Goal: Transaction & Acquisition: Purchase product/service

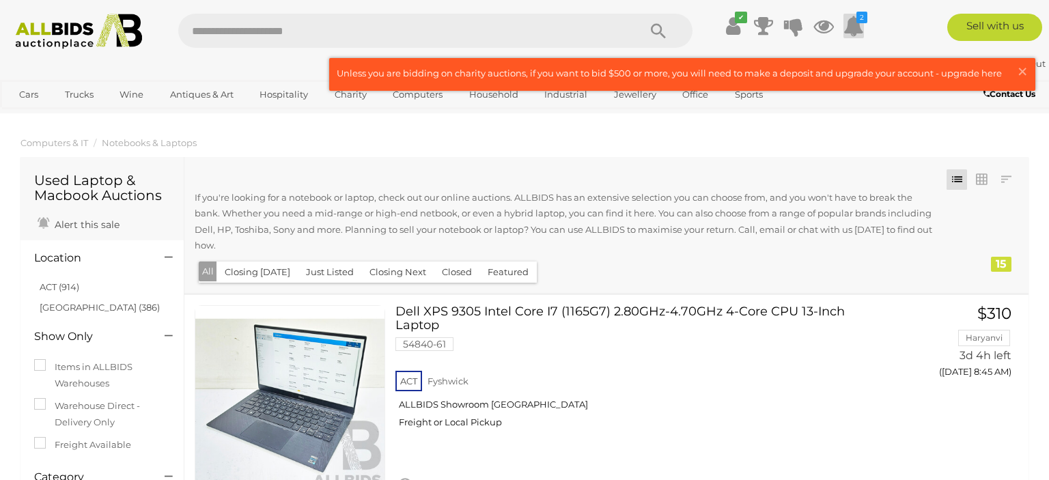
click at [851, 32] on icon at bounding box center [853, 26] width 20 height 25
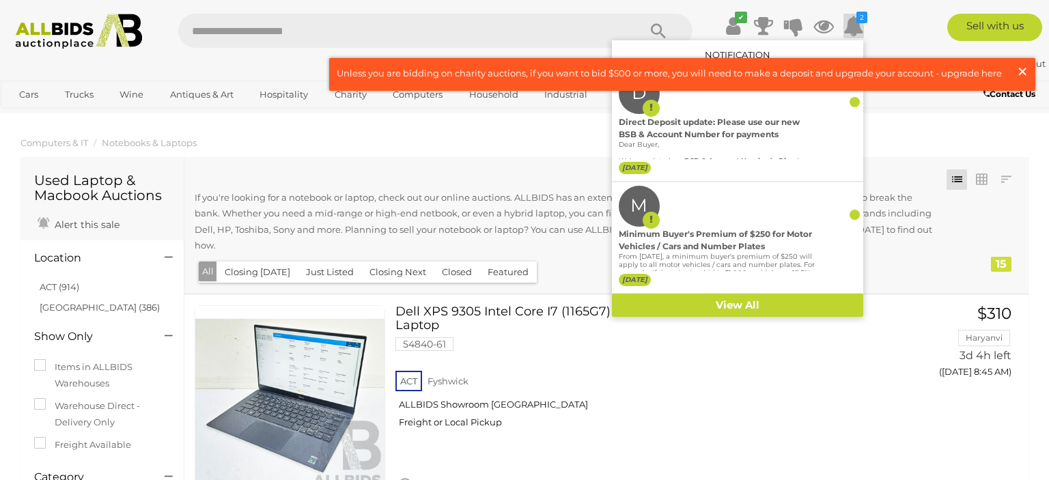
click at [1017, 70] on span "×" at bounding box center [1022, 71] width 12 height 27
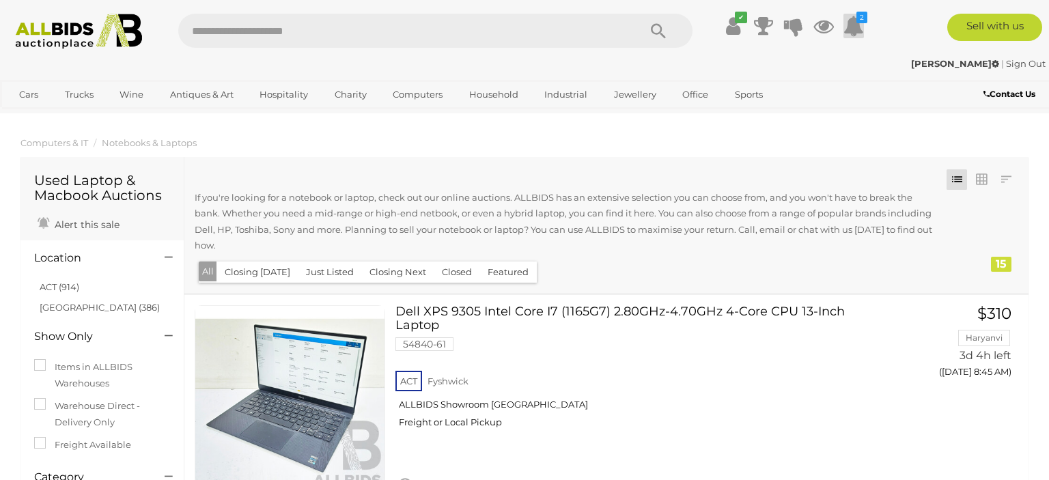
click at [858, 28] on icon at bounding box center [853, 26] width 20 height 25
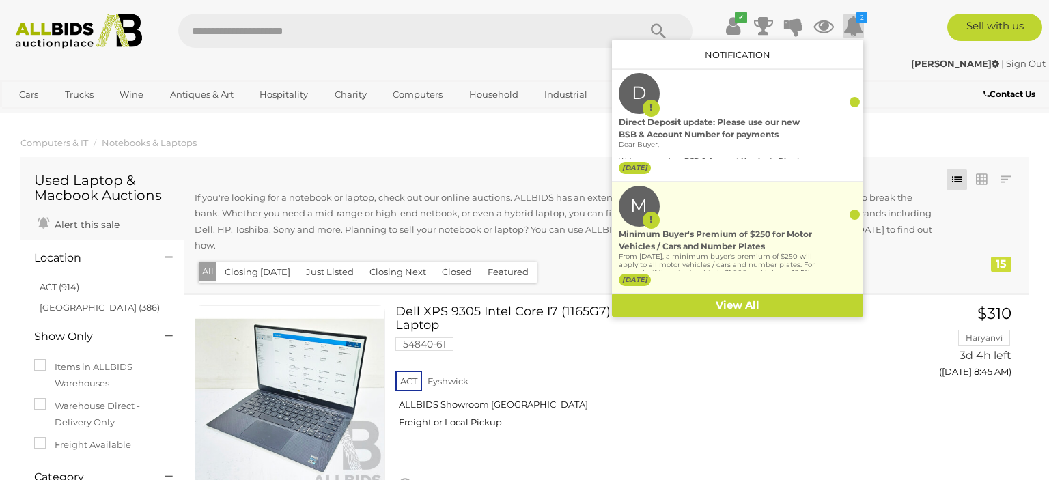
click at [735, 228] on div "Minimum Buyer's Premium of $250 for Motor Vehicles / Cars and Number Plates" at bounding box center [717, 240] width 197 height 25
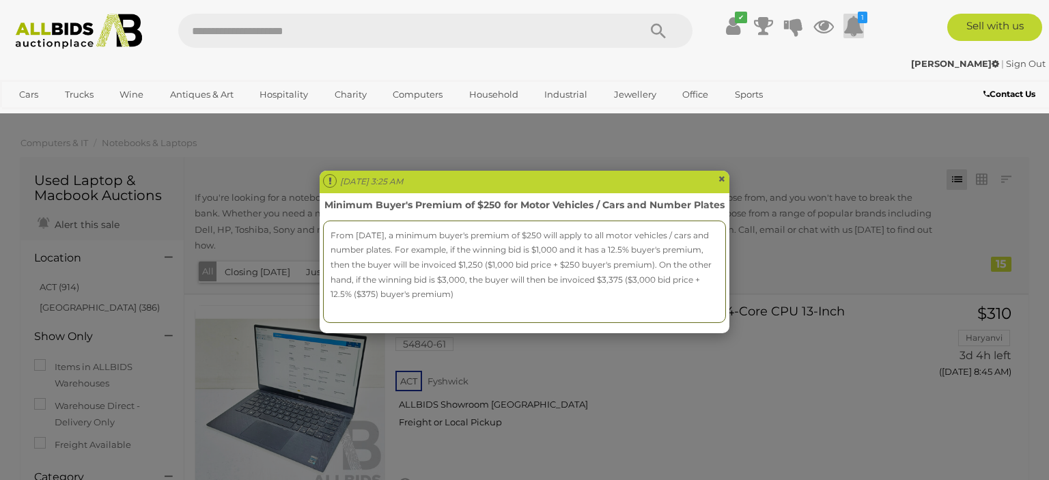
click at [721, 173] on span "×" at bounding box center [722, 179] width 8 height 16
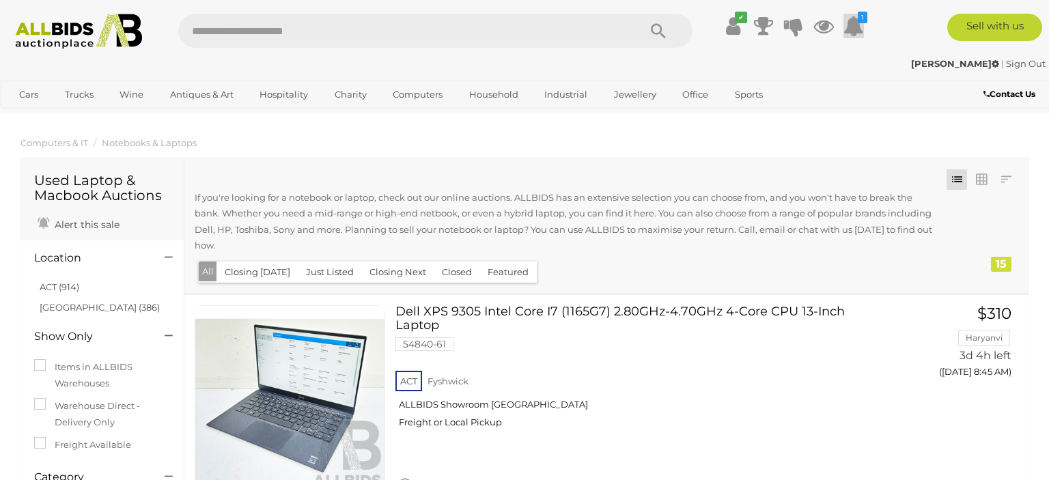
click at [851, 29] on icon at bounding box center [853, 26] width 20 height 25
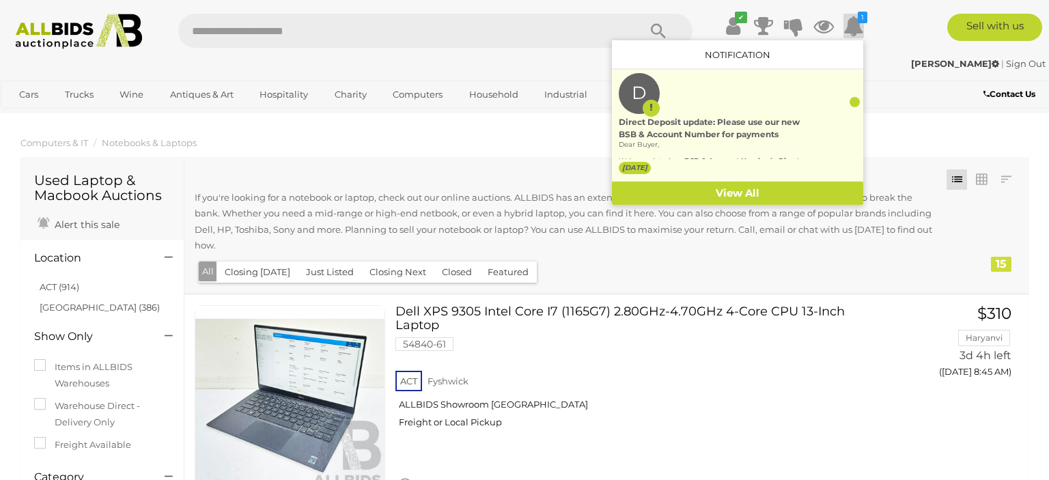
click at [799, 141] on p "Dear Buyer, We’ve updated our BSB & Account Number for Direct Deposit . Payment…" at bounding box center [717, 178] width 197 height 74
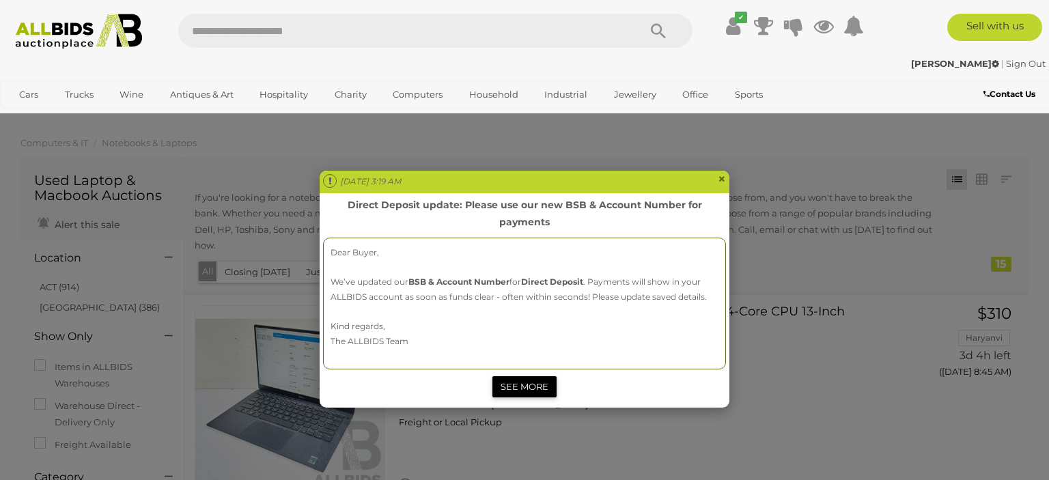
click at [520, 392] on link "SEE MORE" at bounding box center [524, 386] width 64 height 21
click at [718, 179] on span "×" at bounding box center [722, 179] width 8 height 16
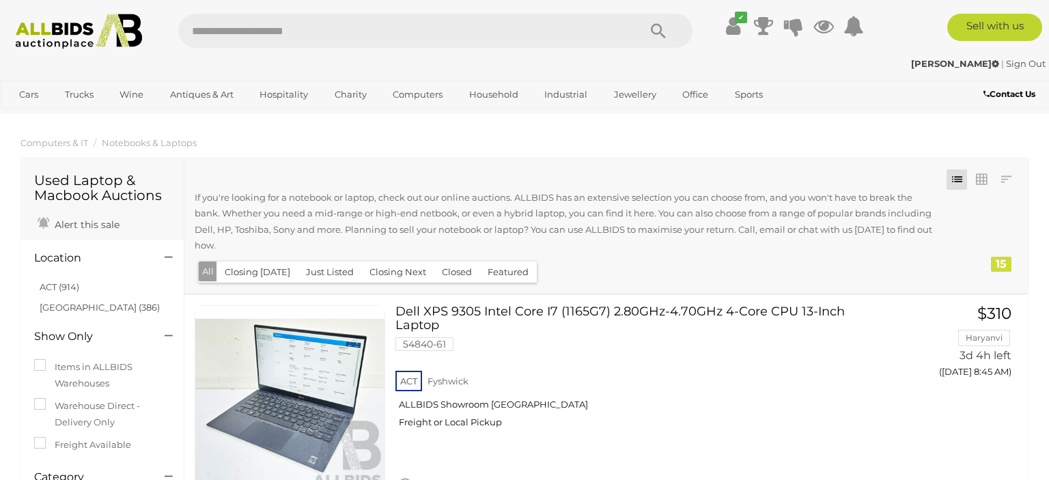
click at [269, 280] on button "Closing Today" at bounding box center [257, 272] width 82 height 21
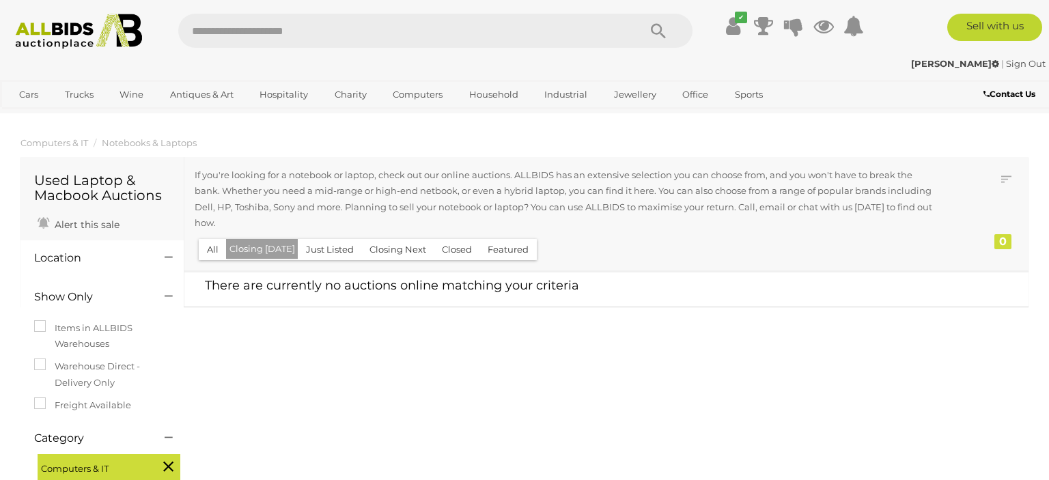
click at [328, 253] on button "Just Listed" at bounding box center [330, 249] width 64 height 21
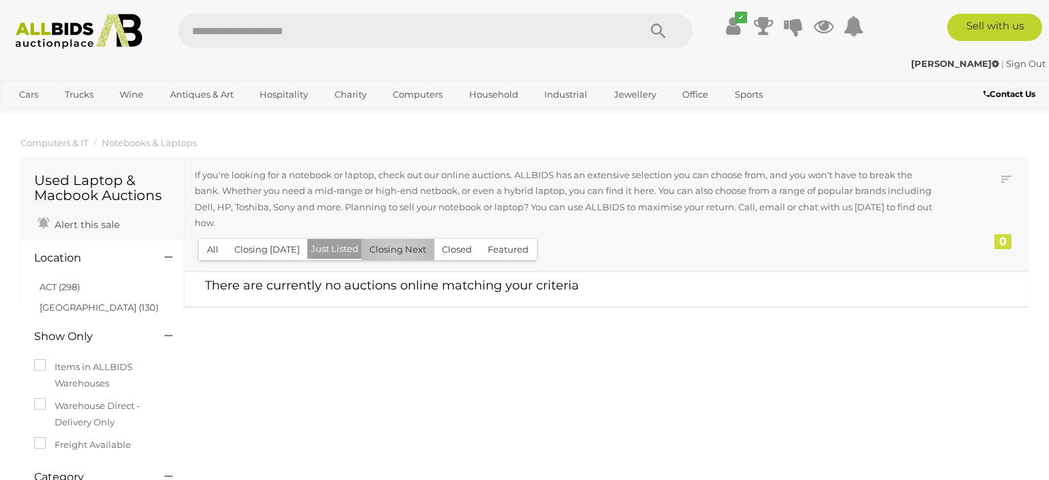
click at [391, 253] on button "Closing Next" at bounding box center [397, 249] width 73 height 21
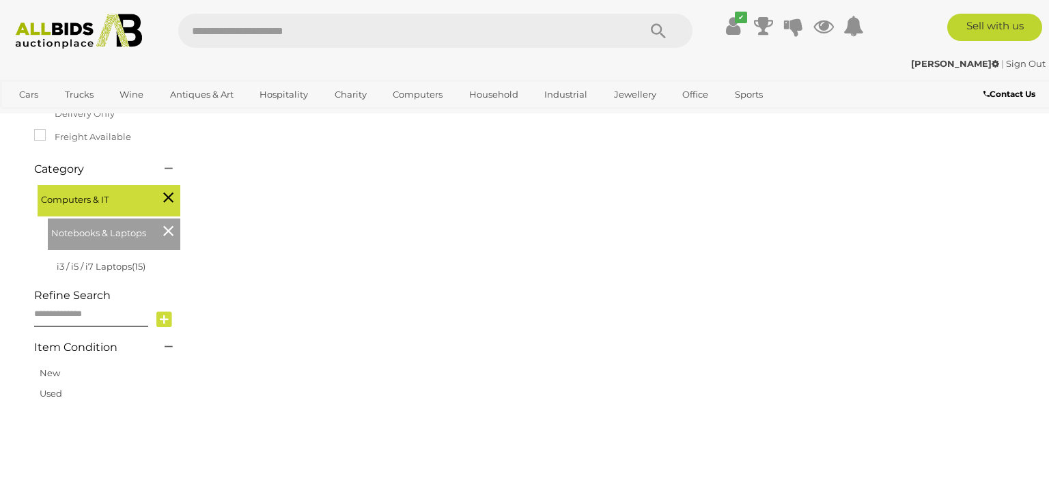
scroll to position [72, 0]
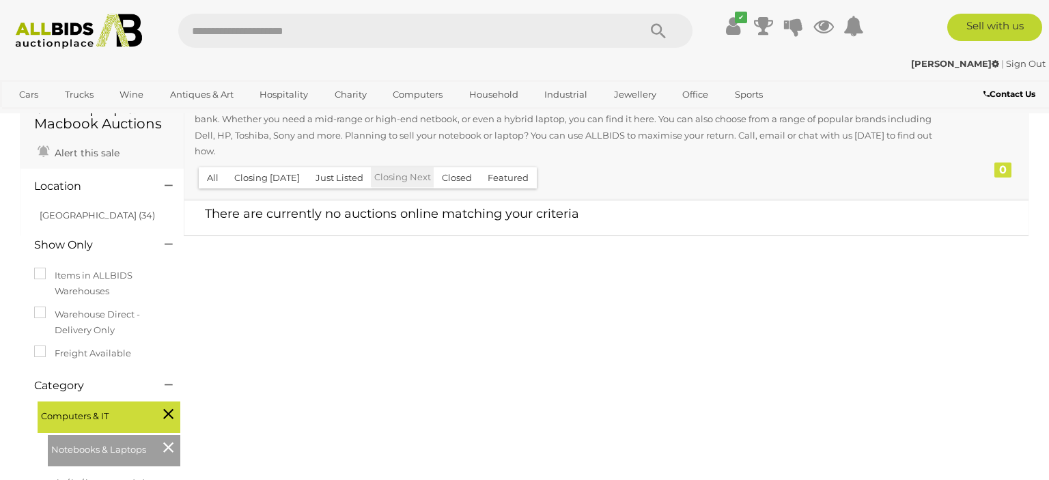
click at [459, 183] on button "Closed" at bounding box center [457, 177] width 46 height 21
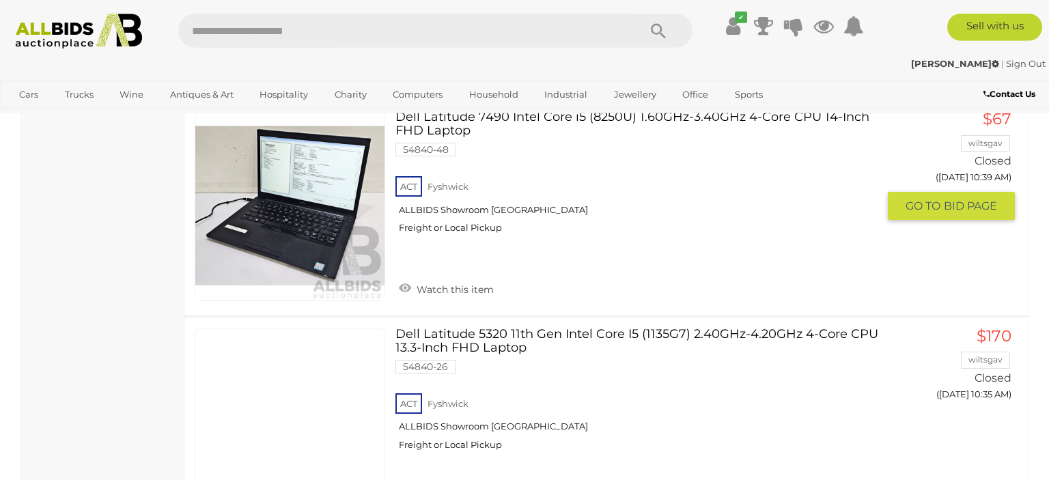
scroll to position [1153, 0]
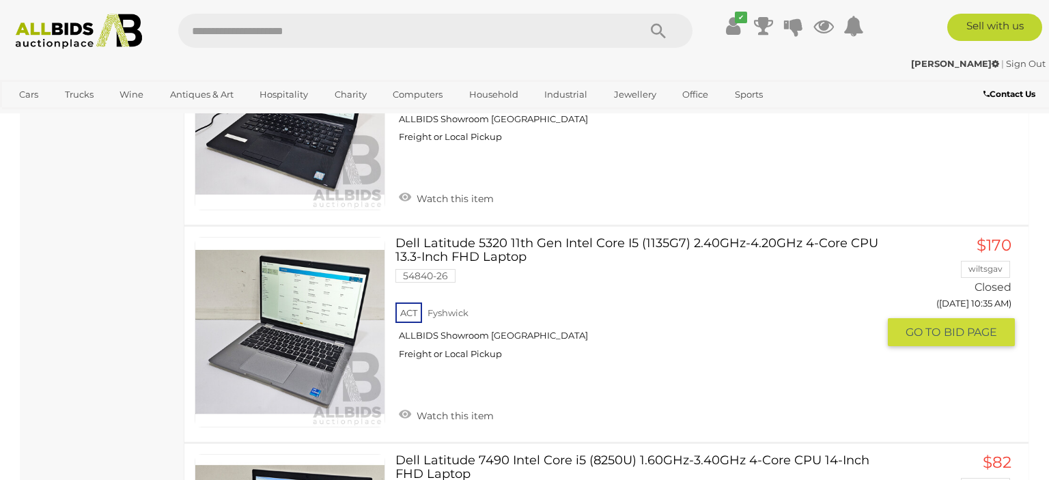
click at [370, 260] on link at bounding box center [290, 332] width 191 height 191
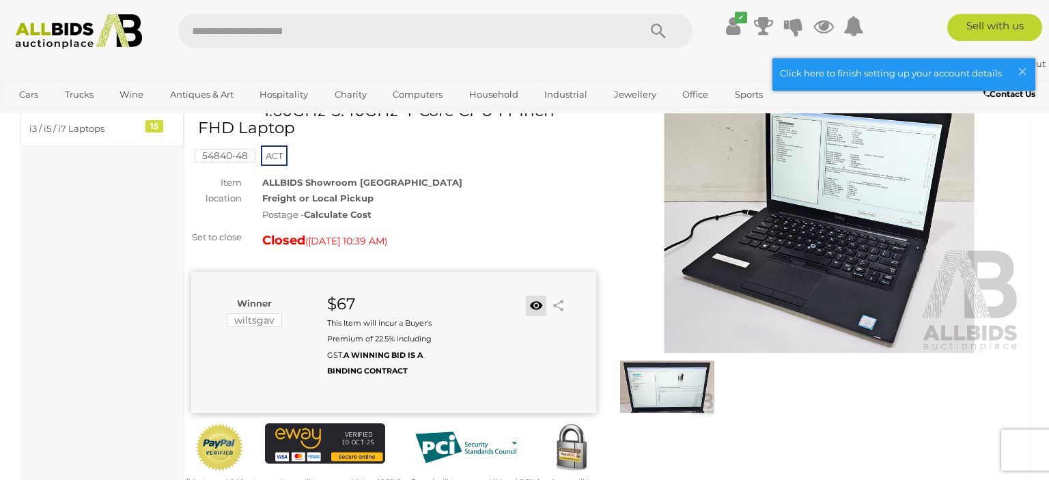
scroll to position [216, 0]
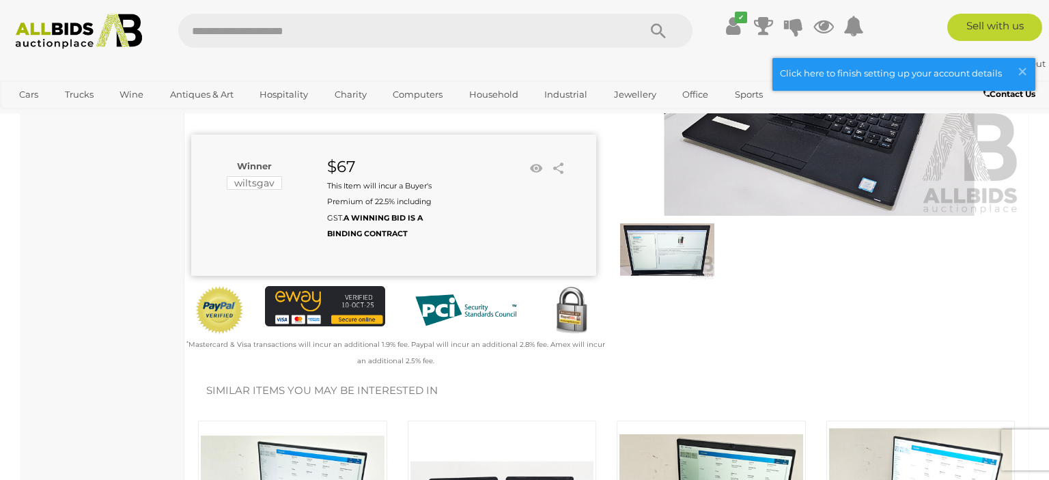
click at [662, 272] on img at bounding box center [667, 249] width 94 height 61
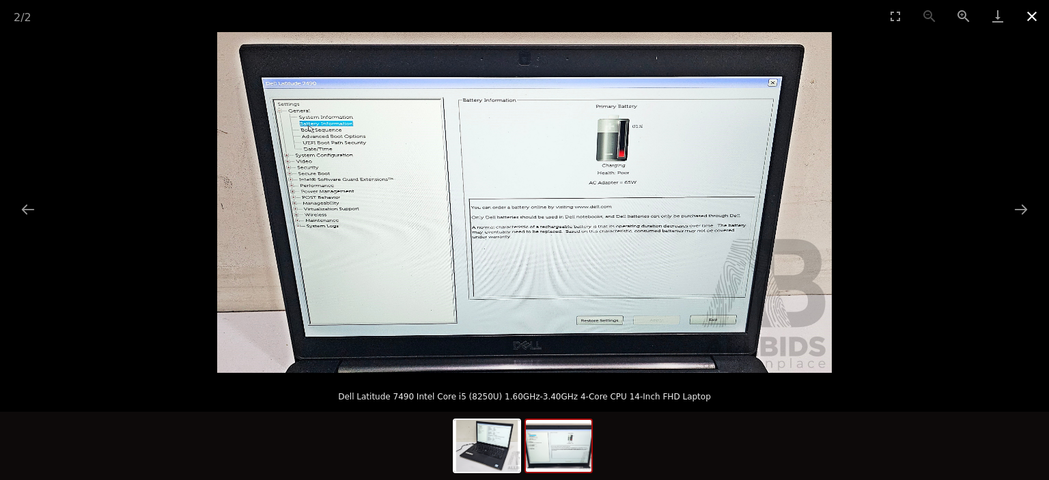
click at [1030, 12] on button "Close gallery" at bounding box center [1032, 16] width 34 height 32
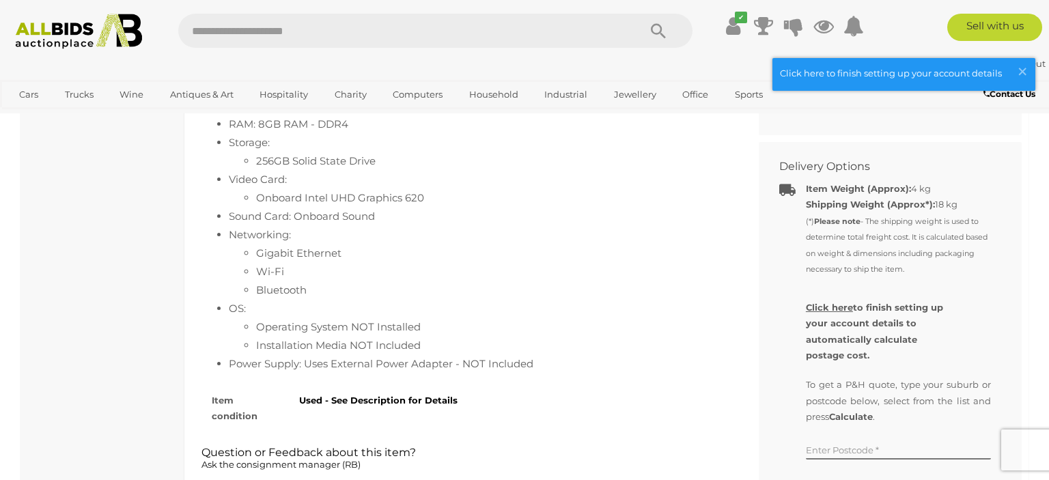
scroll to position [865, 0]
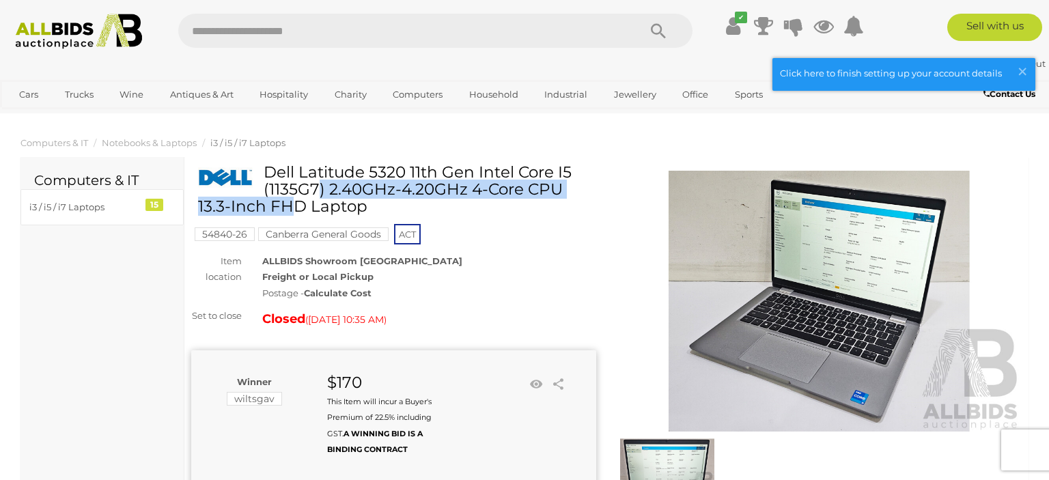
drag, startPoint x: 266, startPoint y: 175, endPoint x: 570, endPoint y: 178, distance: 303.9
click at [570, 178] on h1 "Dell Latitude 5320 11th Gen Intel Core I5 (1135G7) 2.40GHz-4.20GHz 4-Core CPU 1…" at bounding box center [395, 190] width 395 height 52
copy h1 "Dell Latitude 5320 11th Gen Intel Core I5"
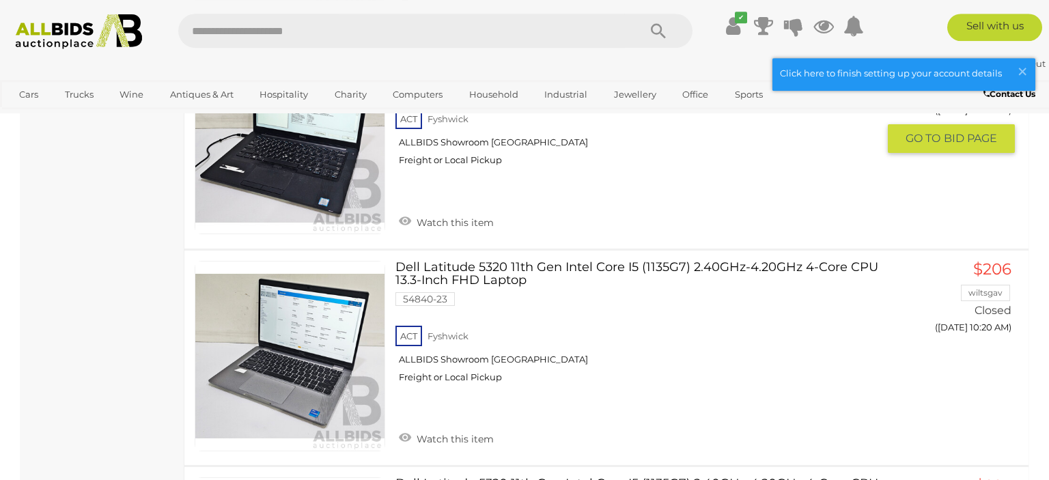
scroll to position [1586, 0]
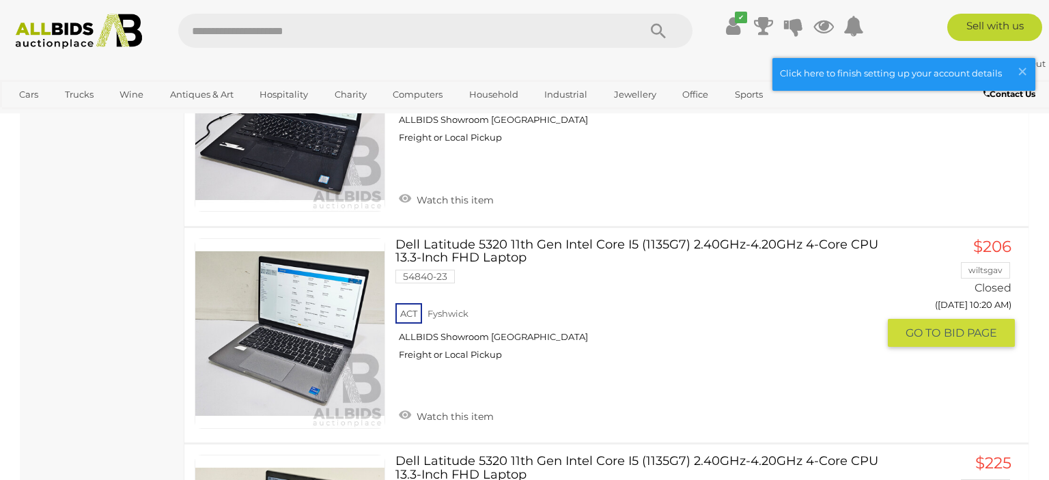
click at [318, 302] on link at bounding box center [290, 333] width 191 height 191
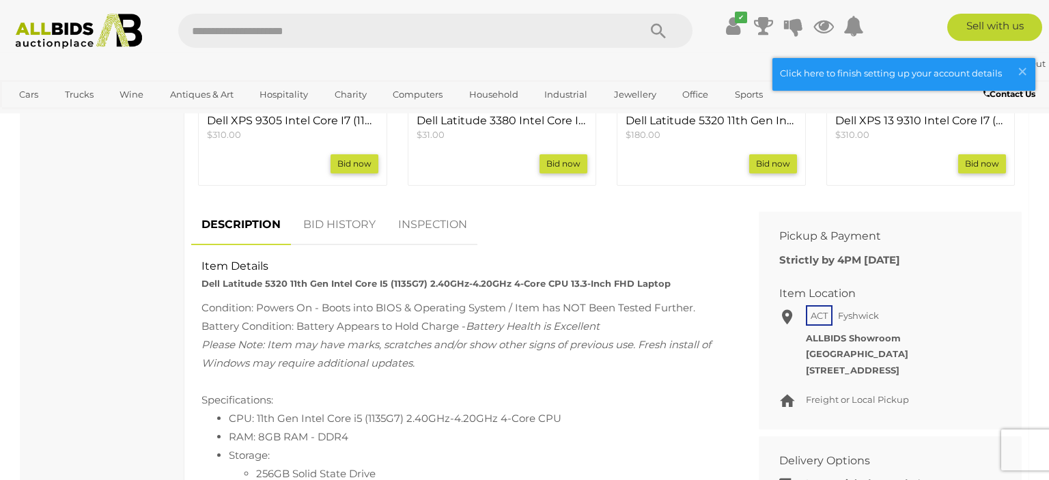
scroll to position [721, 0]
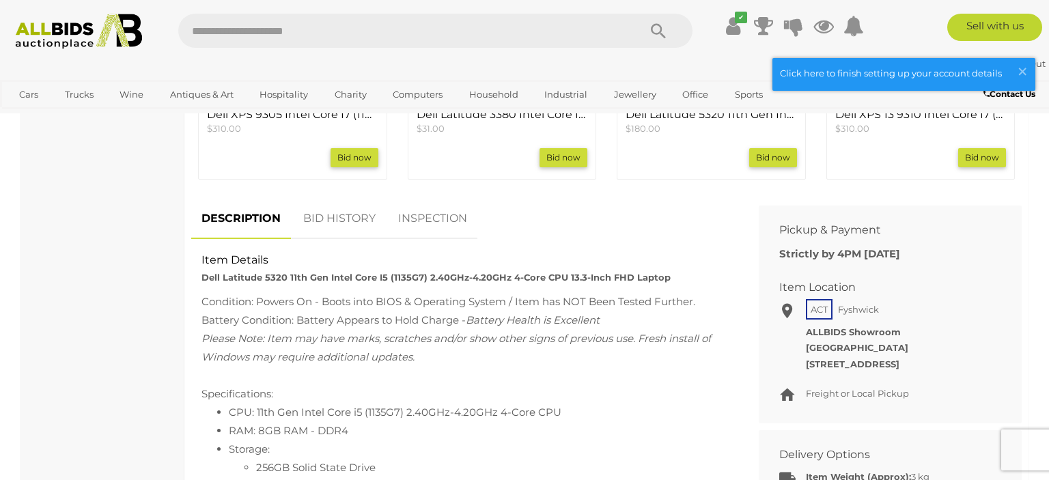
click at [347, 229] on link "BID HISTORY" at bounding box center [339, 219] width 93 height 40
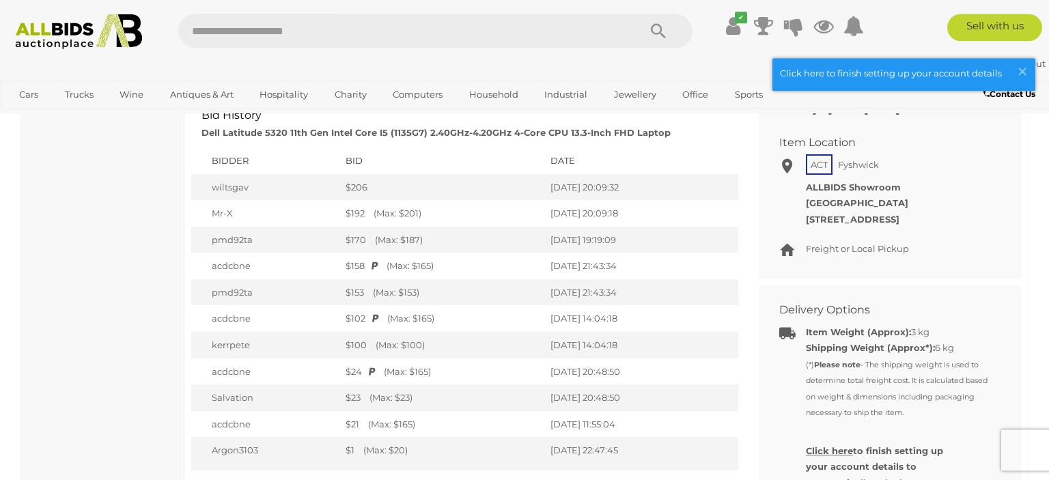
scroll to position [1082, 0]
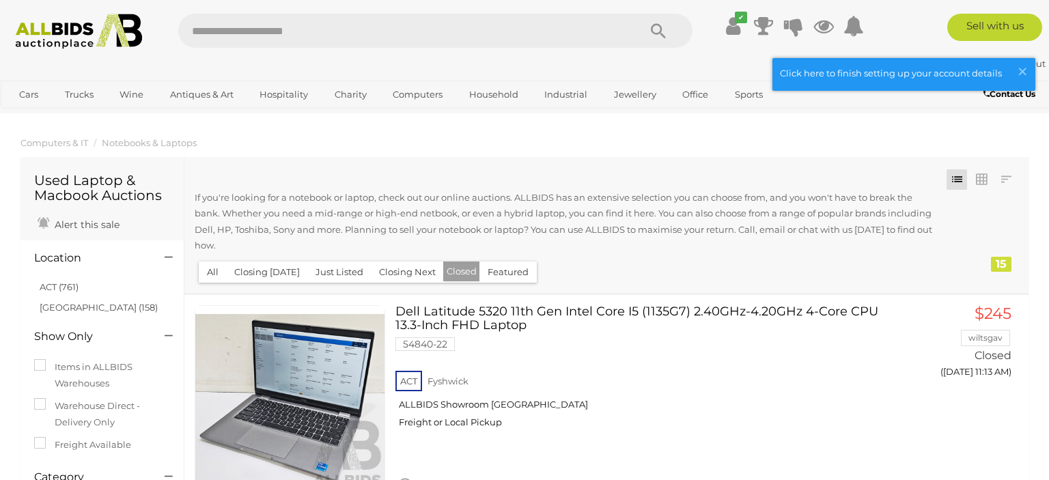
click at [494, 266] on button "Featured" at bounding box center [507, 272] width 57 height 21
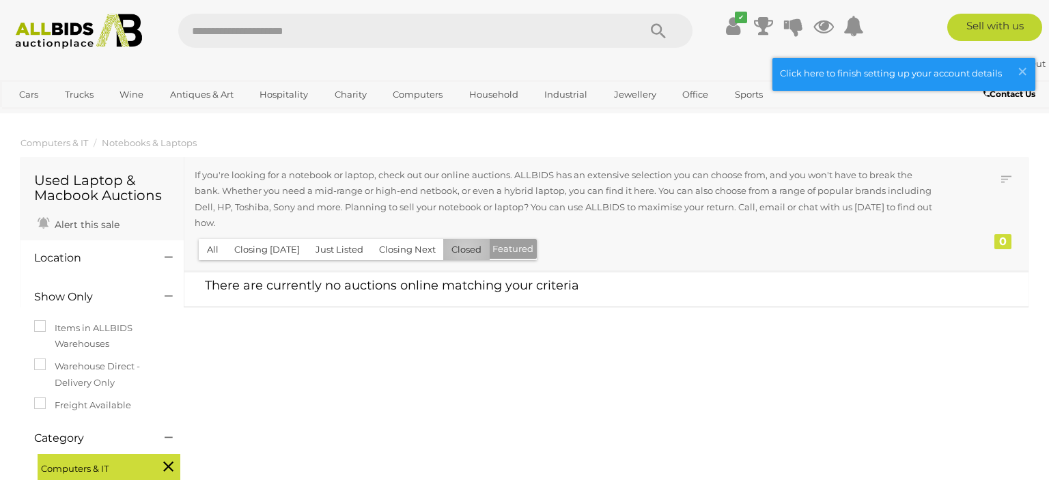
click at [460, 250] on button "Closed" at bounding box center [466, 249] width 46 height 21
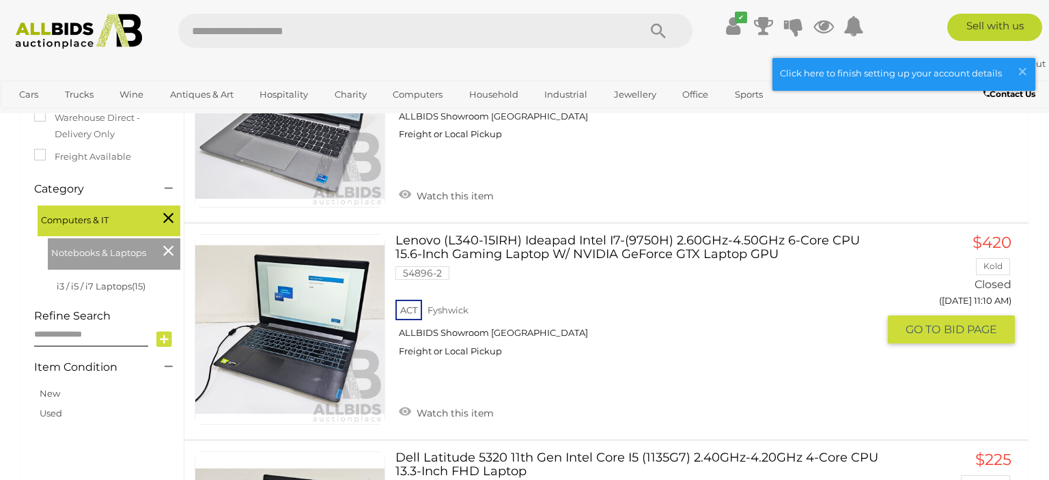
scroll to position [361, 0]
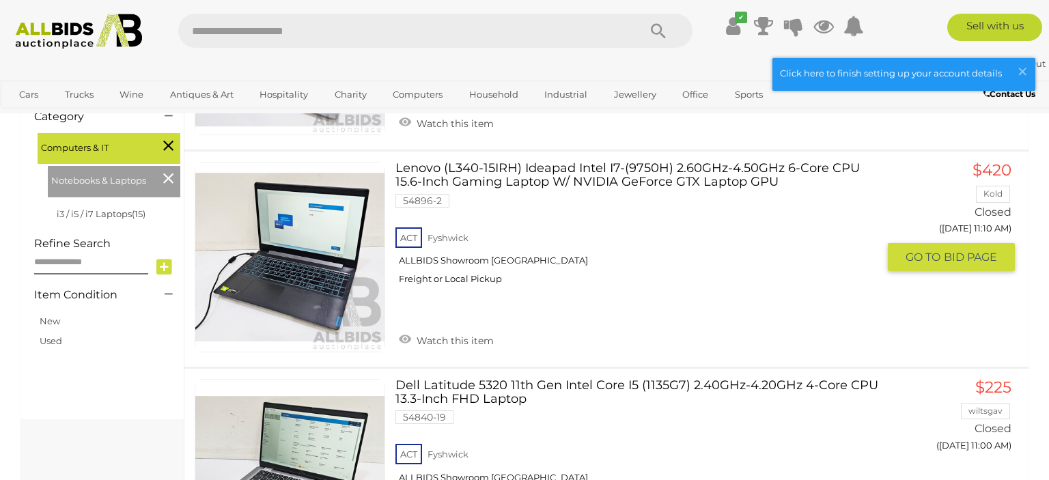
click at [332, 216] on link at bounding box center [290, 257] width 191 height 191
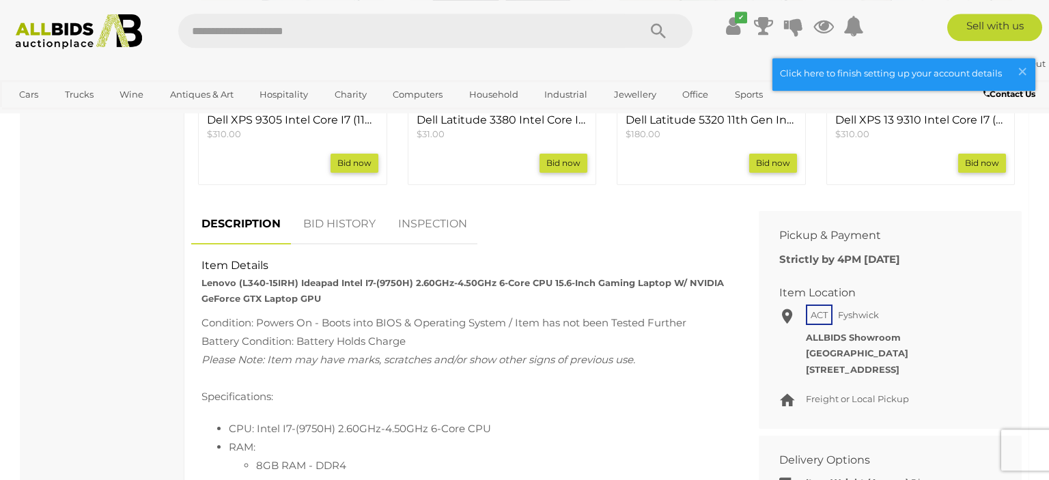
scroll to position [721, 0]
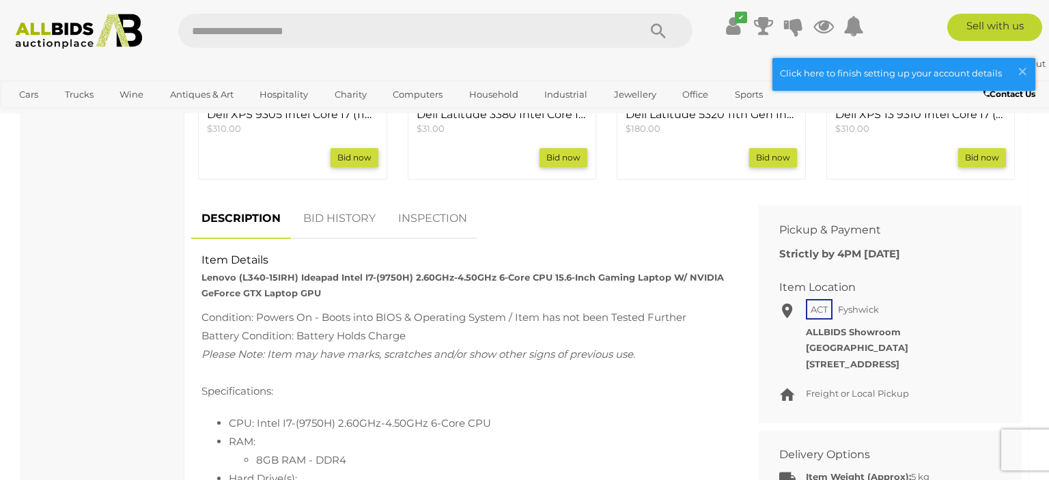
click at [322, 225] on link "BID HISTORY" at bounding box center [339, 219] width 93 height 40
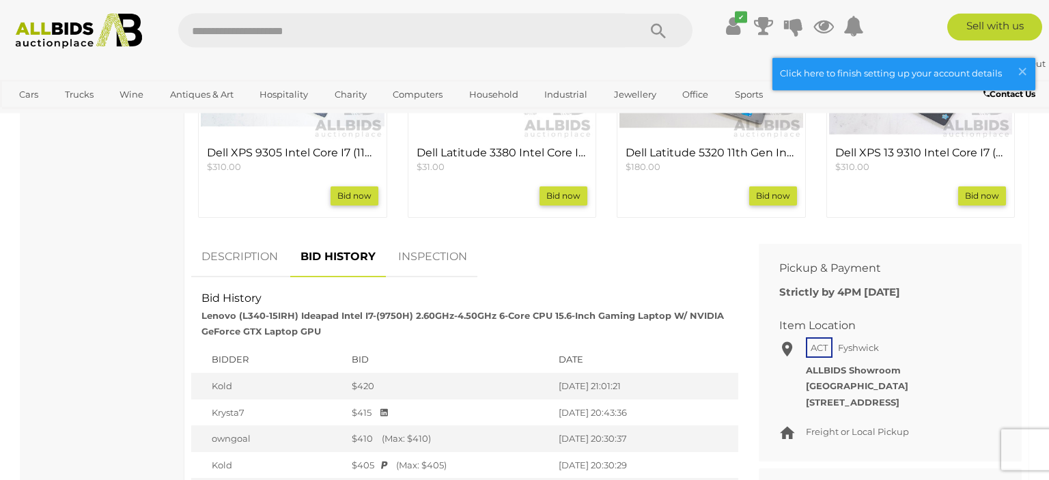
scroll to position [505, 0]
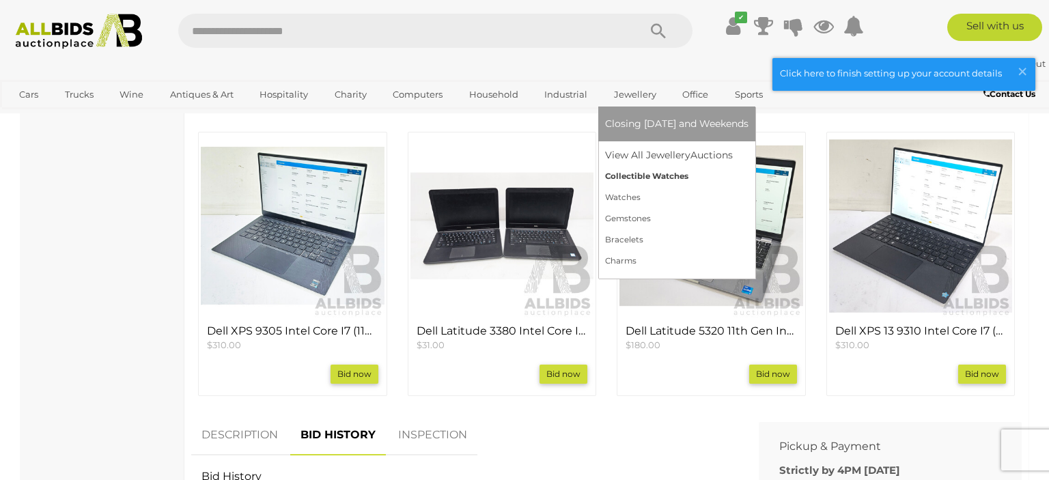
click at [640, 176] on link "Collectible Watches" at bounding box center [676, 176] width 143 height 21
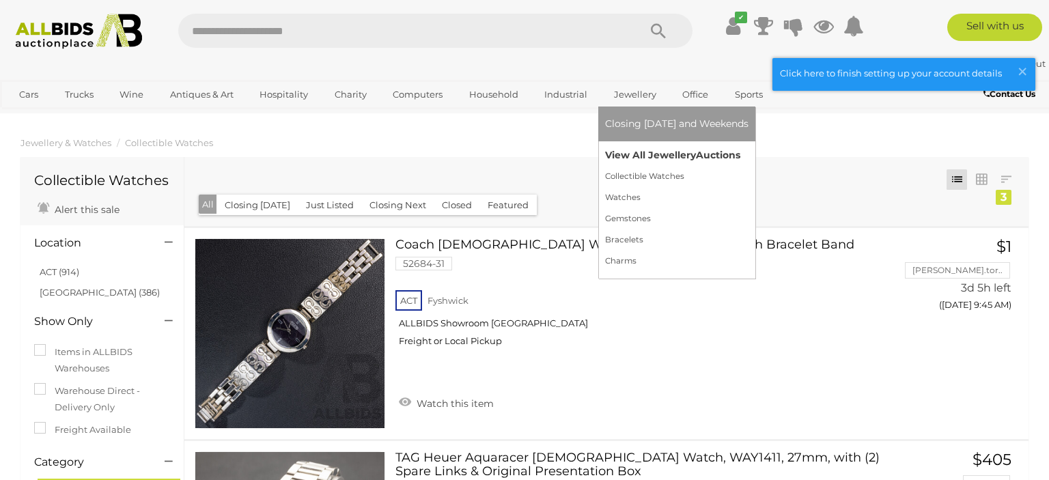
click at [645, 160] on link "View All Jewellery Auctions" at bounding box center [676, 155] width 143 height 21
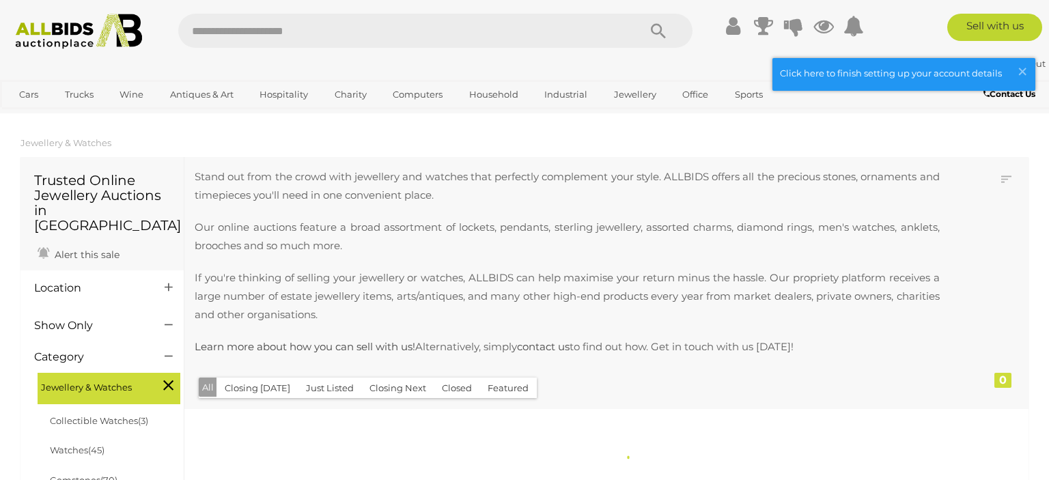
scroll to position [361, 0]
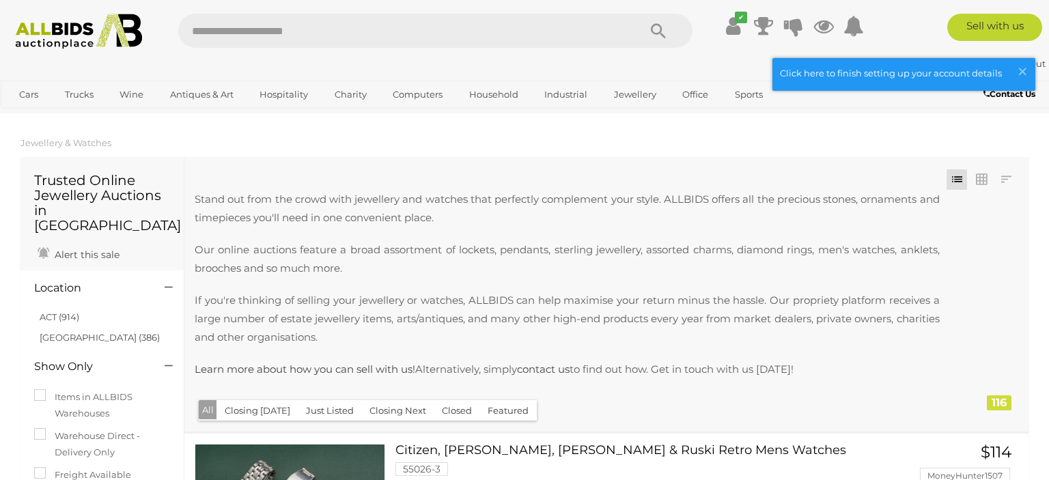
scroll to position [216, 0]
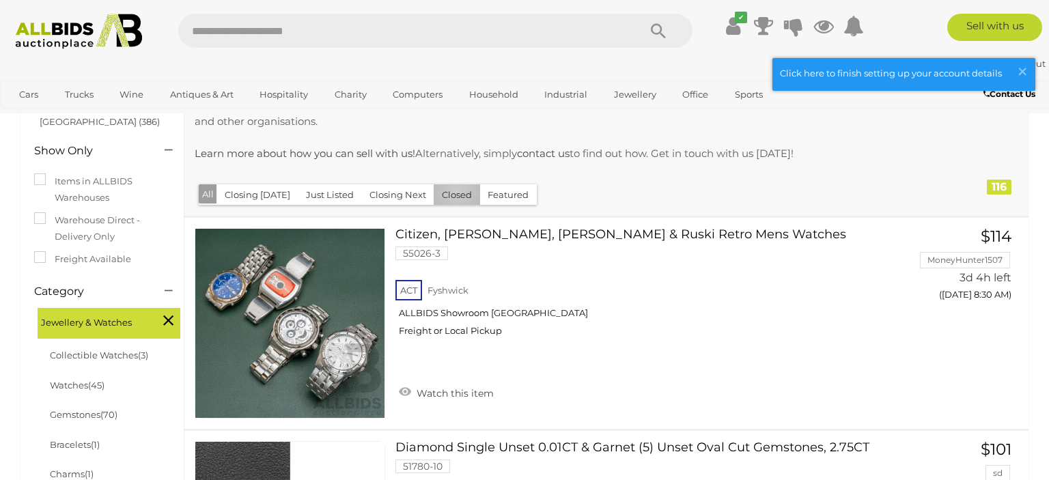
click at [451, 192] on button "Closed" at bounding box center [457, 194] width 46 height 21
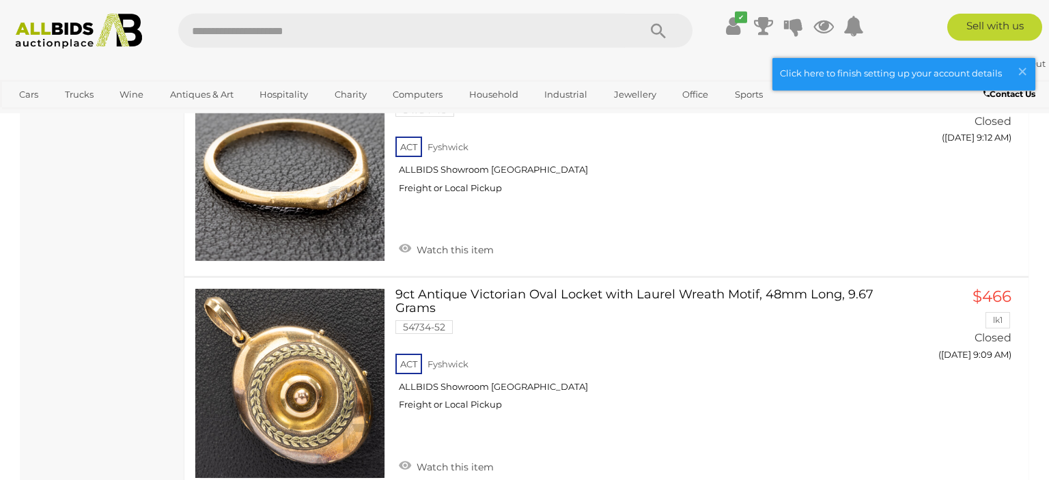
scroll to position [2595, 0]
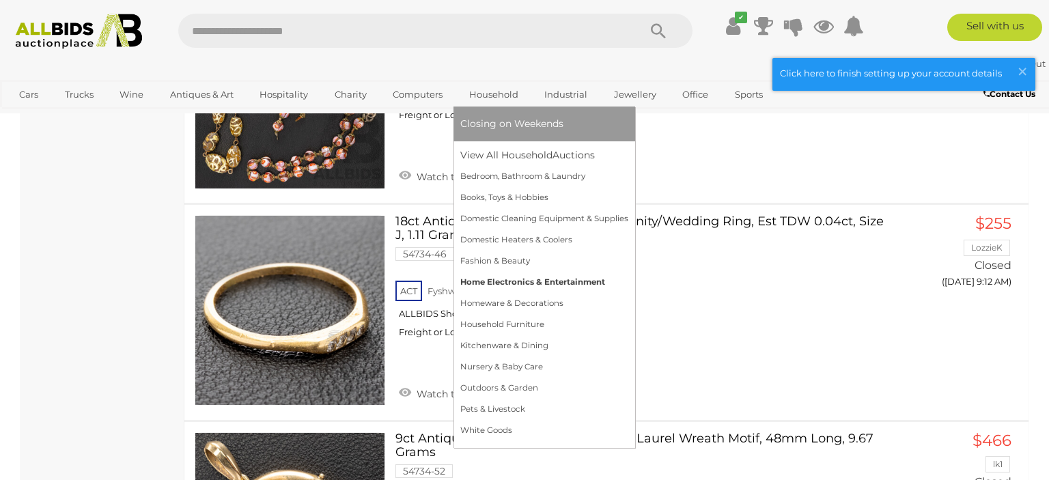
click at [507, 282] on link "Home Electronics & Entertainment" at bounding box center [544, 282] width 168 height 21
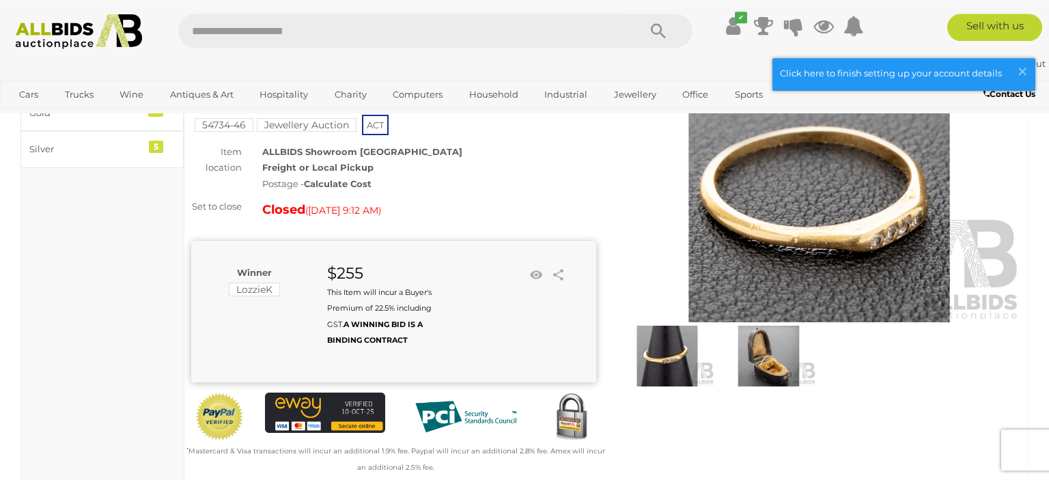
scroll to position [288, 0]
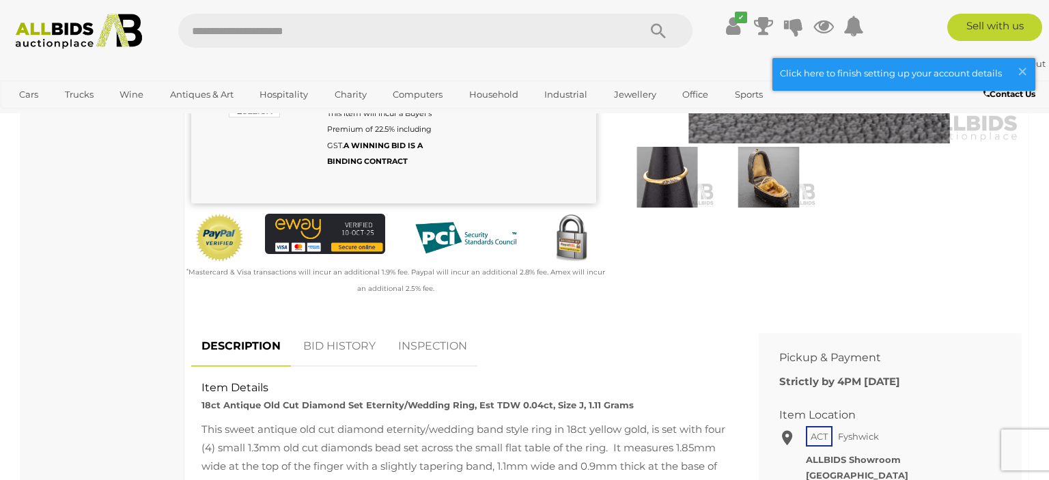
click at [764, 181] on img at bounding box center [768, 177] width 94 height 61
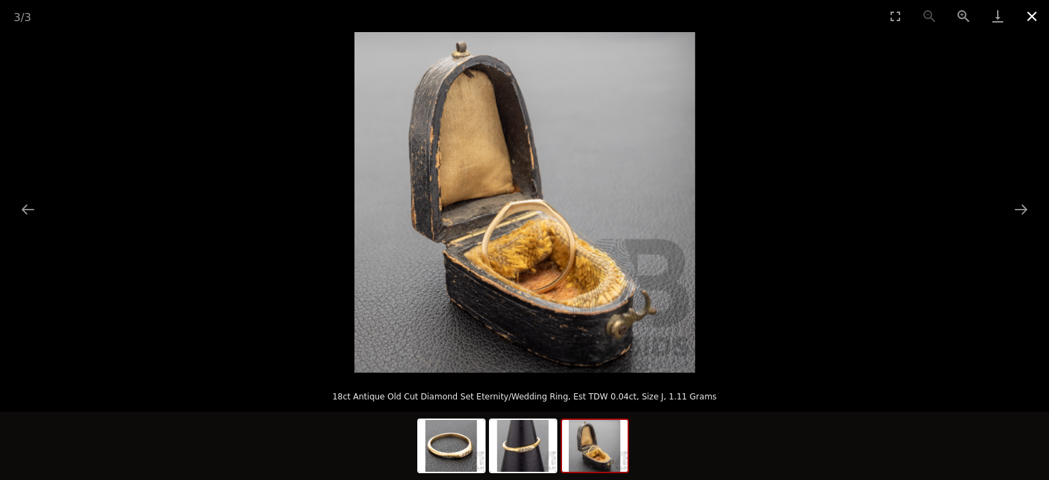
click at [1028, 15] on button "Close gallery" at bounding box center [1032, 16] width 34 height 32
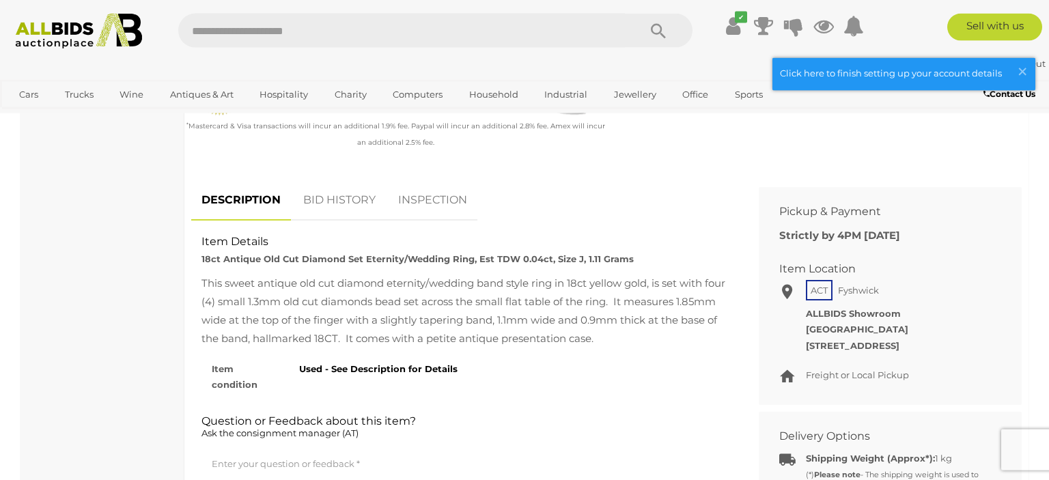
scroll to position [432, 0]
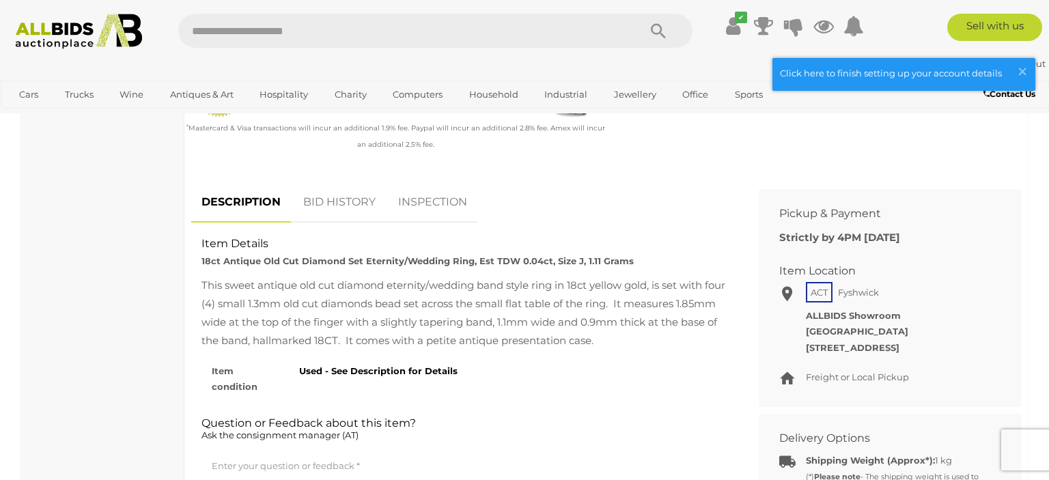
click at [362, 206] on link "BID HISTORY" at bounding box center [339, 202] width 93 height 40
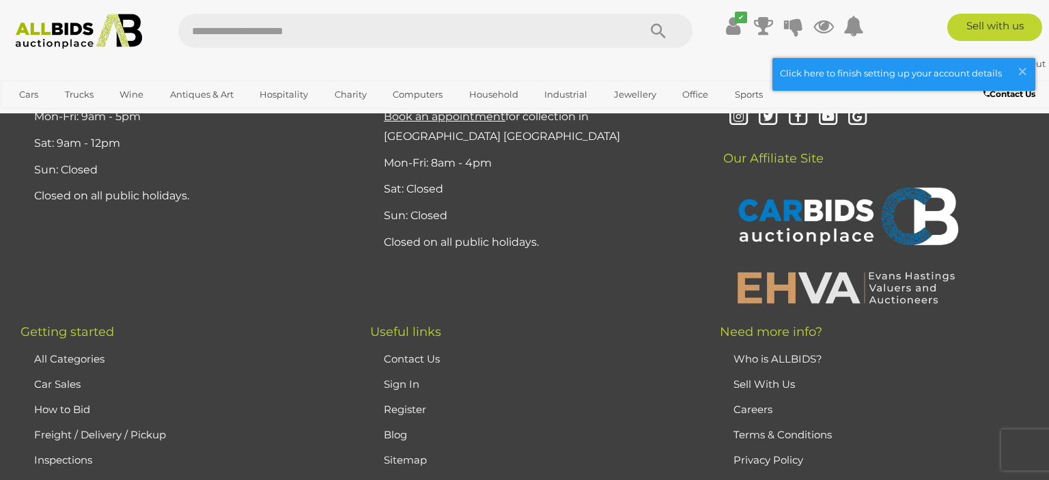
scroll to position [2235, 0]
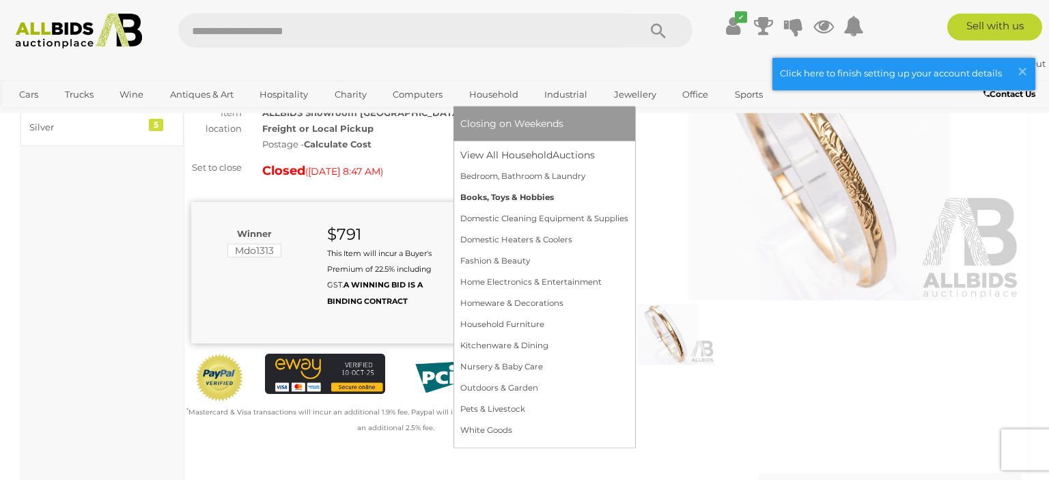
scroll to position [288, 0]
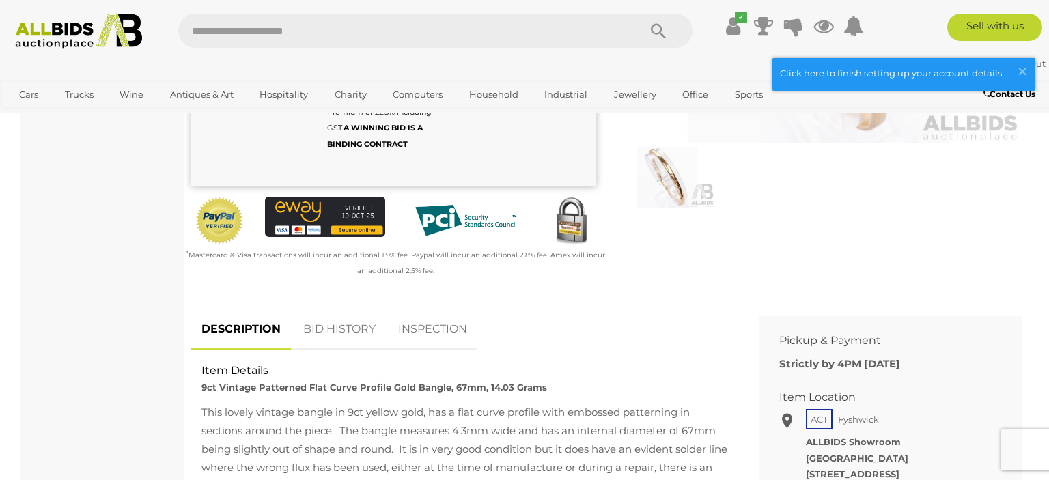
click at [367, 348] on link "BID HISTORY" at bounding box center [339, 329] width 93 height 40
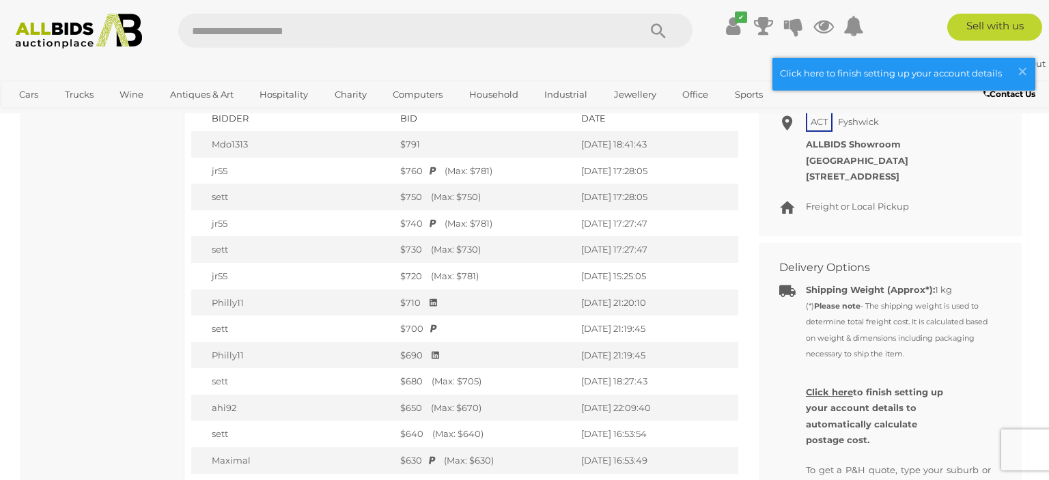
scroll to position [361, 0]
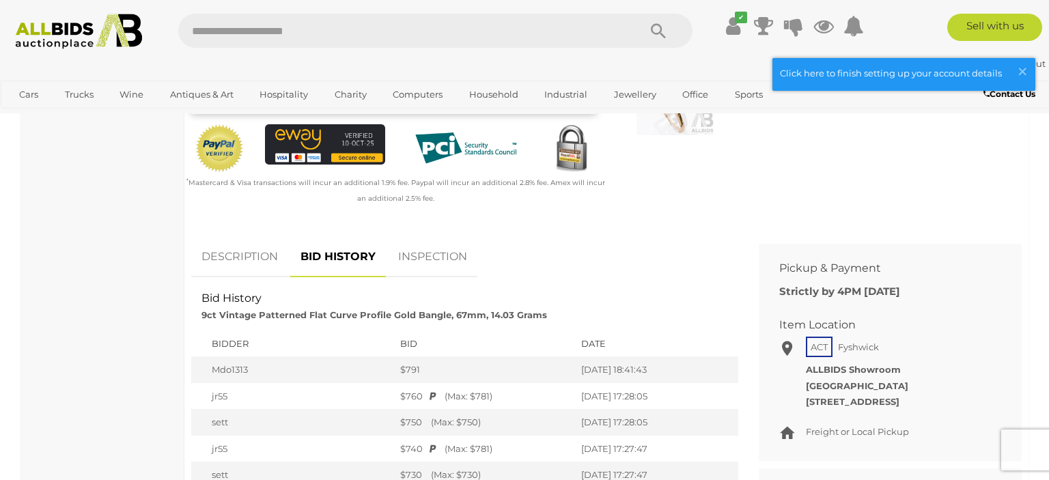
click at [429, 277] on link "INSPECTION" at bounding box center [432, 257] width 89 height 40
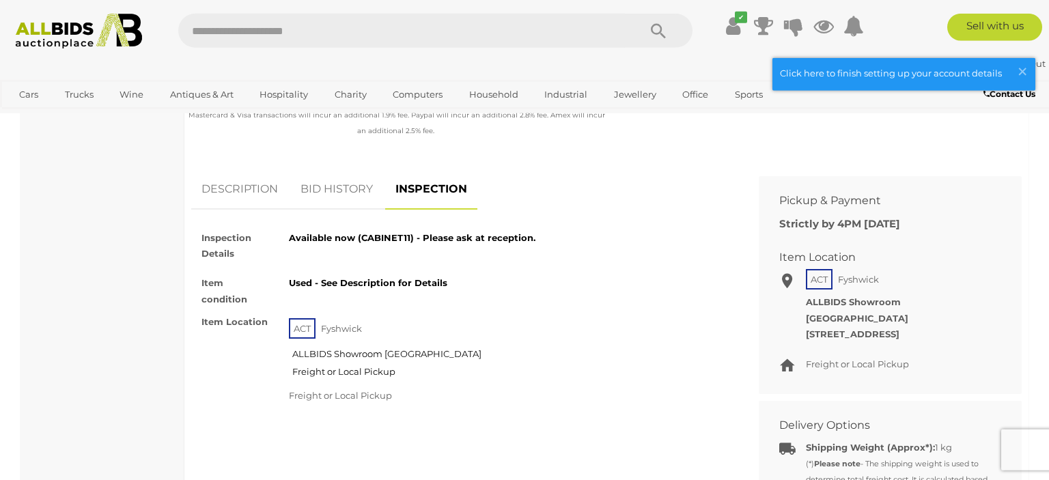
scroll to position [505, 0]
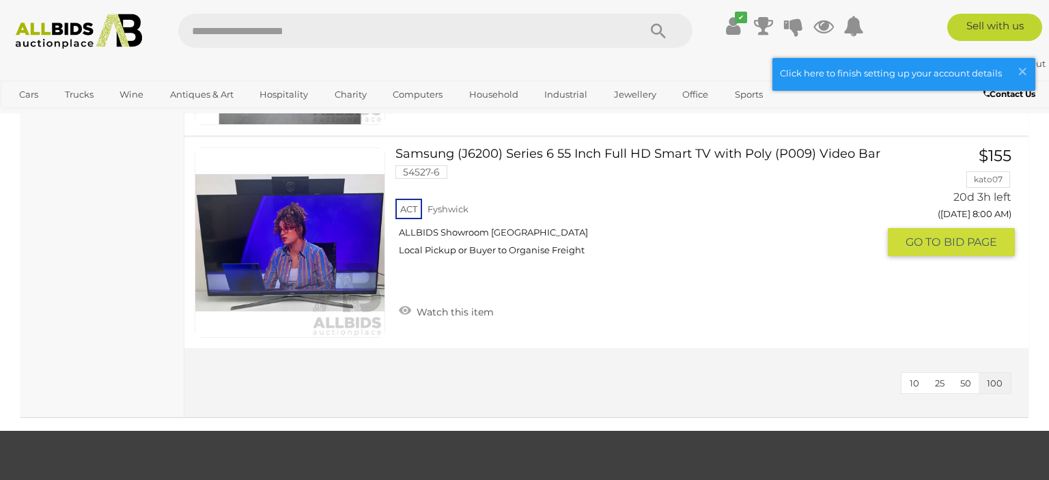
scroll to position [5840, 0]
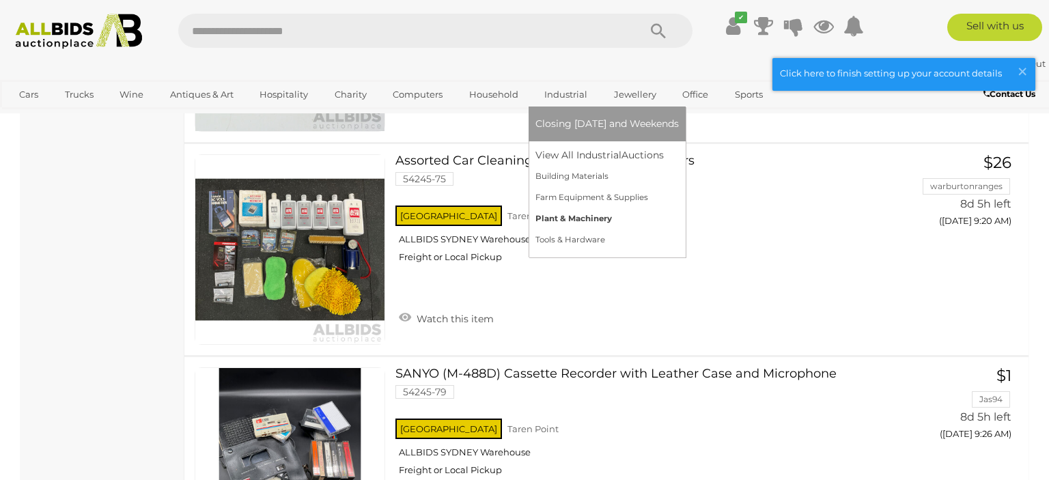
click at [575, 222] on link "Plant & Machinery" at bounding box center [606, 218] width 143 height 21
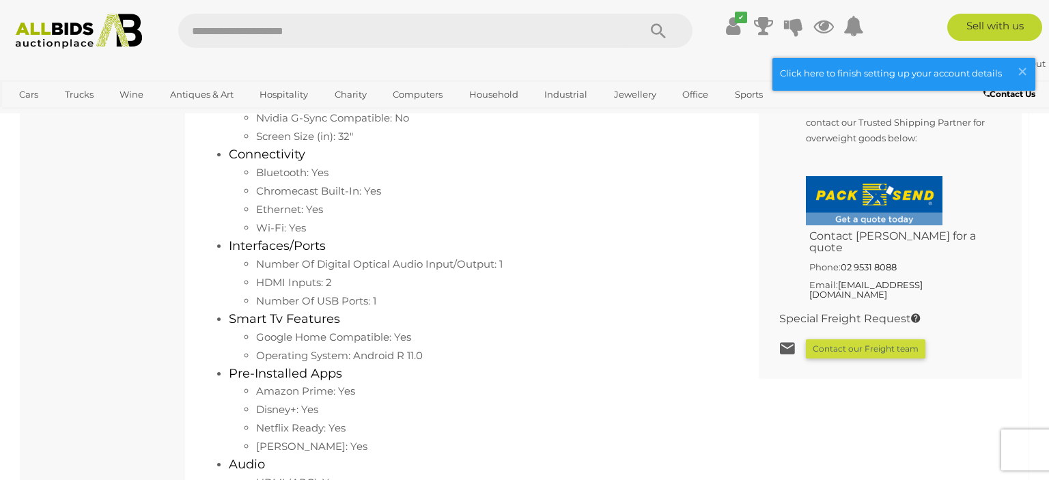
scroll to position [937, 0]
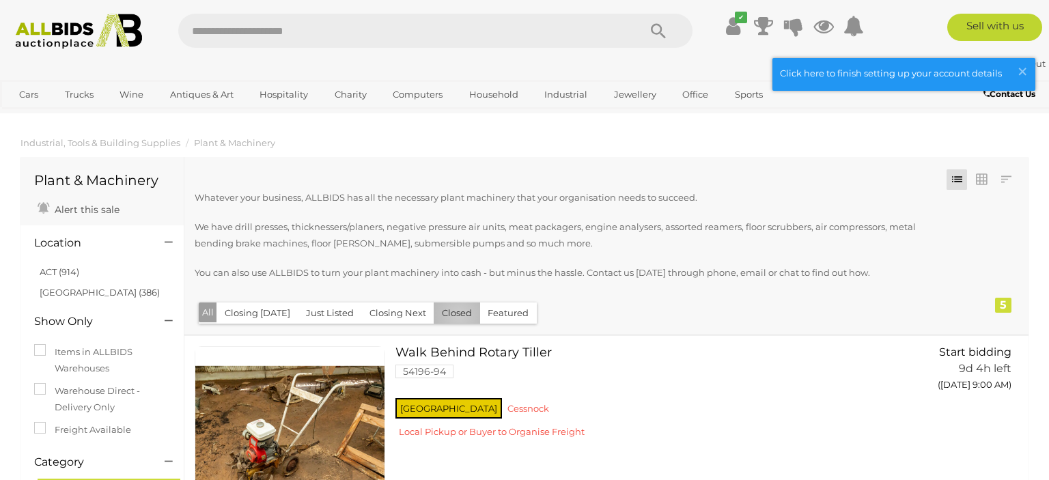
click at [453, 315] on button "Closed" at bounding box center [457, 312] width 46 height 21
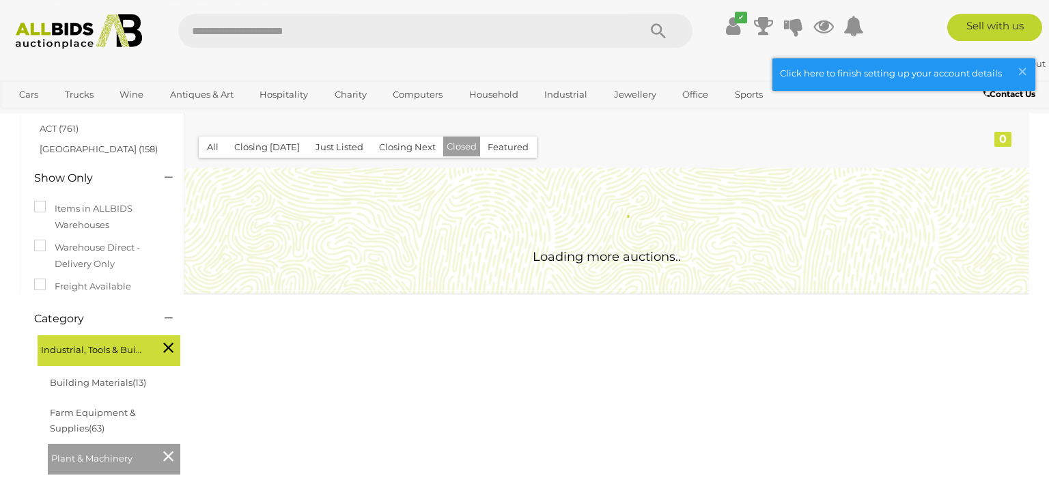
scroll to position [144, 0]
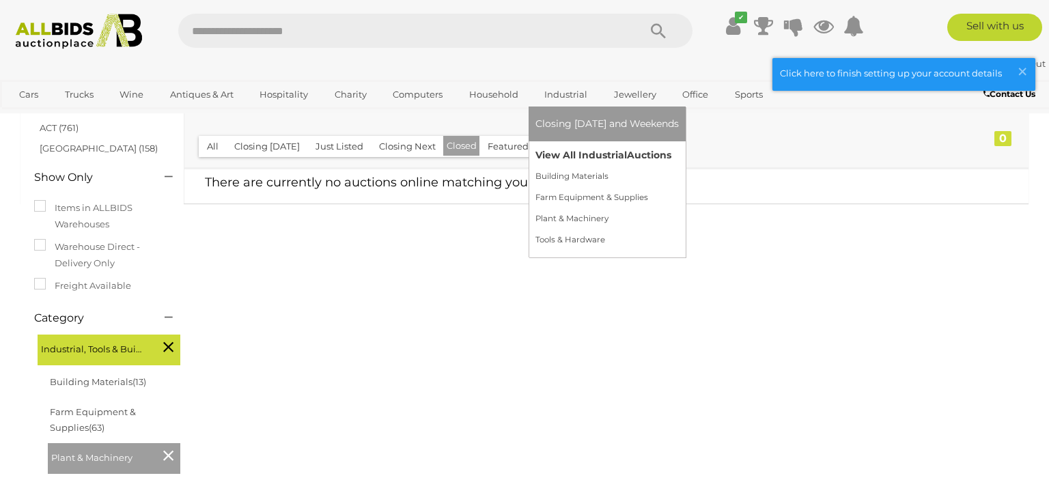
click at [559, 149] on link "View All Industrial Auctions" at bounding box center [606, 155] width 143 height 21
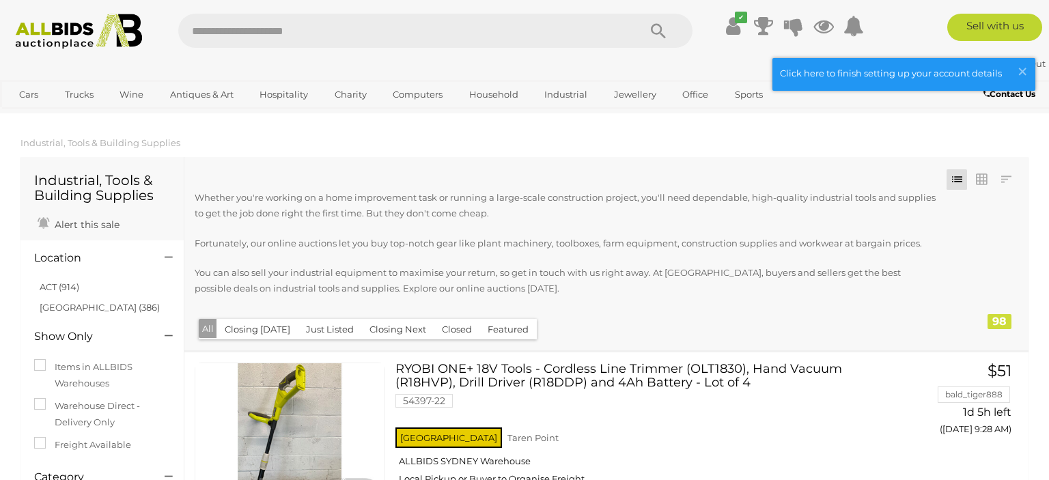
click at [447, 332] on button "Closed" at bounding box center [457, 329] width 46 height 21
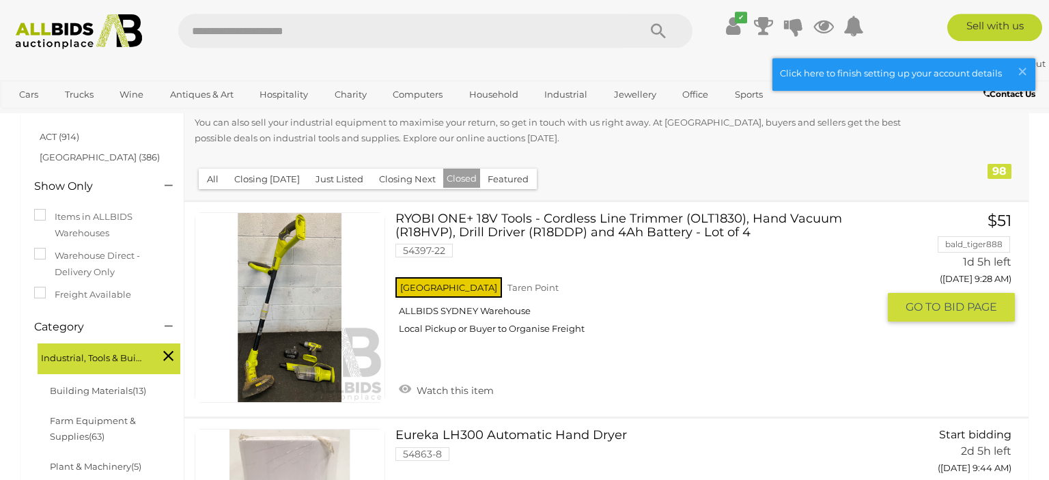
scroll to position [144, 0]
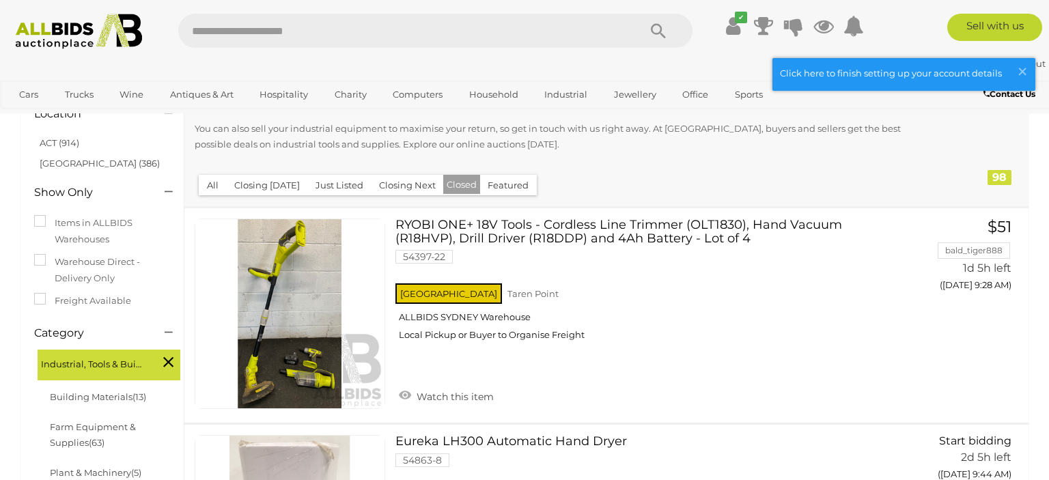
click at [466, 187] on button "Closed" at bounding box center [461, 185] width 37 height 20
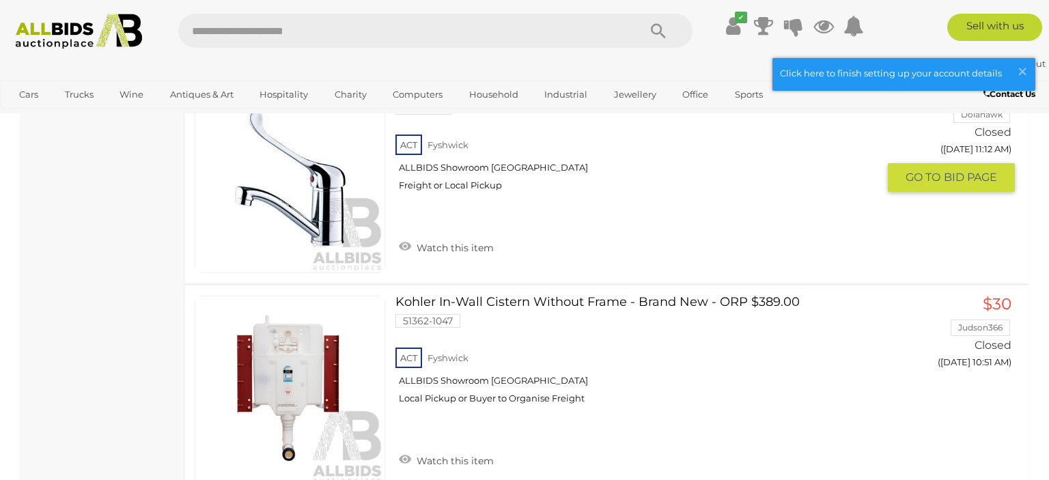
scroll to position [6201, 0]
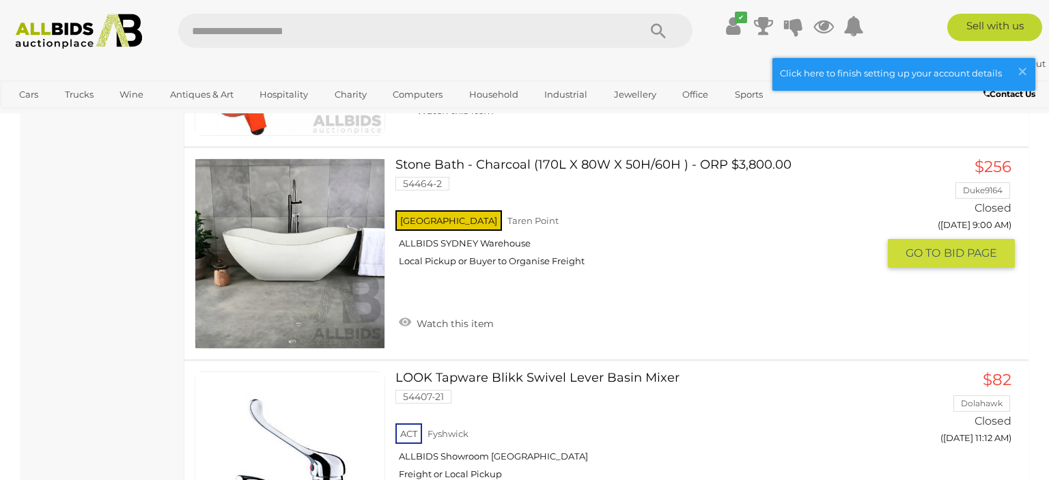
click at [235, 244] on link at bounding box center [290, 253] width 191 height 191
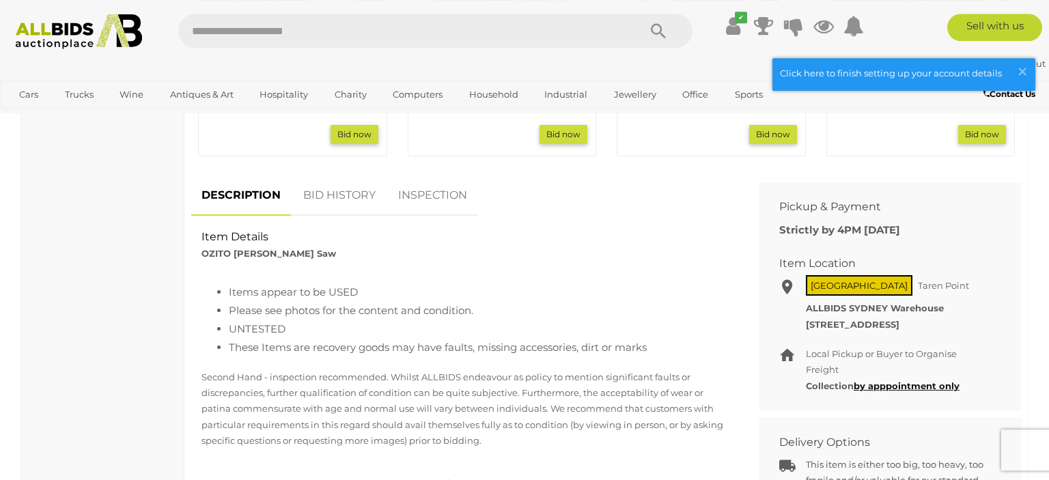
scroll to position [721, 0]
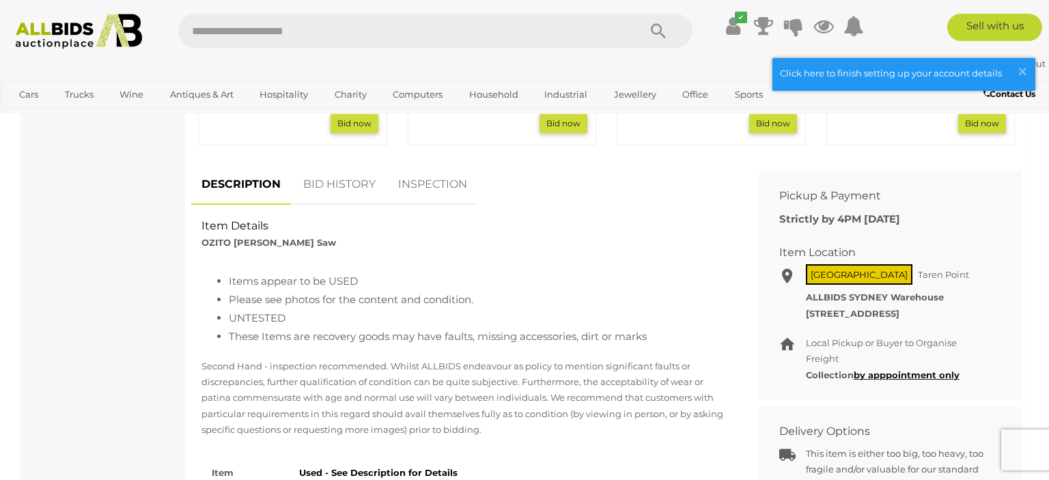
click at [329, 179] on link "BID HISTORY" at bounding box center [339, 185] width 93 height 40
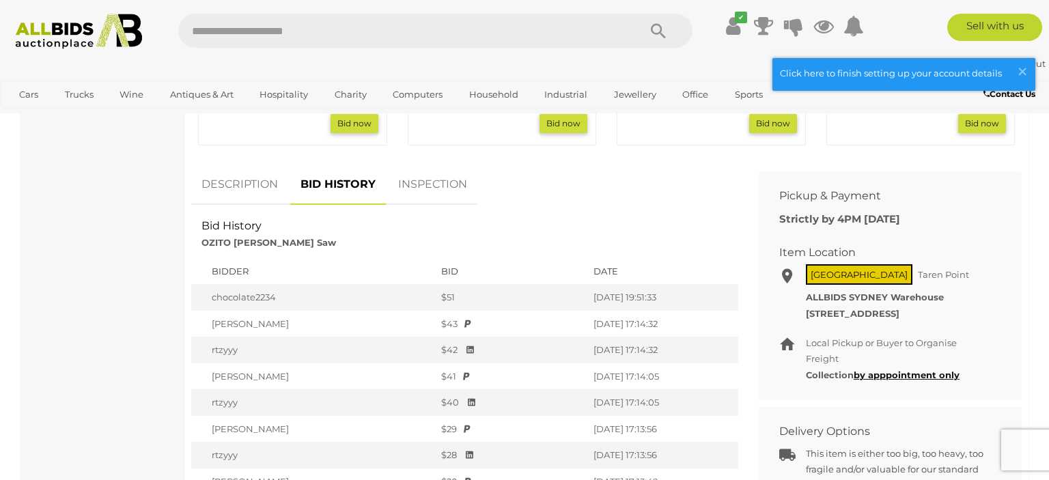
click at [259, 182] on link "DESCRIPTION" at bounding box center [239, 185] width 97 height 40
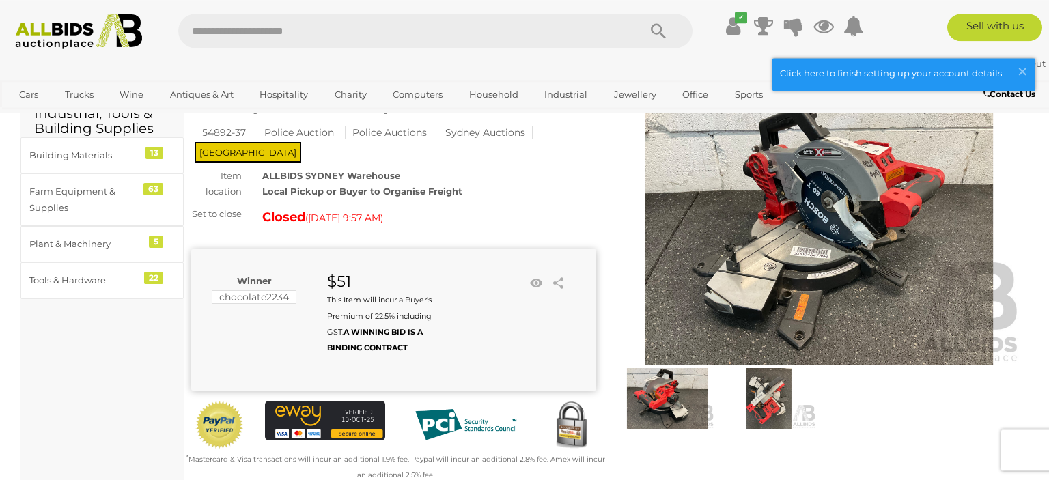
scroll to position [0, 0]
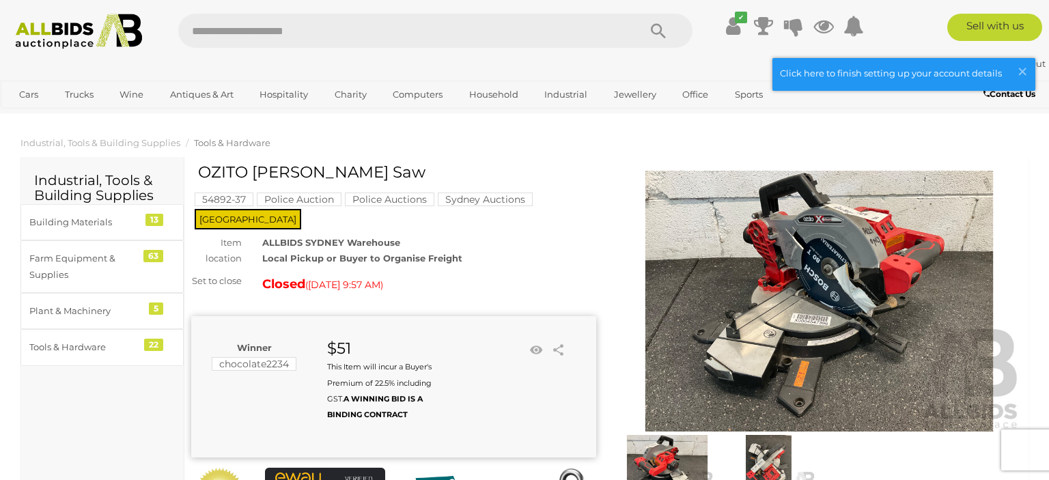
click at [736, 249] on img at bounding box center [819, 301] width 405 height 261
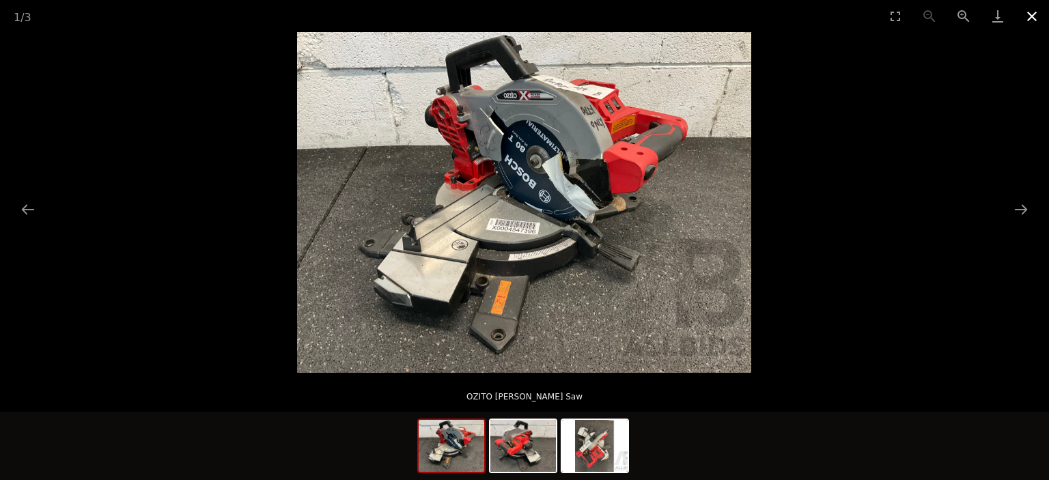
click at [1028, 12] on button "Close gallery" at bounding box center [1032, 16] width 34 height 32
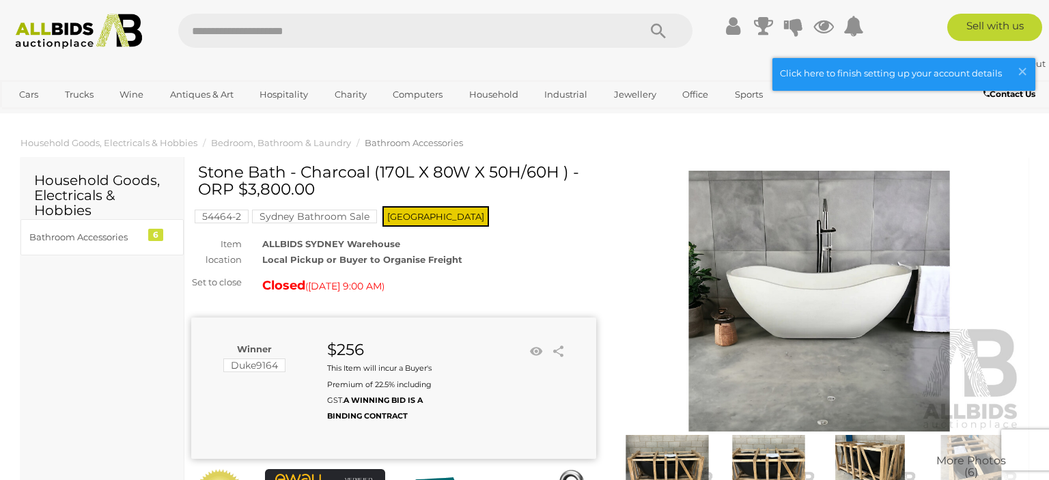
click at [749, 251] on img at bounding box center [819, 301] width 405 height 261
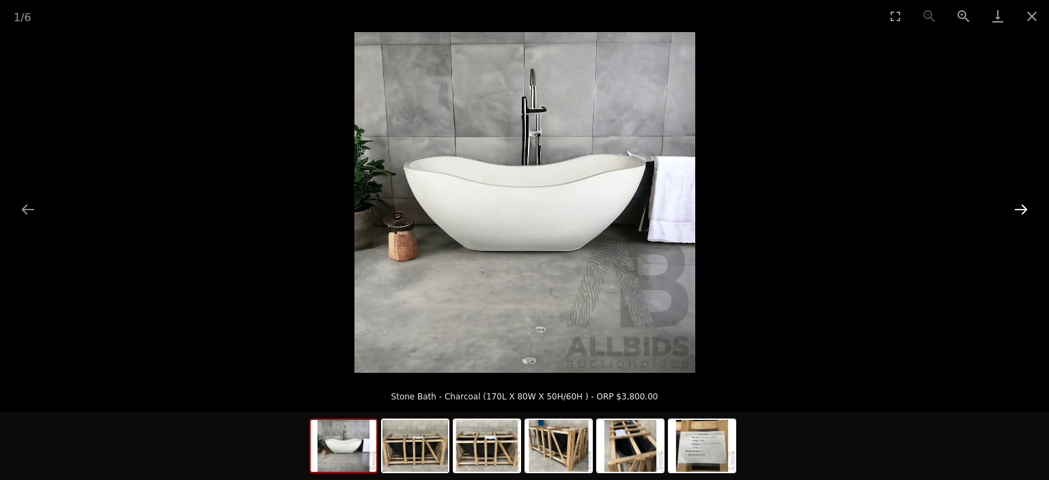
click at [1024, 208] on button "Next slide" at bounding box center [1020, 209] width 29 height 27
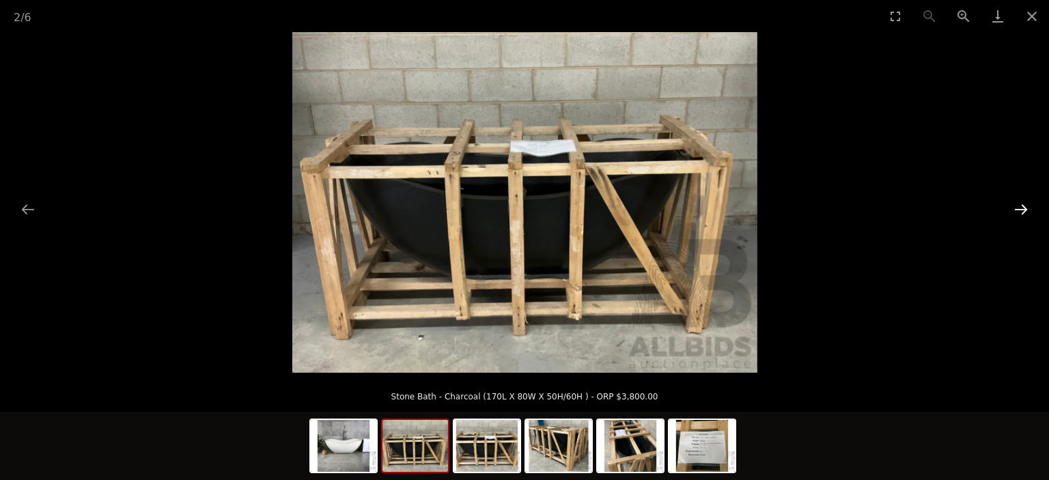
click at [1026, 208] on button "Next slide" at bounding box center [1020, 209] width 29 height 27
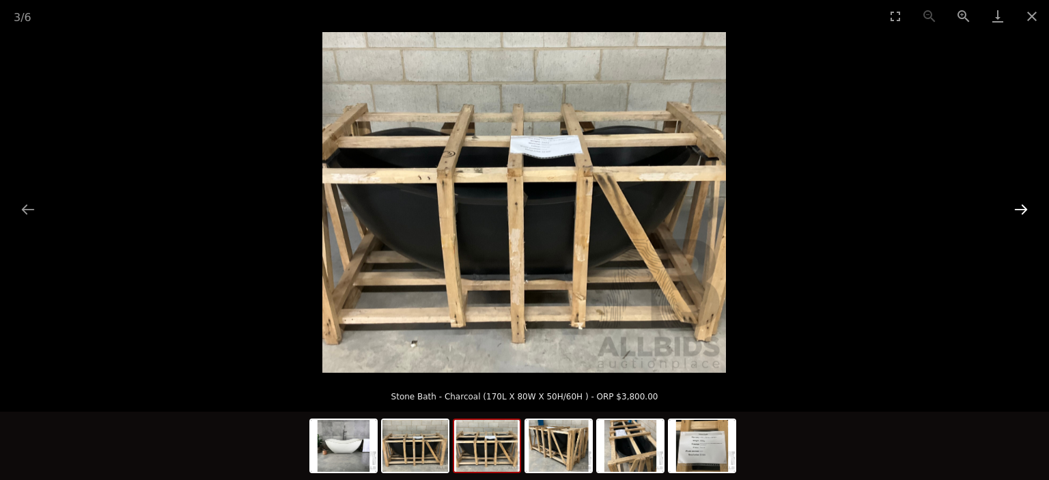
click at [1026, 208] on button "Next slide" at bounding box center [1020, 209] width 29 height 27
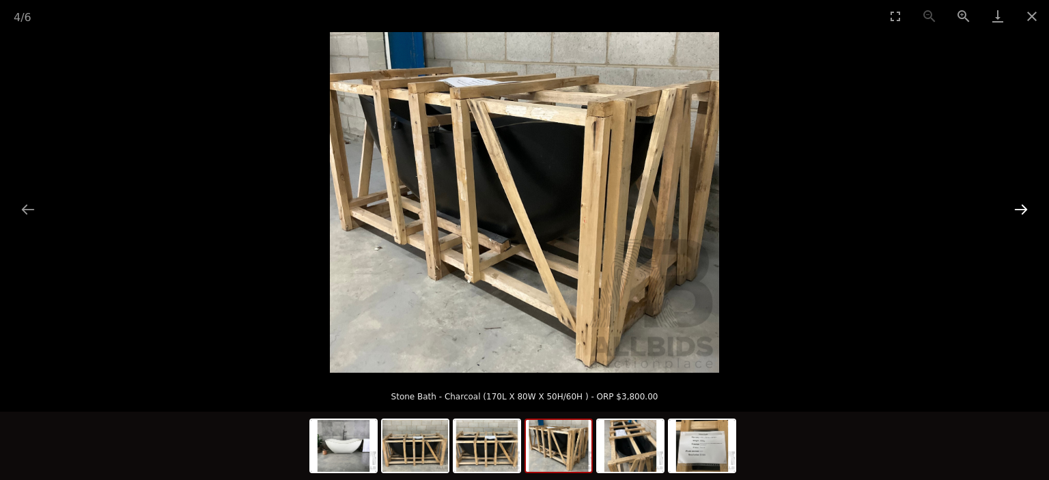
click at [1026, 208] on button "Next slide" at bounding box center [1020, 209] width 29 height 27
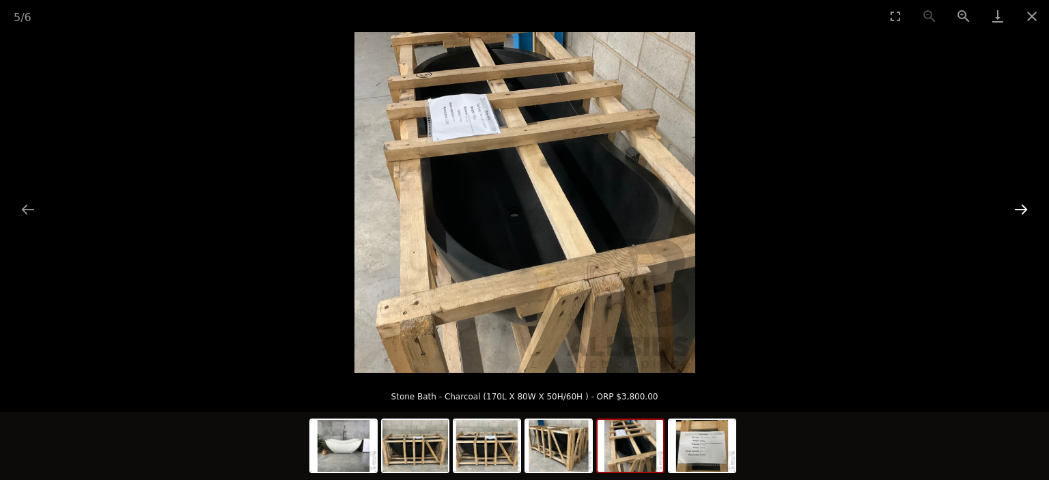
click at [1026, 208] on button "Next slide" at bounding box center [1020, 209] width 29 height 27
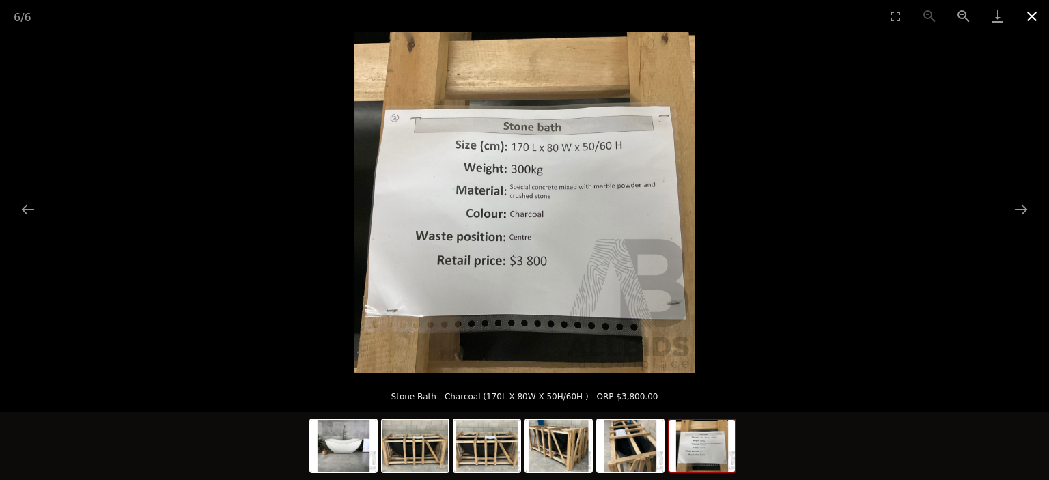
click at [1023, 13] on button "Close gallery" at bounding box center [1032, 16] width 34 height 32
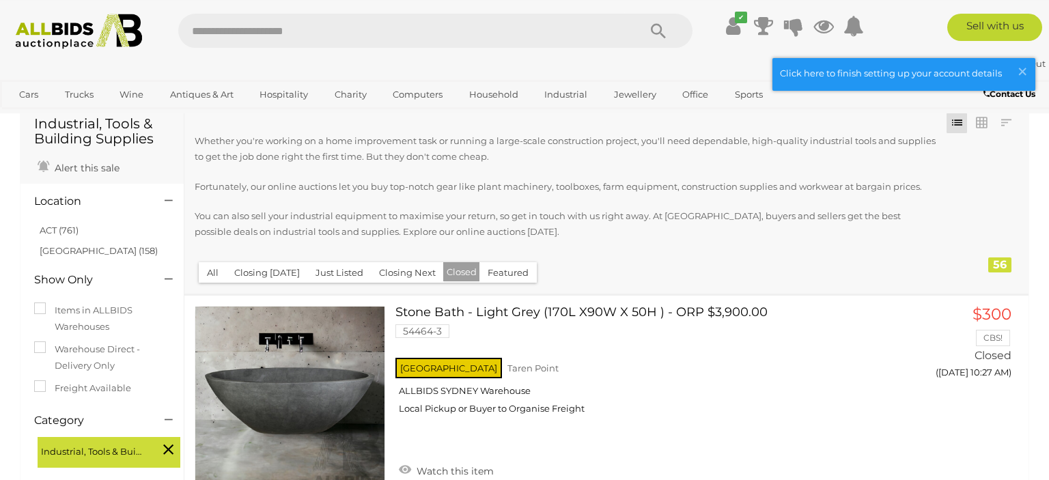
scroll to position [72, 0]
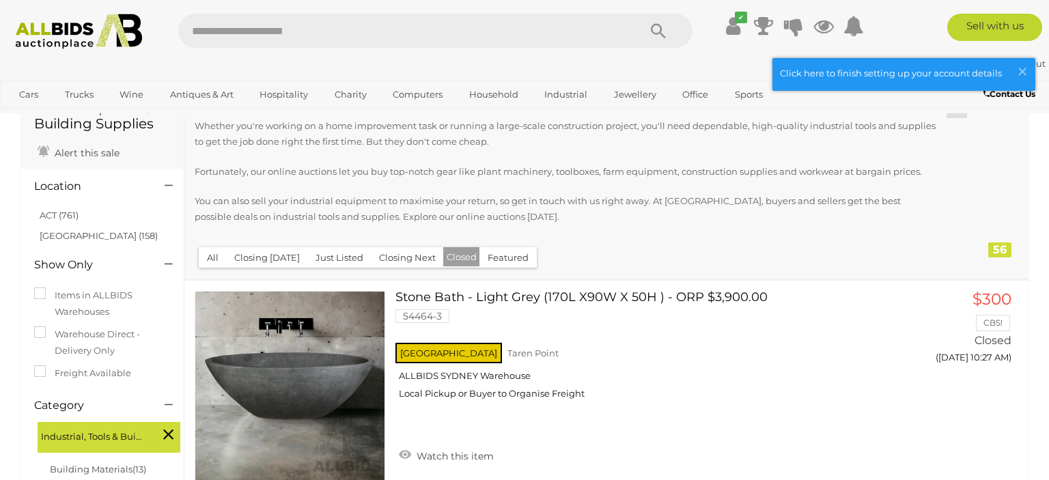
click at [259, 261] on button "Closing [DATE]" at bounding box center [267, 257] width 82 height 21
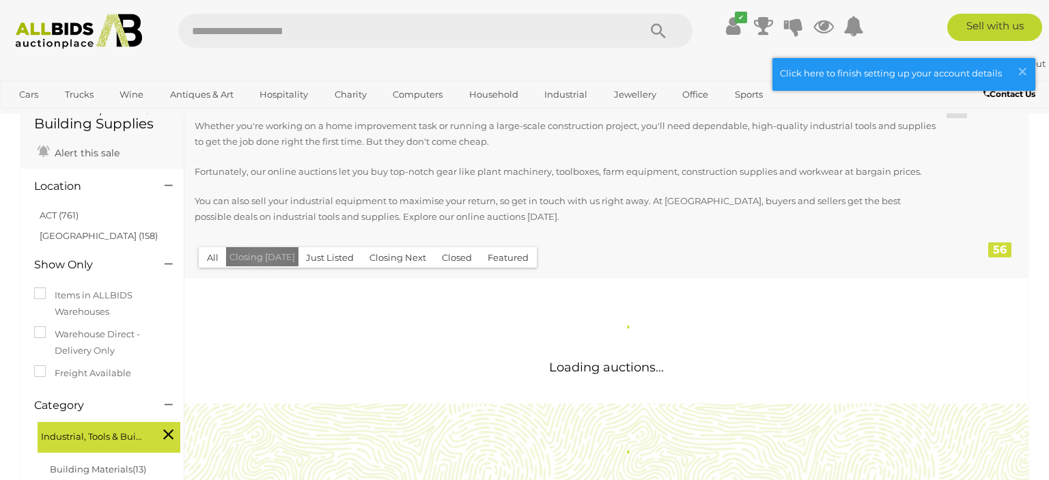
scroll to position [0, 0]
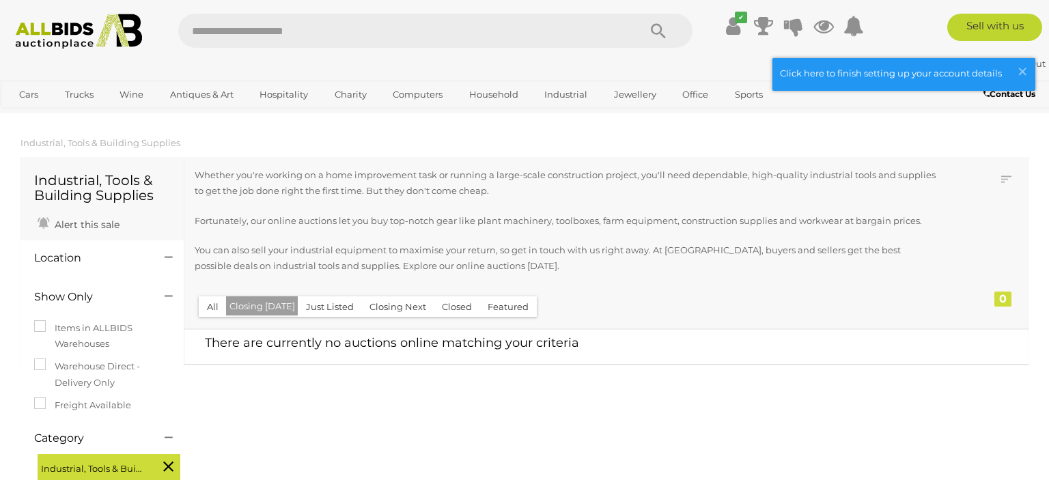
click at [511, 309] on button "Featured" at bounding box center [507, 306] width 57 height 21
click at [214, 313] on button "All" at bounding box center [213, 306] width 28 height 21
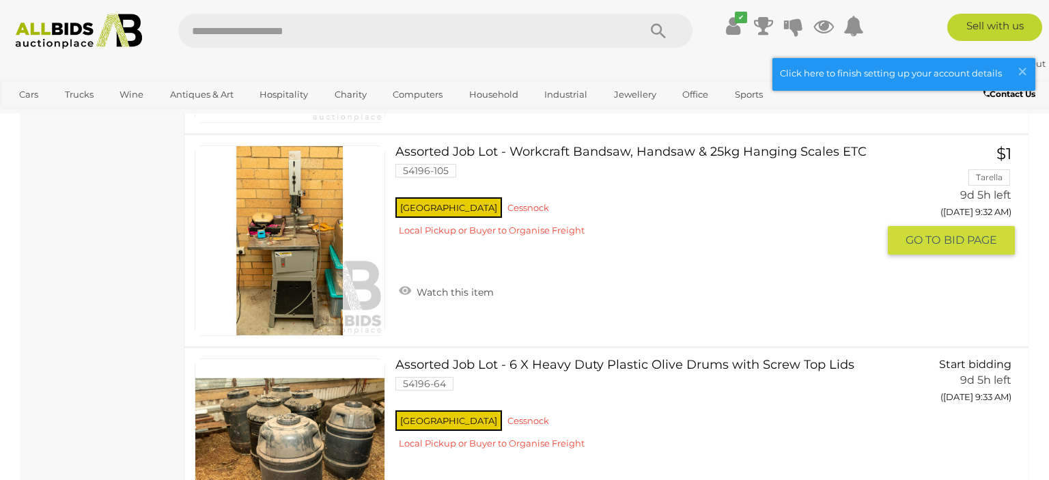
scroll to position [13195, 0]
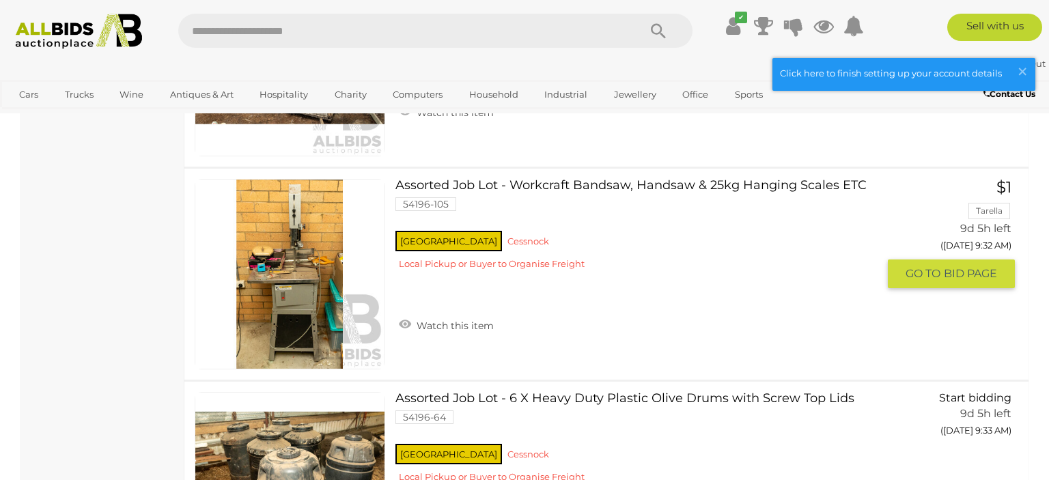
click at [327, 255] on link at bounding box center [290, 274] width 191 height 191
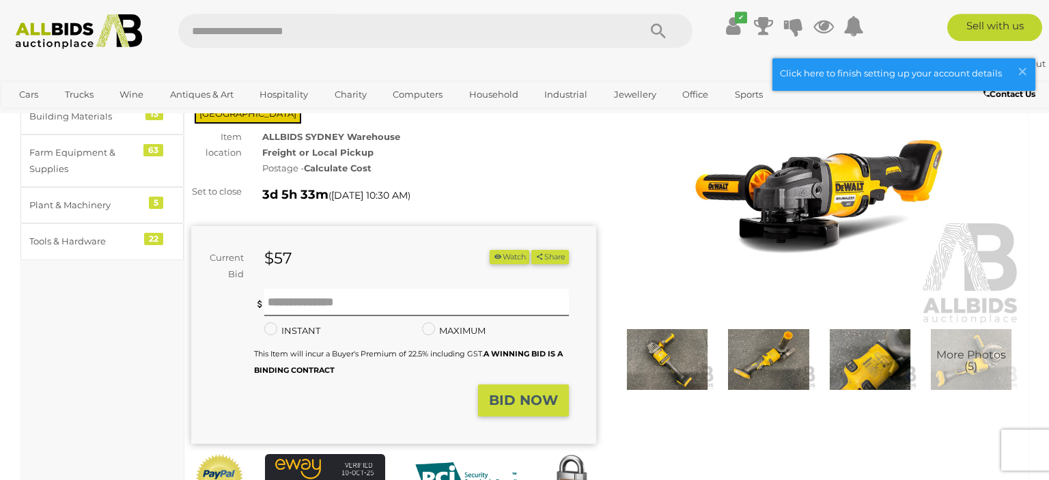
scroll to position [288, 0]
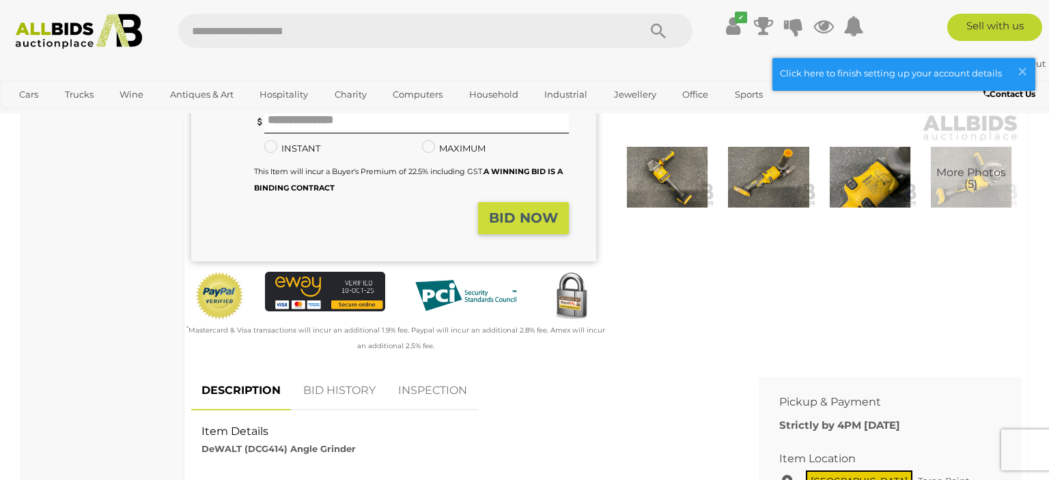
click at [343, 376] on link "BID HISTORY" at bounding box center [339, 391] width 93 height 40
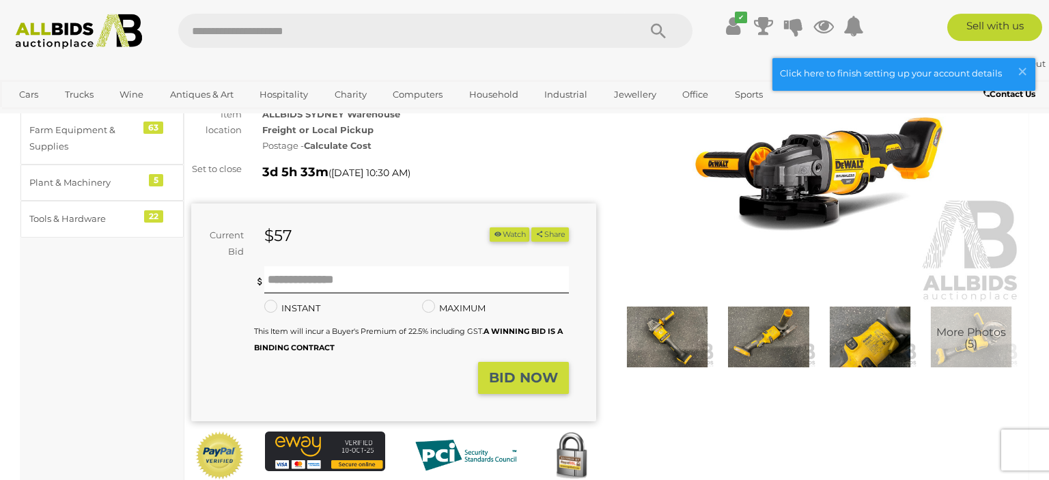
scroll to position [144, 0]
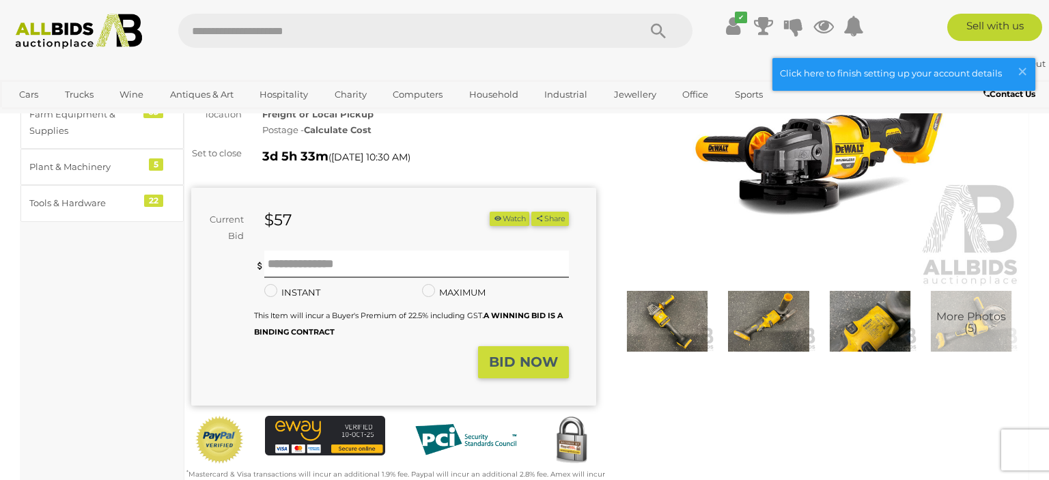
click at [793, 192] on img at bounding box center [819, 157] width 405 height 261
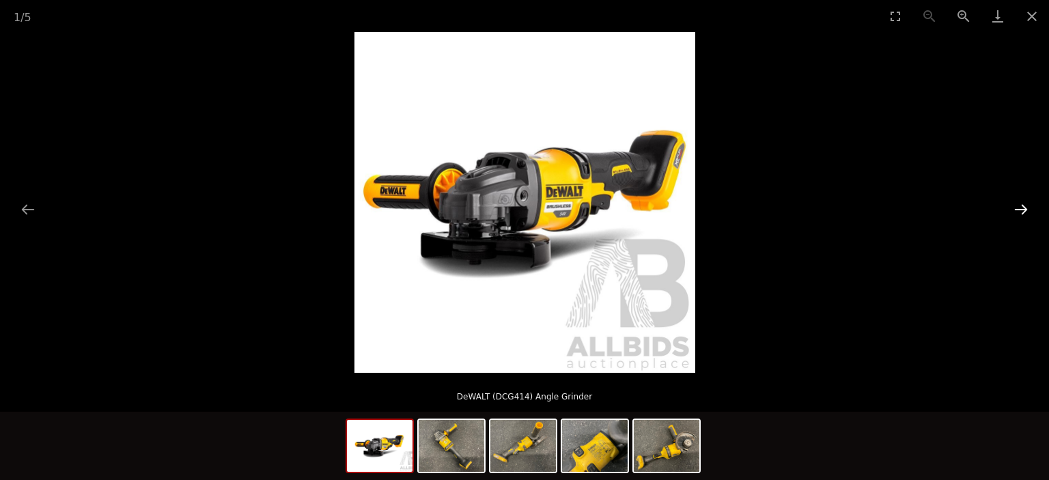
click at [1026, 211] on button "Next slide" at bounding box center [1020, 209] width 29 height 27
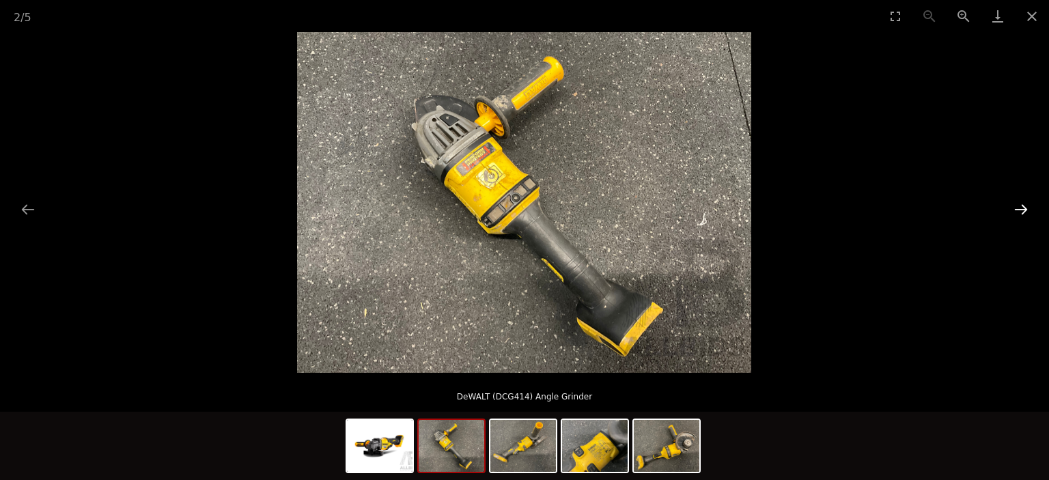
click at [1026, 211] on button "Next slide" at bounding box center [1020, 209] width 29 height 27
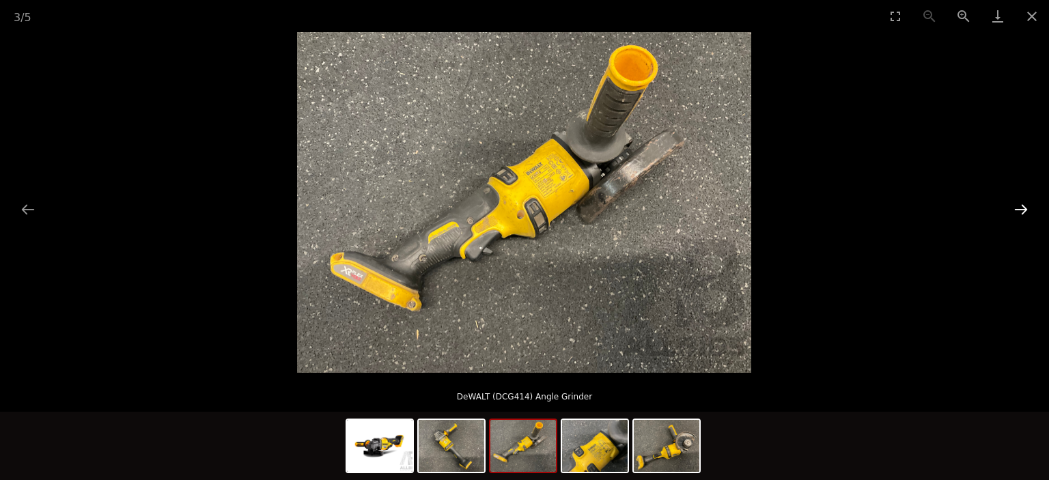
click at [1026, 211] on button "Next slide" at bounding box center [1020, 209] width 29 height 27
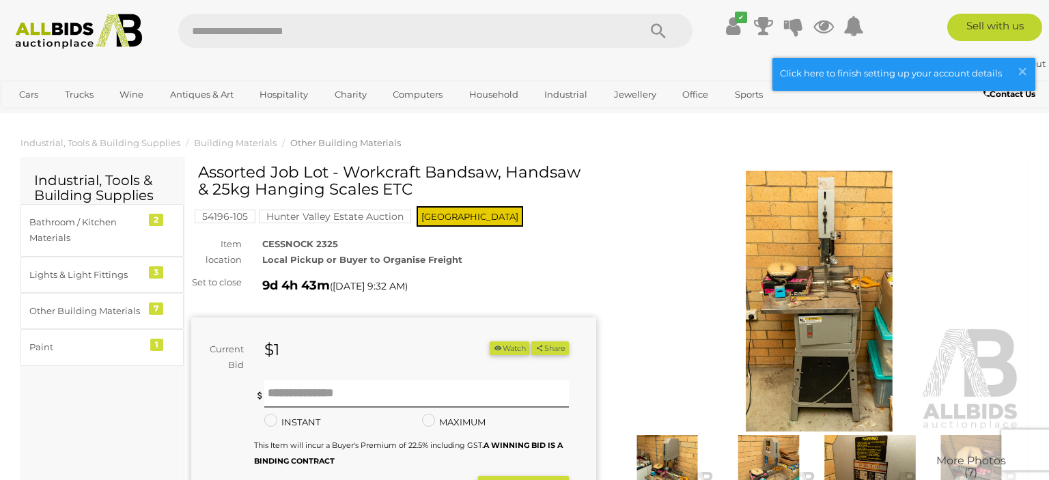
click at [797, 246] on img at bounding box center [819, 301] width 405 height 261
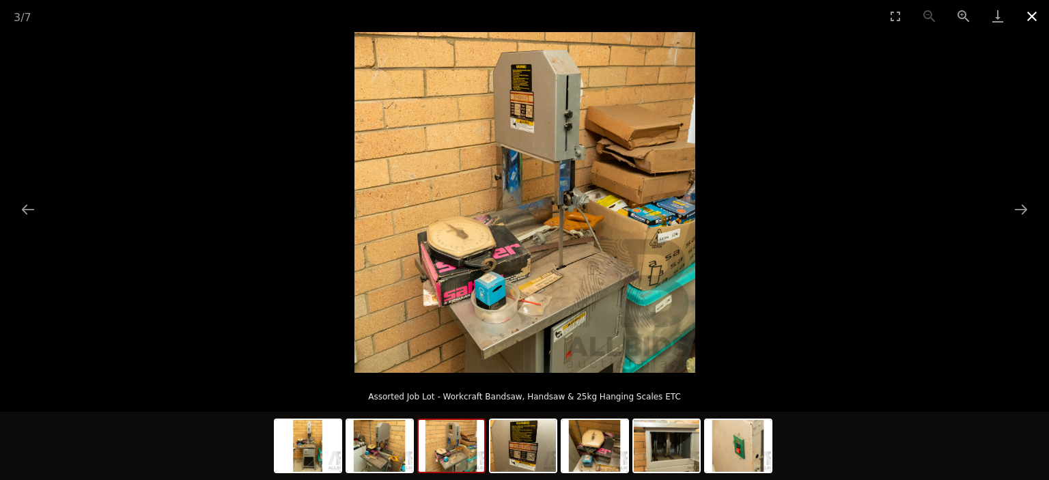
click at [1031, 22] on button "Close gallery" at bounding box center [1032, 16] width 34 height 32
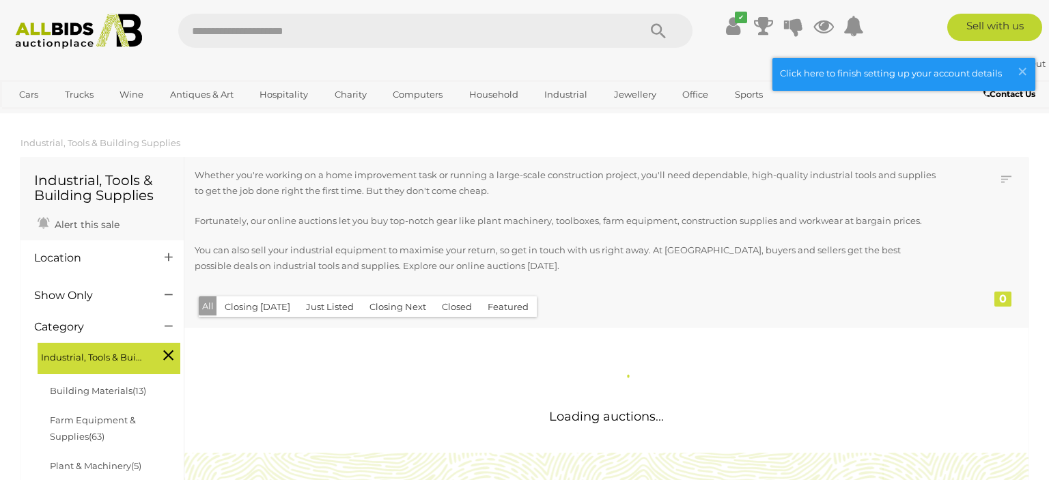
scroll to position [178, 0]
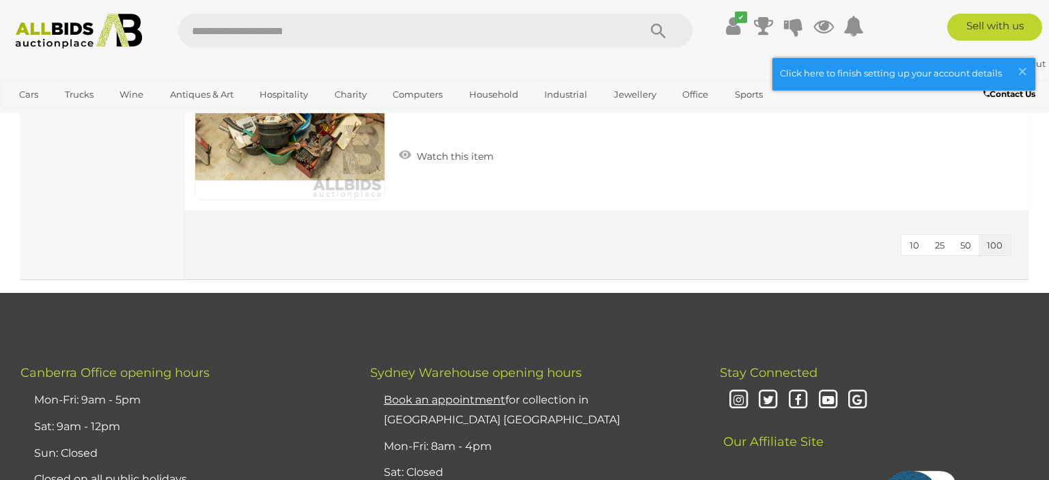
scroll to position [20905, 0]
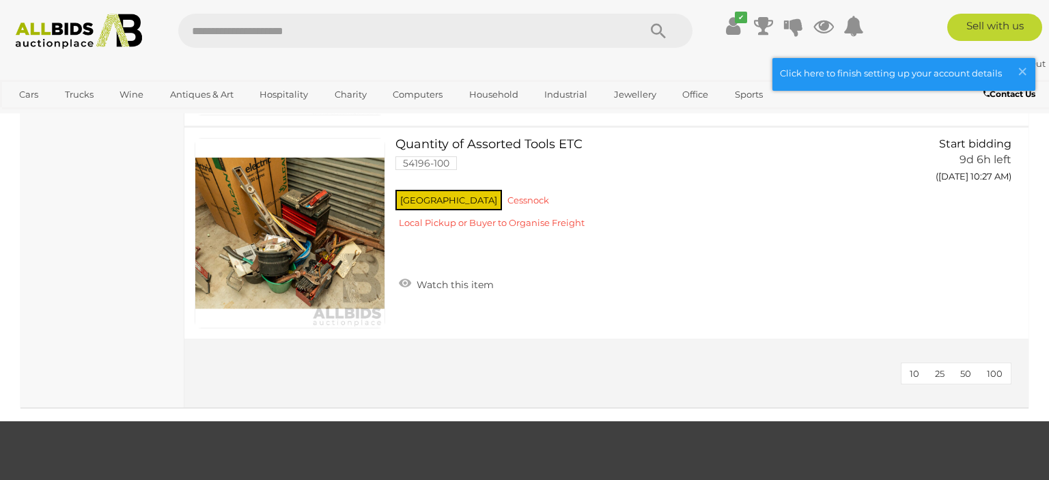
click at [995, 368] on span "100" at bounding box center [995, 373] width 16 height 11
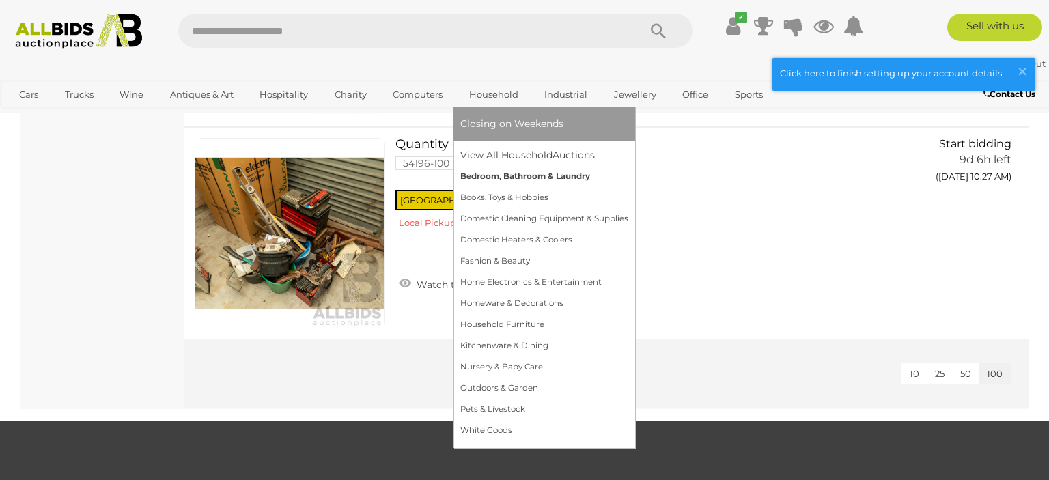
click at [537, 176] on link "Bedroom, Bathroom & Laundry" at bounding box center [544, 176] width 168 height 21
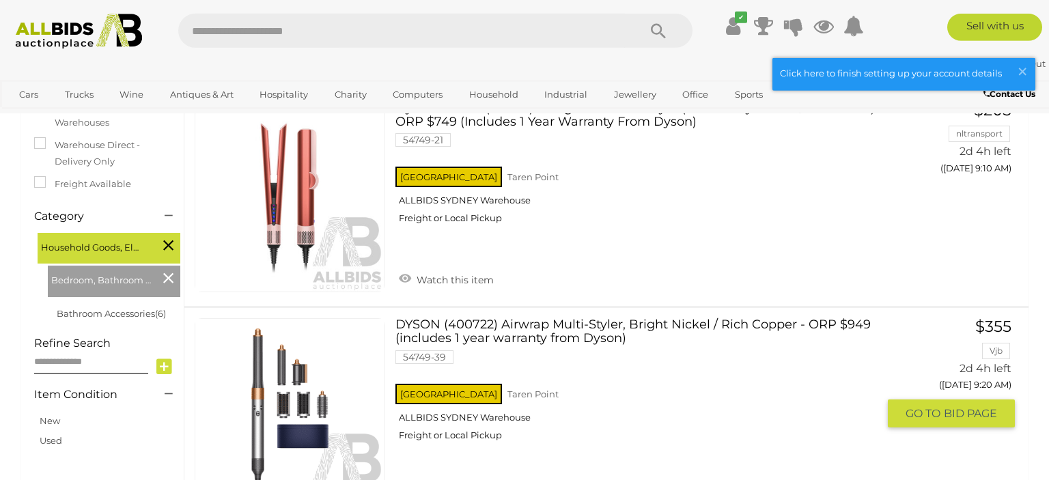
scroll to position [144, 0]
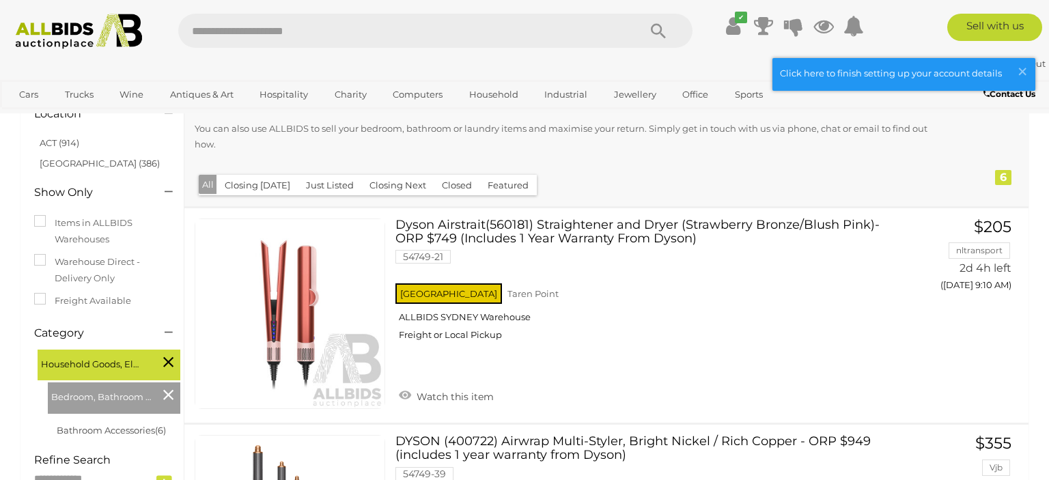
click at [471, 188] on button "Closed" at bounding box center [457, 185] width 46 height 21
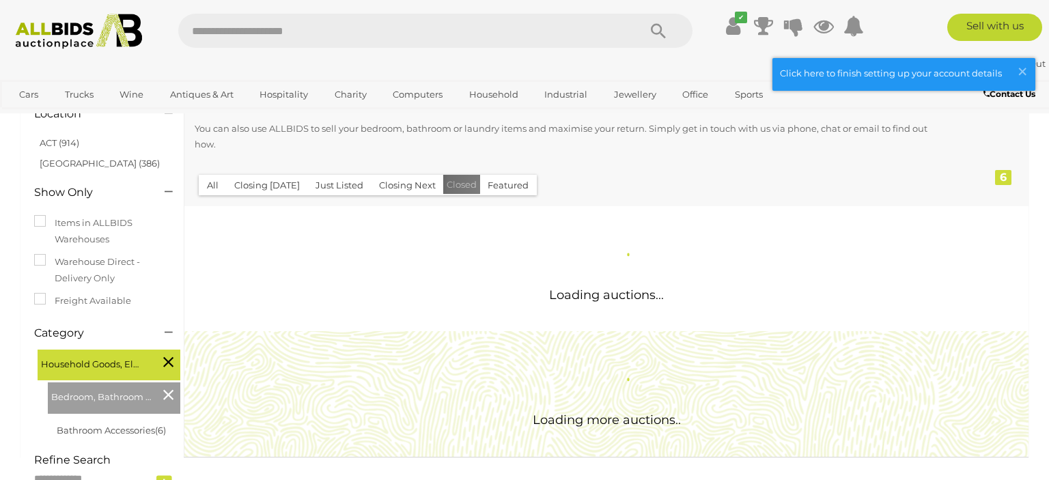
scroll to position [0, 0]
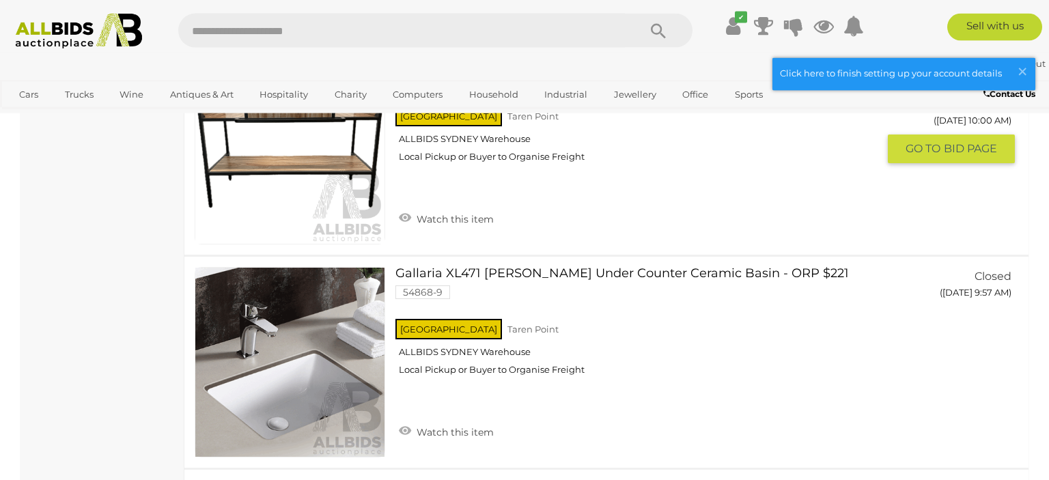
scroll to position [1947, 0]
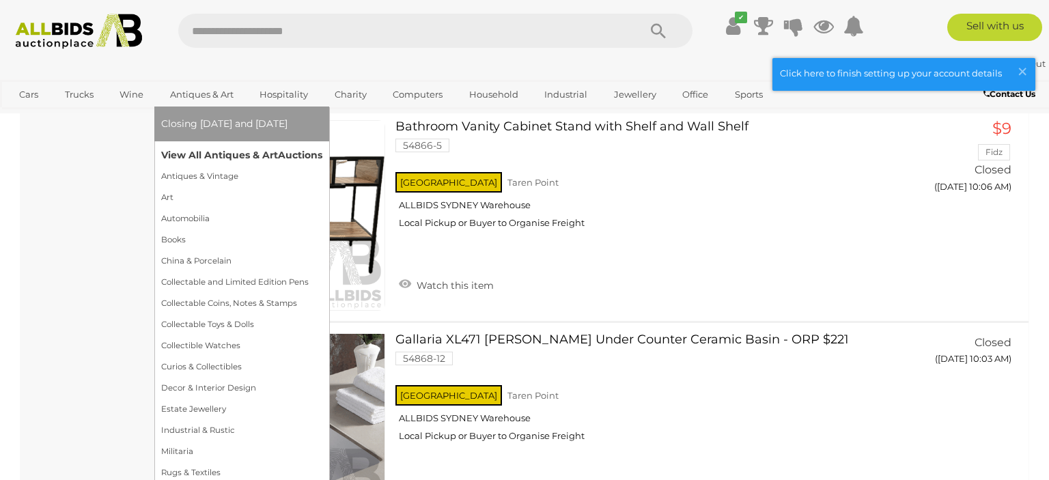
click at [214, 150] on link "View All Antiques & Art Auctions" at bounding box center [241, 155] width 161 height 21
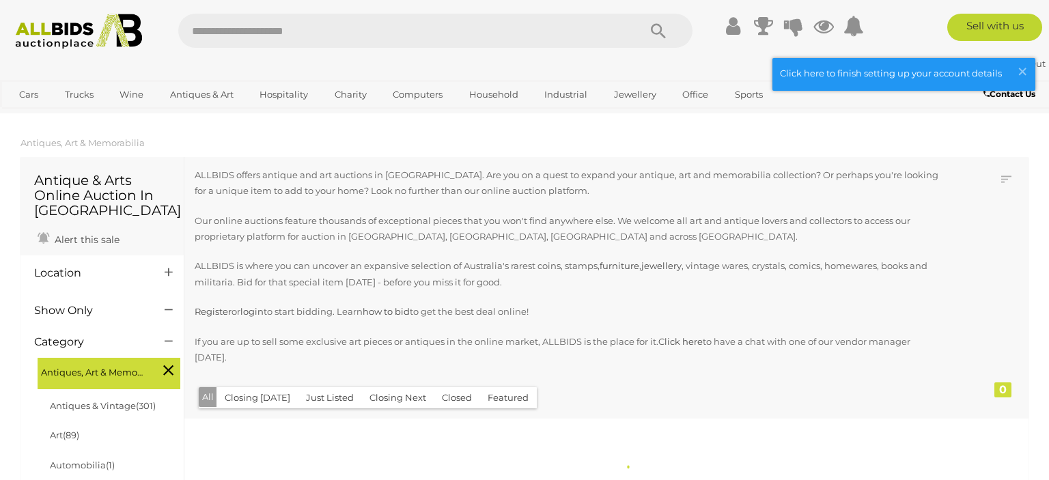
scroll to position [361, 0]
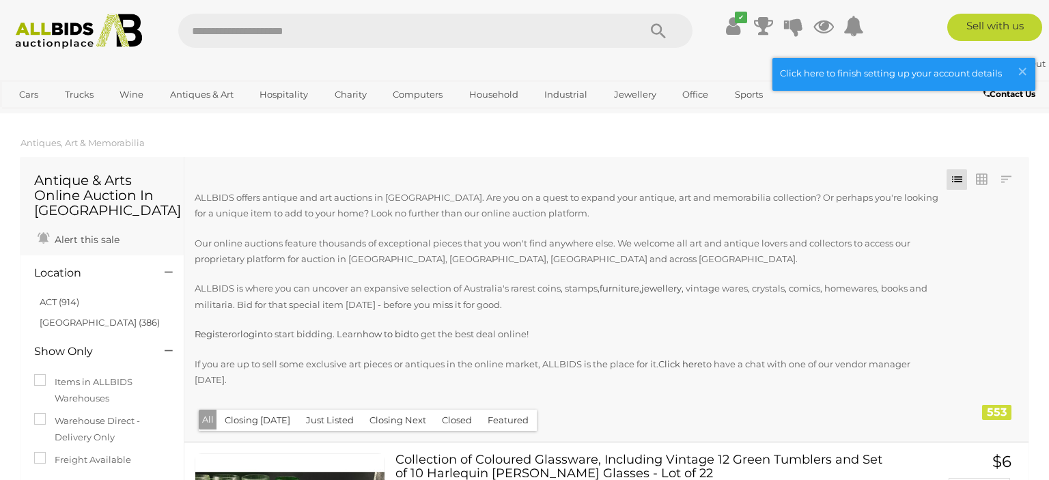
click at [464, 410] on button "Closed" at bounding box center [457, 420] width 46 height 21
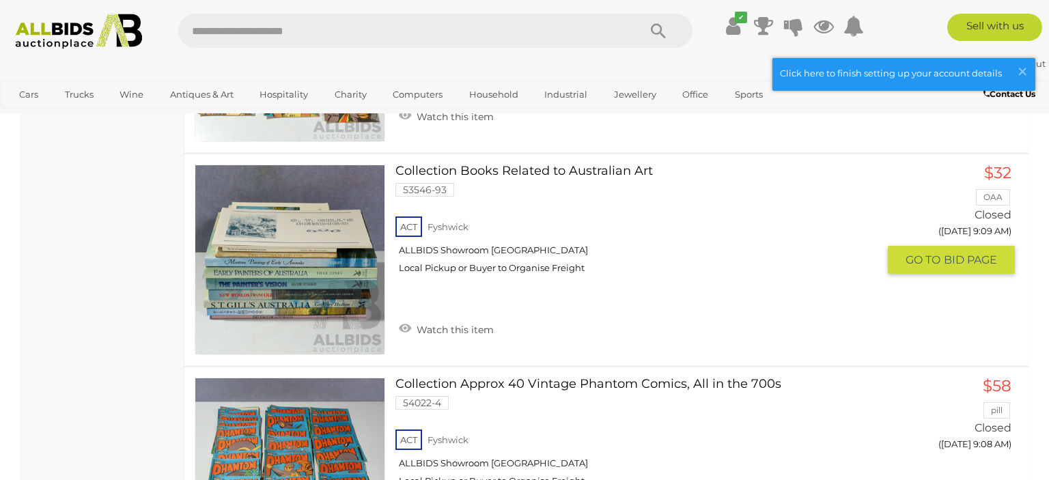
scroll to position [6994, 0]
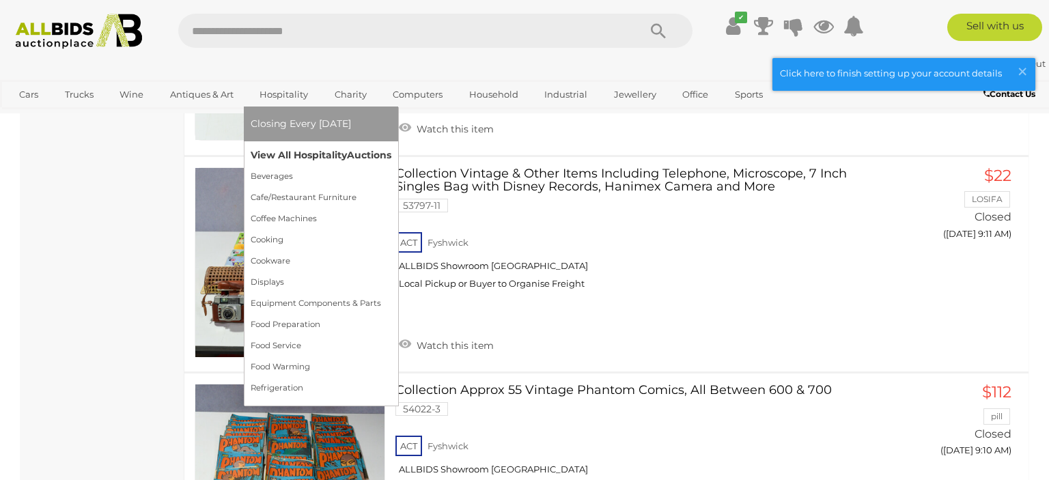
click at [300, 152] on link "View All Hospitality Auctions" at bounding box center [321, 155] width 141 height 21
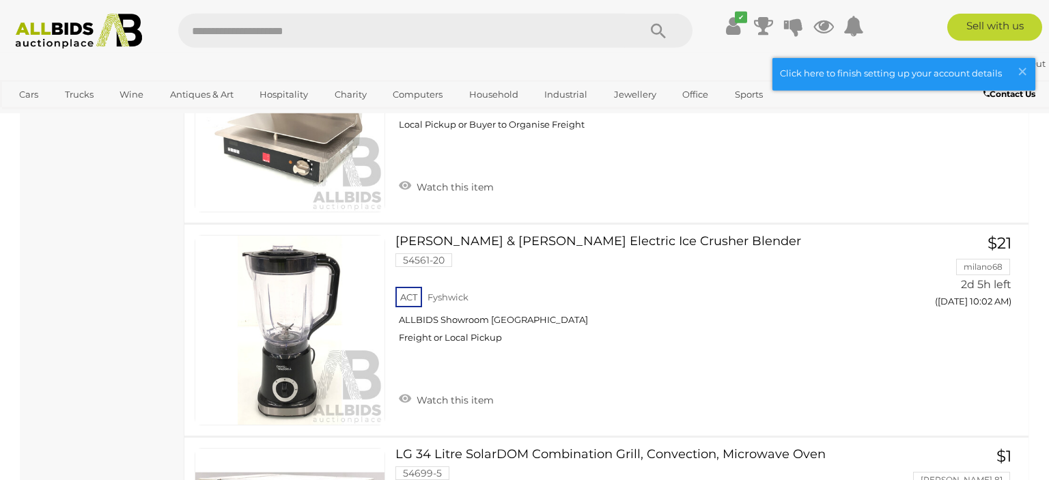
scroll to position [6674, 0]
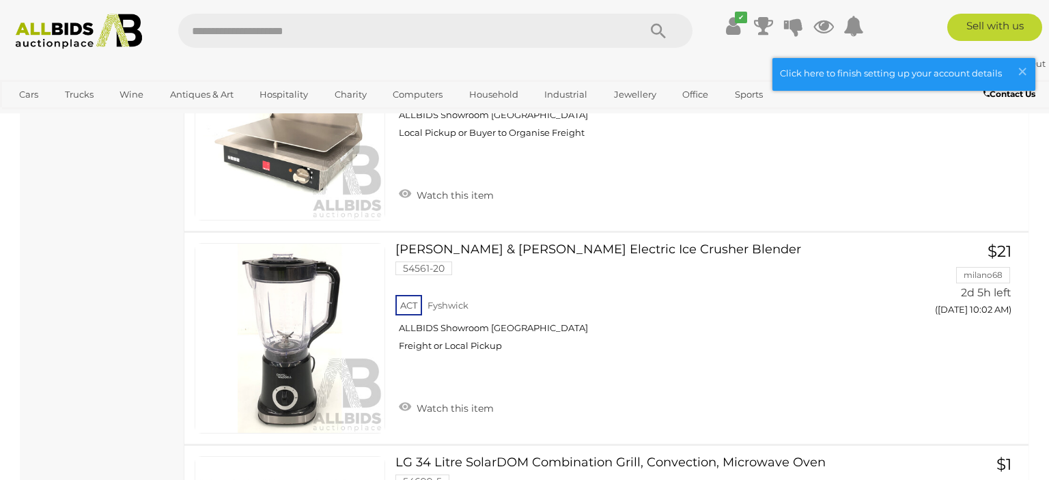
click at [640, 248] on link "Davis & Waddell Electric Ice Crusher Blender 54561-20 ACT Fyshwick ALLBIDS Show…" at bounding box center [642, 302] width 472 height 119
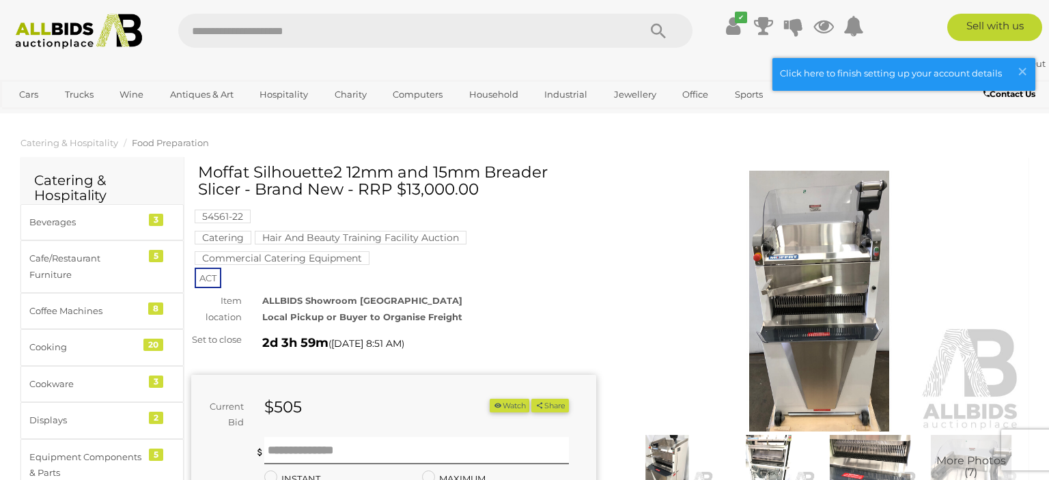
click at [825, 244] on img at bounding box center [819, 301] width 405 height 261
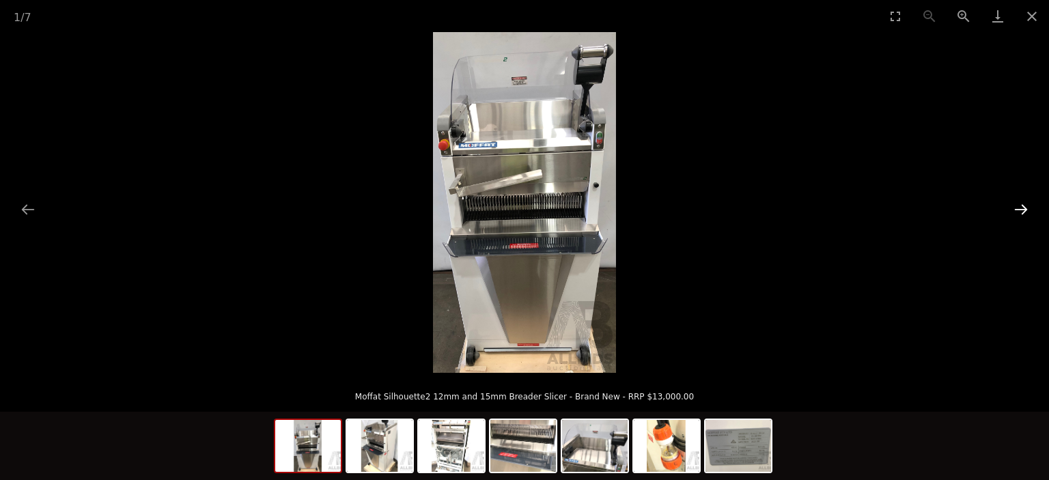
click at [1021, 205] on button "Next slide" at bounding box center [1020, 209] width 29 height 27
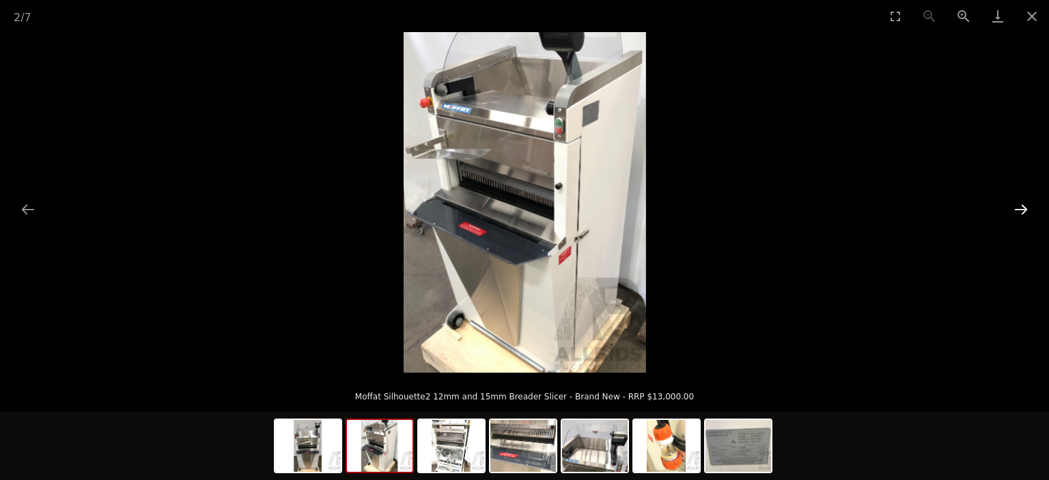
click at [1021, 205] on button "Next slide" at bounding box center [1020, 209] width 29 height 27
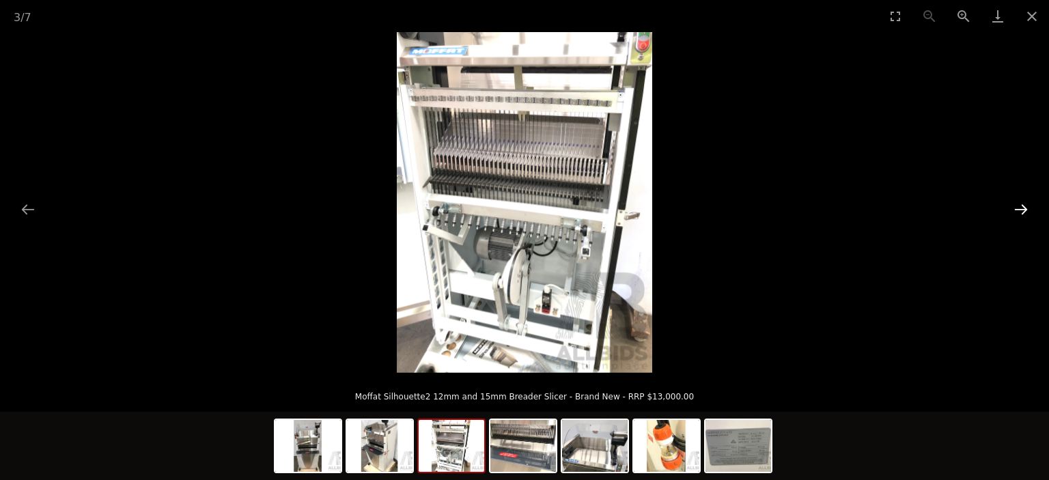
click at [1021, 205] on button "Next slide" at bounding box center [1020, 209] width 29 height 27
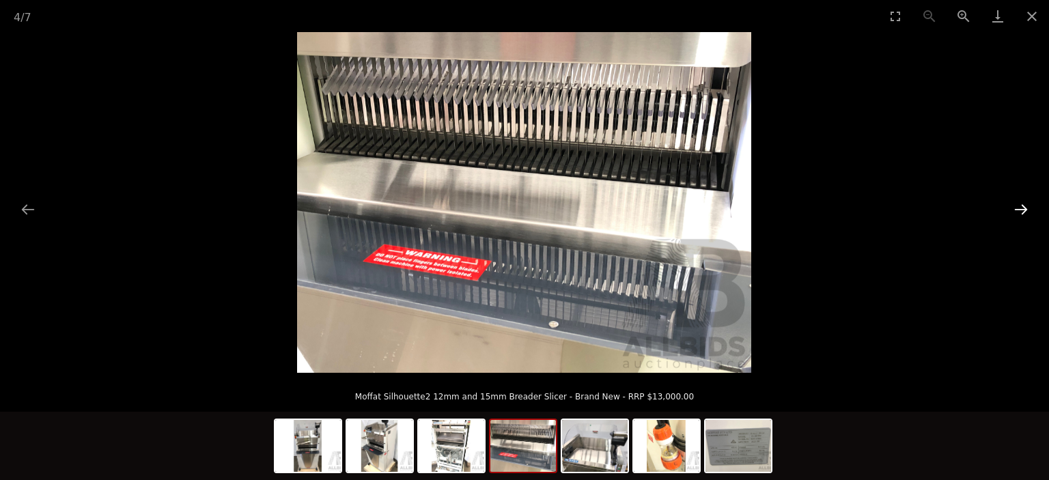
click at [1021, 205] on button "Next slide" at bounding box center [1020, 209] width 29 height 27
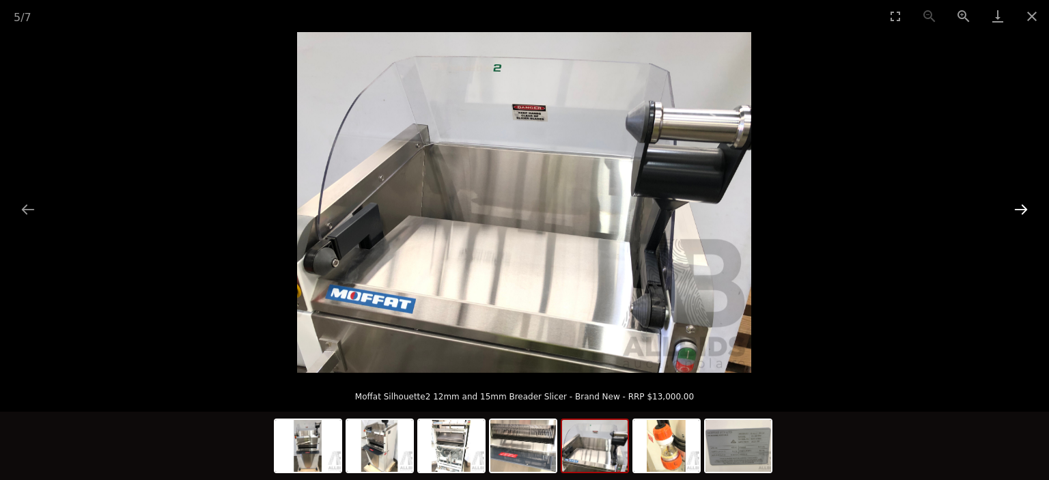
click at [1021, 205] on button "Next slide" at bounding box center [1020, 209] width 29 height 27
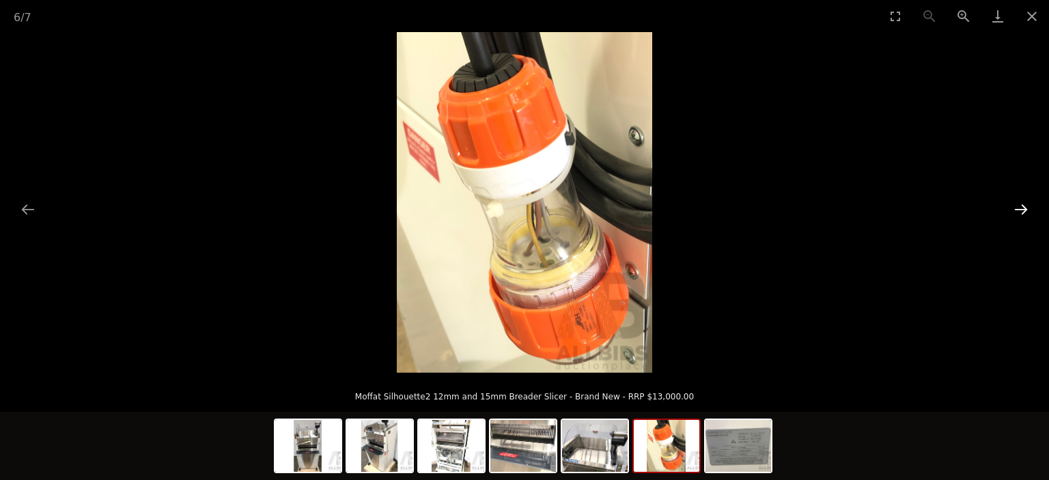
click at [1021, 205] on button "Next slide" at bounding box center [1020, 209] width 29 height 27
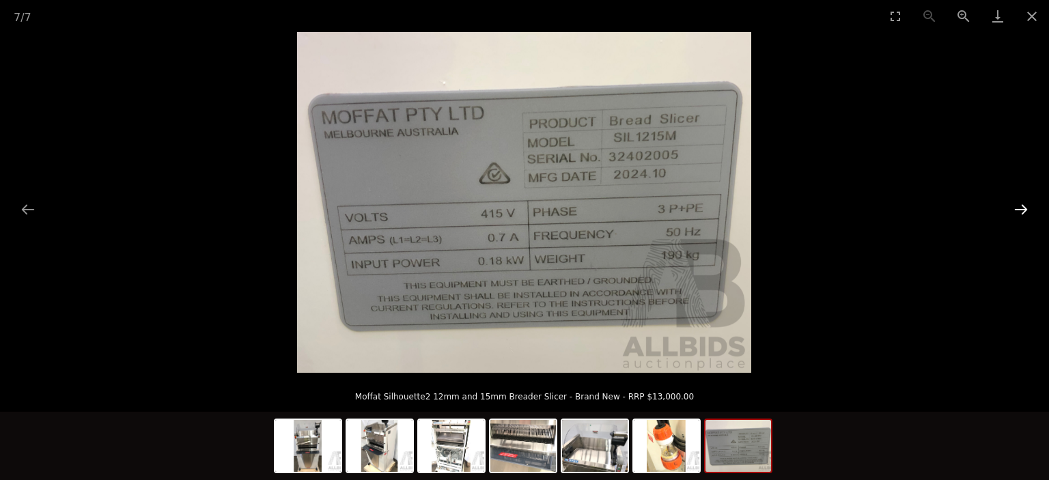
click at [1021, 205] on button "Next slide" at bounding box center [1020, 209] width 29 height 27
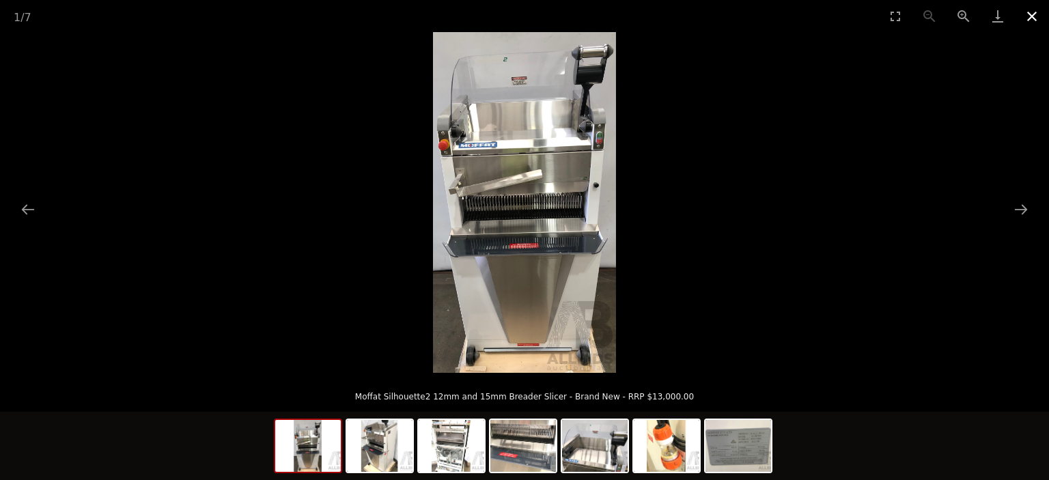
click at [1032, 19] on button "Close gallery" at bounding box center [1032, 16] width 34 height 32
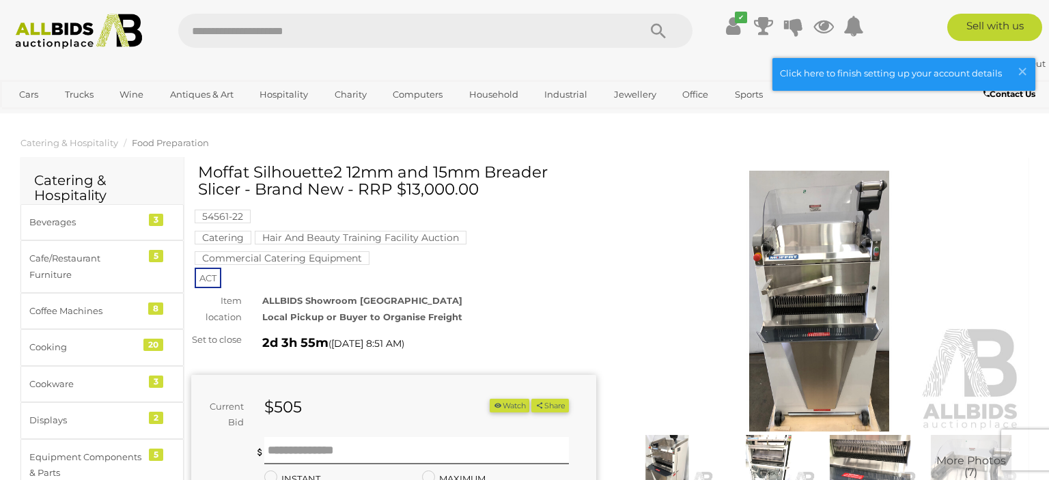
drag, startPoint x: 489, startPoint y: 175, endPoint x: 245, endPoint y: 186, distance: 244.0
click at [245, 186] on h1 "Moffat Silhouette2 12mm and 15mm Breader Slicer - Brand New - RRP $13,000.00" at bounding box center [395, 181] width 395 height 35
copy h1 "Breader Slicer"
drag, startPoint x: 200, startPoint y: 173, endPoint x: 330, endPoint y: 179, distance: 129.8
click at [330, 179] on h1 "Moffat Silhouette2 12mm and 15mm Breader Slicer - Brand New - RRP $13,000.00" at bounding box center [395, 181] width 395 height 35
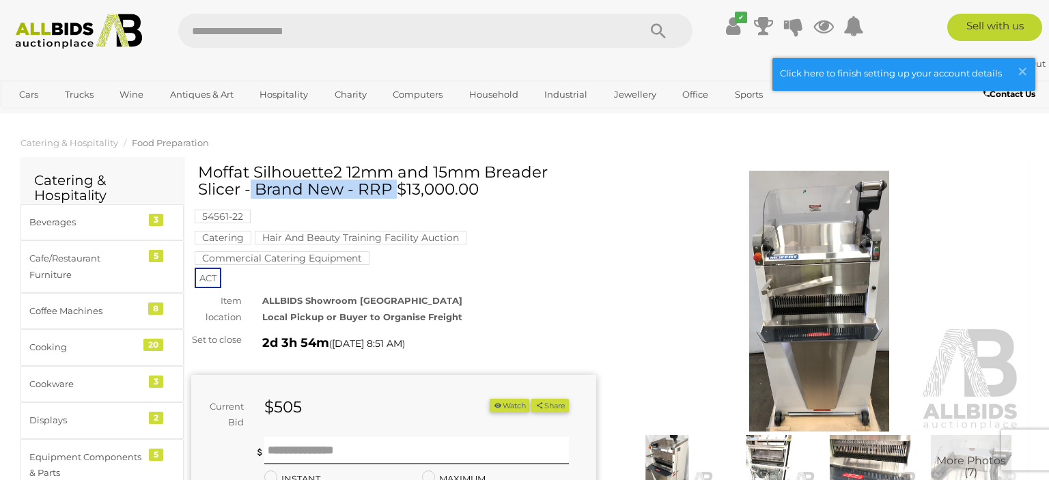
copy h1 "Moffat Silhouette"
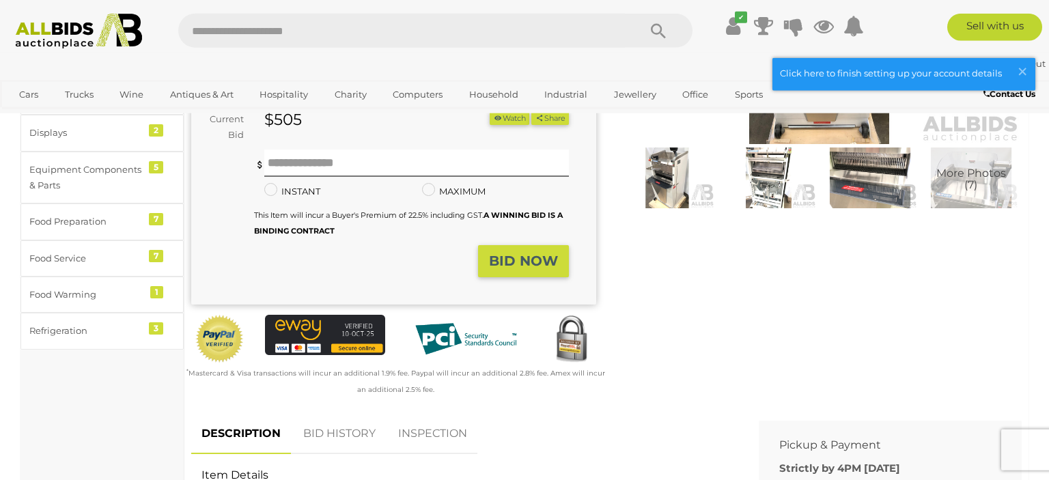
scroll to position [361, 0]
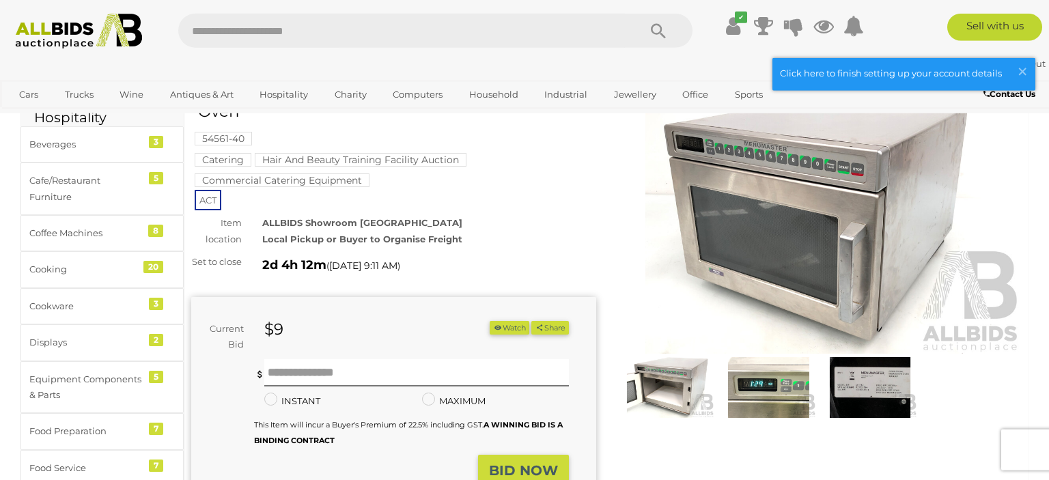
scroll to position [144, 0]
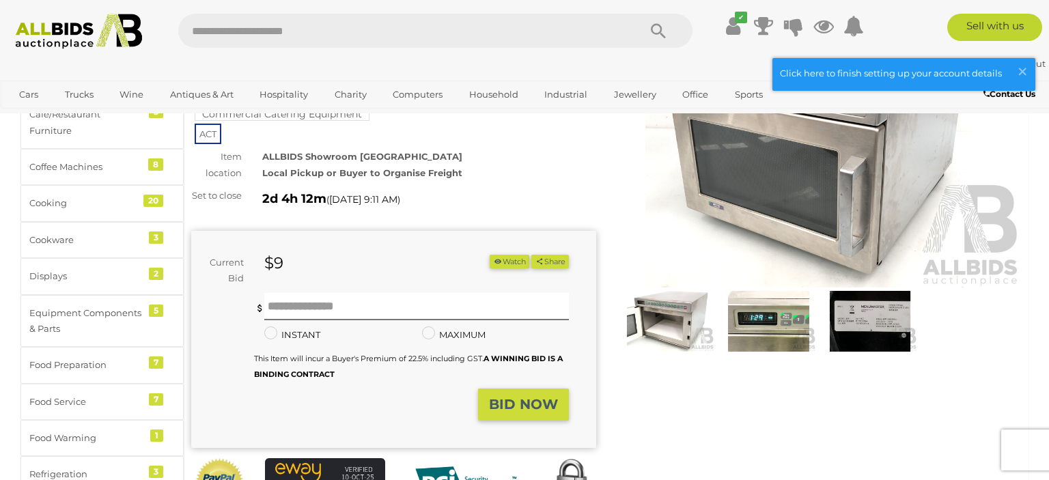
click at [795, 182] on img at bounding box center [819, 157] width 405 height 261
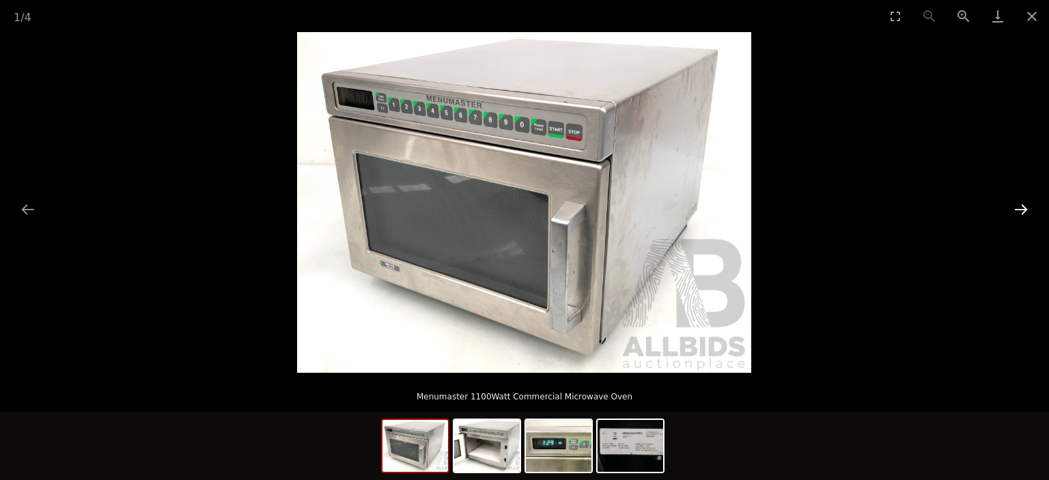
click at [1023, 211] on button "Next slide" at bounding box center [1020, 209] width 29 height 27
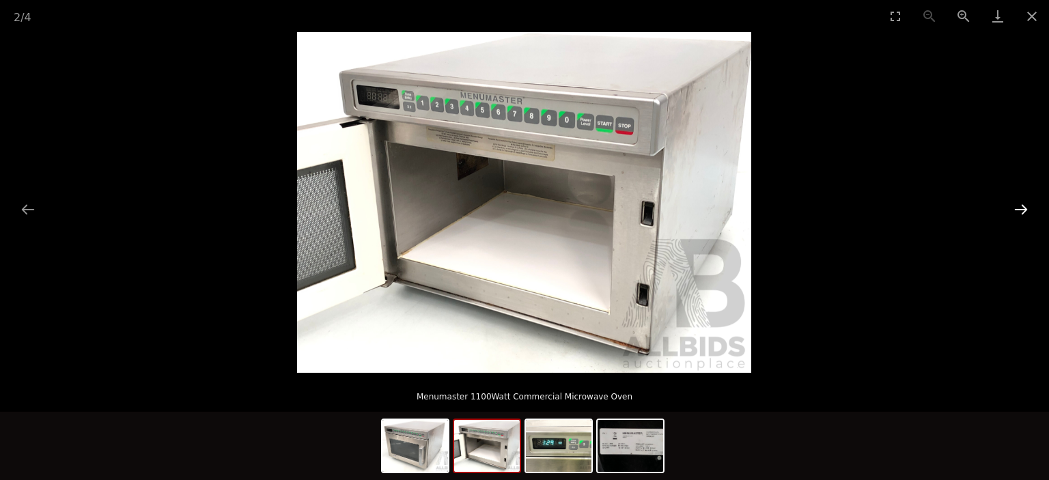
click at [1022, 211] on button "Next slide" at bounding box center [1020, 209] width 29 height 27
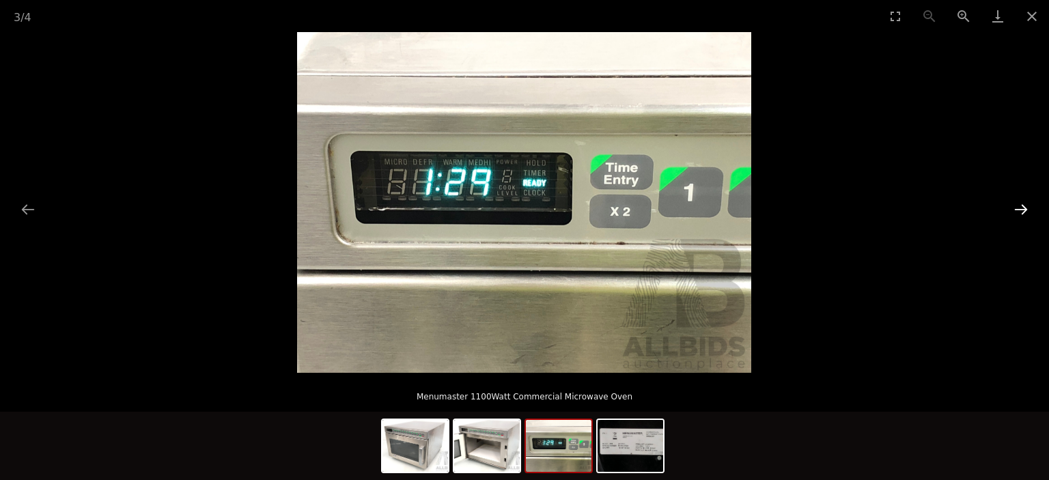
click at [1022, 211] on button "Next slide" at bounding box center [1020, 209] width 29 height 27
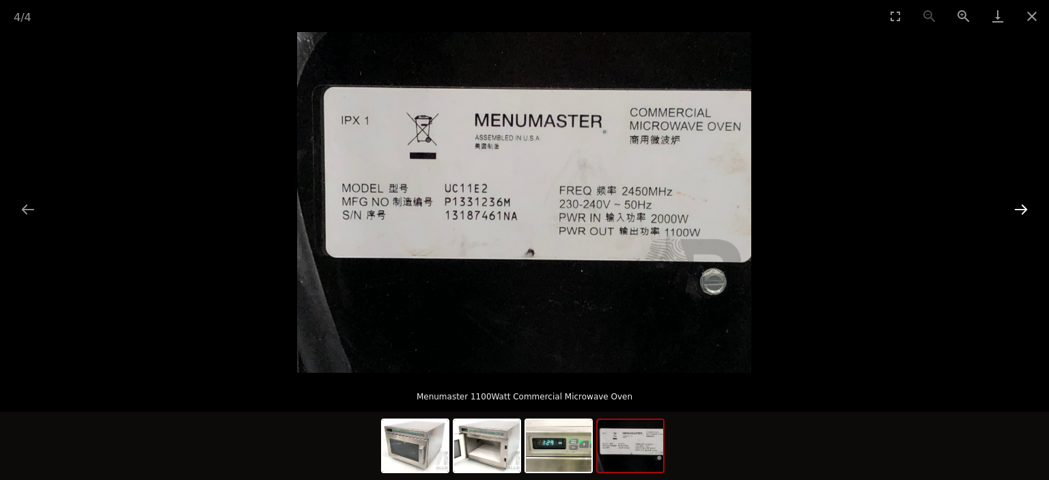
click at [1022, 211] on button "Next slide" at bounding box center [1020, 209] width 29 height 27
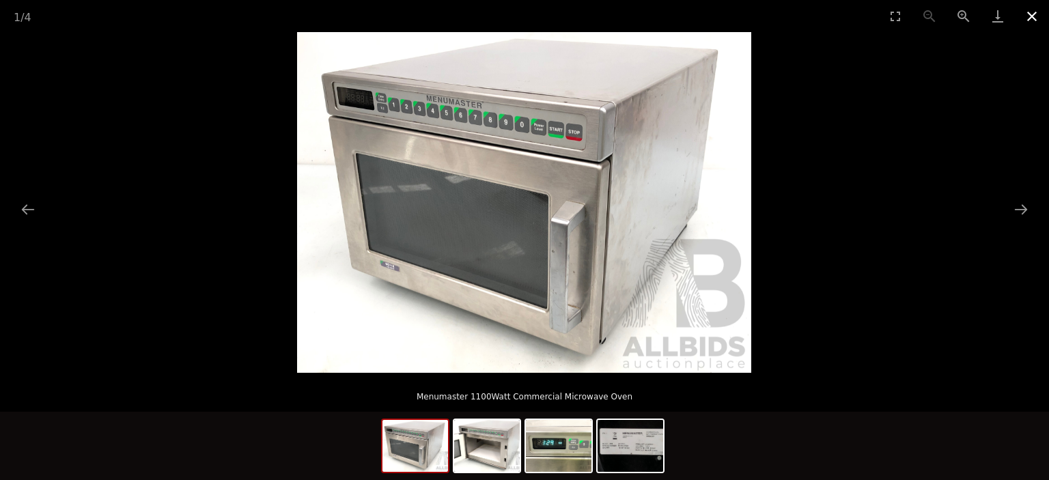
click at [1032, 15] on button "Close gallery" at bounding box center [1032, 16] width 34 height 32
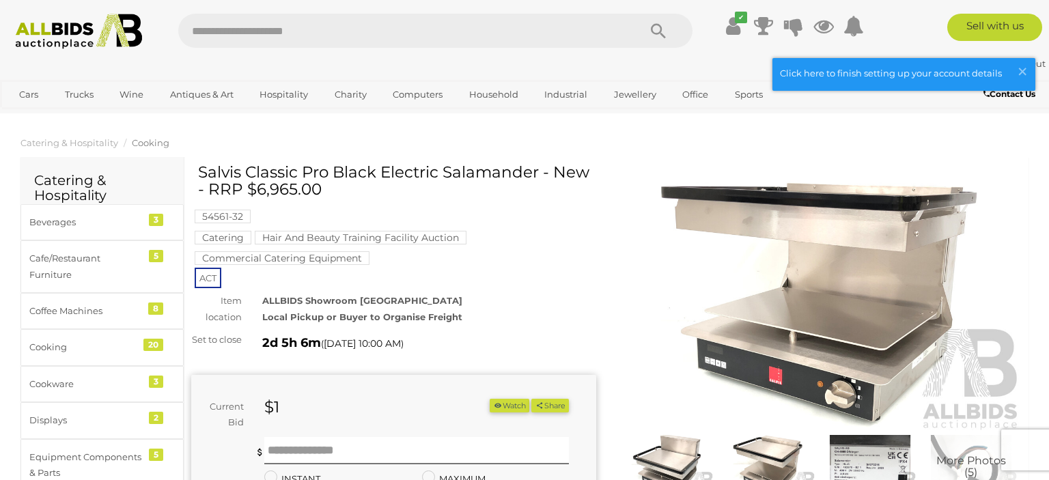
drag, startPoint x: 199, startPoint y: 173, endPoint x: 541, endPoint y: 176, distance: 342.8
click at [541, 176] on h1 "Salvis Classic Pro Black Electric Salamander - New - RRP $6,965.00" at bounding box center [395, 181] width 395 height 35
copy h1 "Salvis Classic Pro Black Electric Salamander"
click at [283, 173] on h1 "Salvis Classic Pro Black Electric Salamander - New - RRP $6,965.00" at bounding box center [395, 181] width 395 height 35
click at [763, 263] on img at bounding box center [819, 301] width 405 height 261
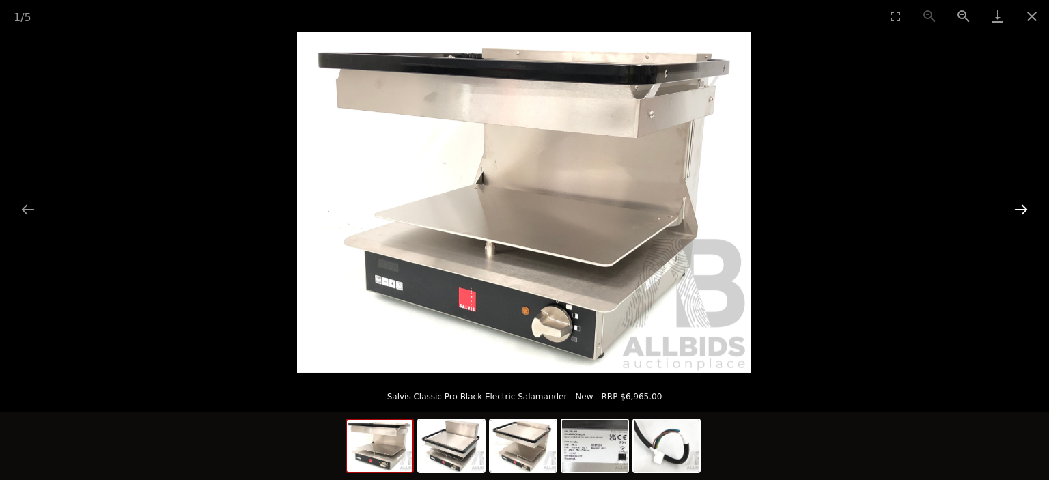
click at [1018, 207] on button "Next slide" at bounding box center [1020, 209] width 29 height 27
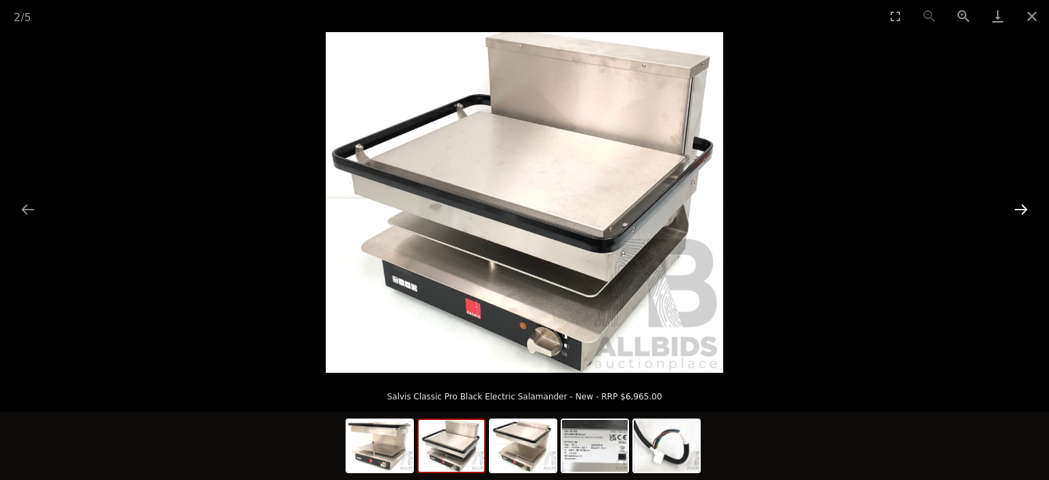
click at [1018, 207] on button "Next slide" at bounding box center [1020, 209] width 29 height 27
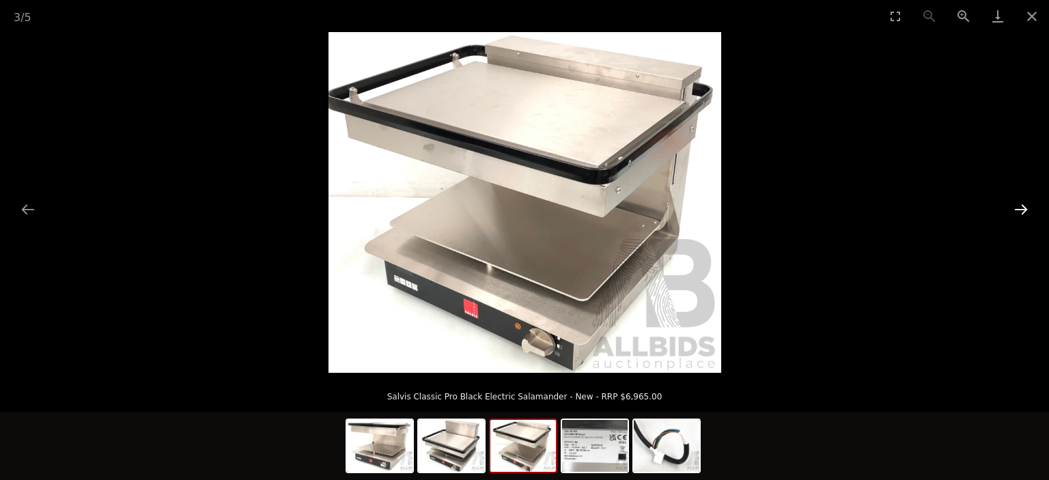
click at [1018, 207] on button "Next slide" at bounding box center [1020, 209] width 29 height 27
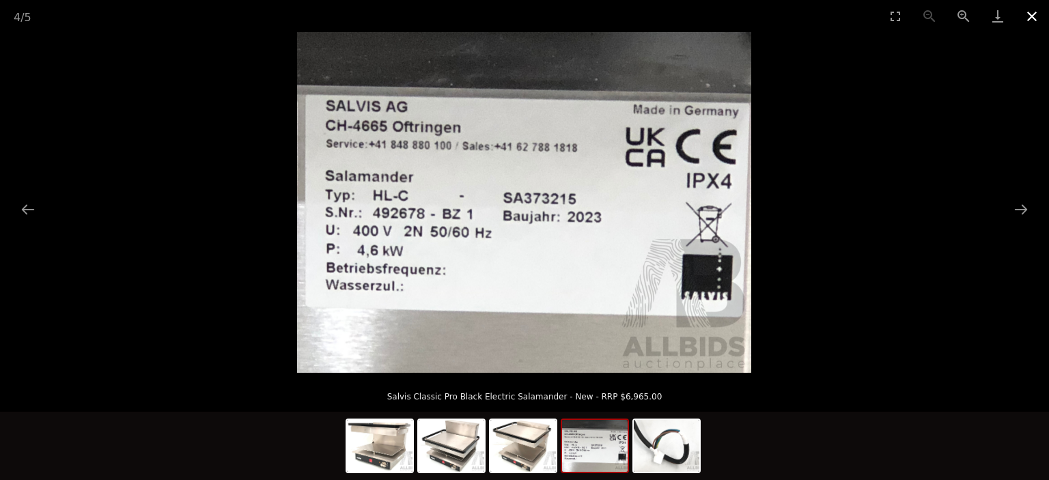
click at [1027, 16] on button "Close gallery" at bounding box center [1032, 16] width 34 height 32
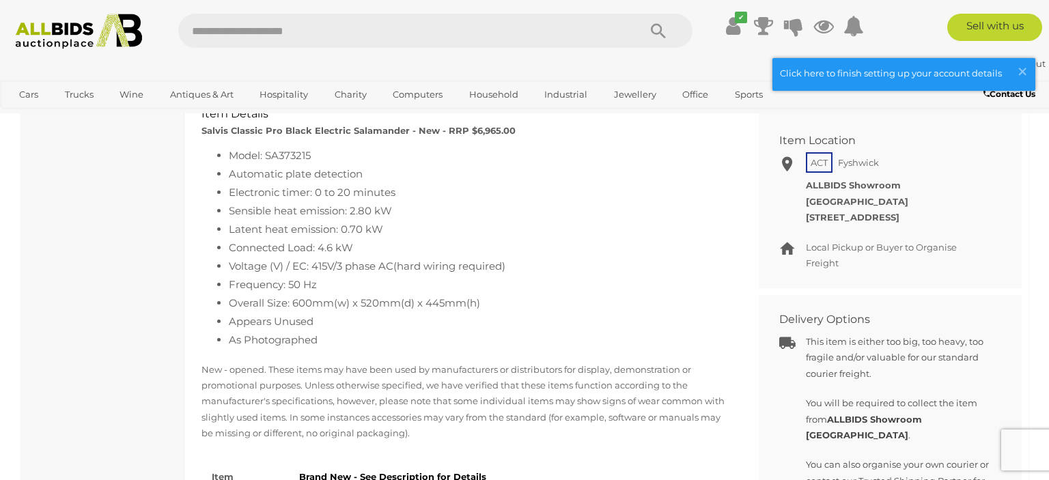
scroll to position [361, 0]
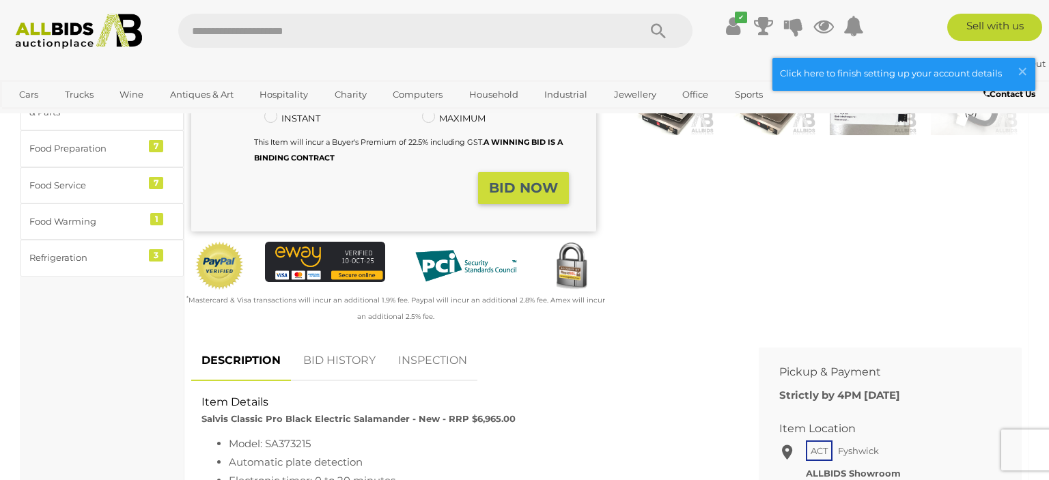
click at [332, 381] on link "BID HISTORY" at bounding box center [339, 361] width 93 height 40
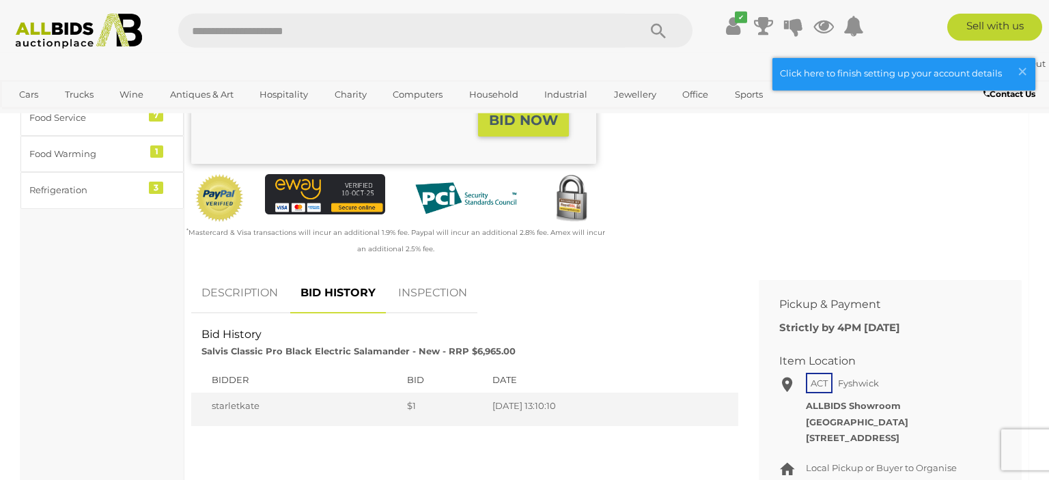
scroll to position [649, 0]
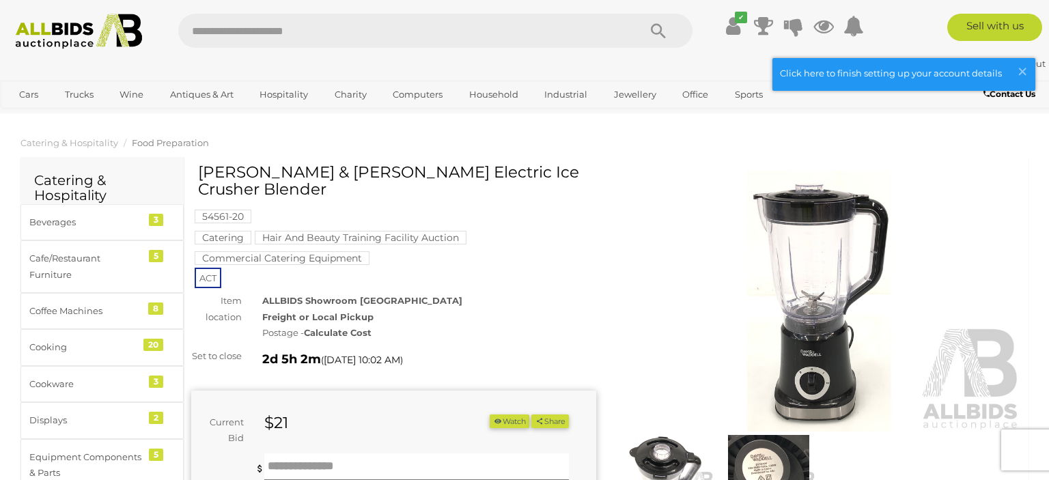
click at [854, 261] on img at bounding box center [819, 301] width 405 height 261
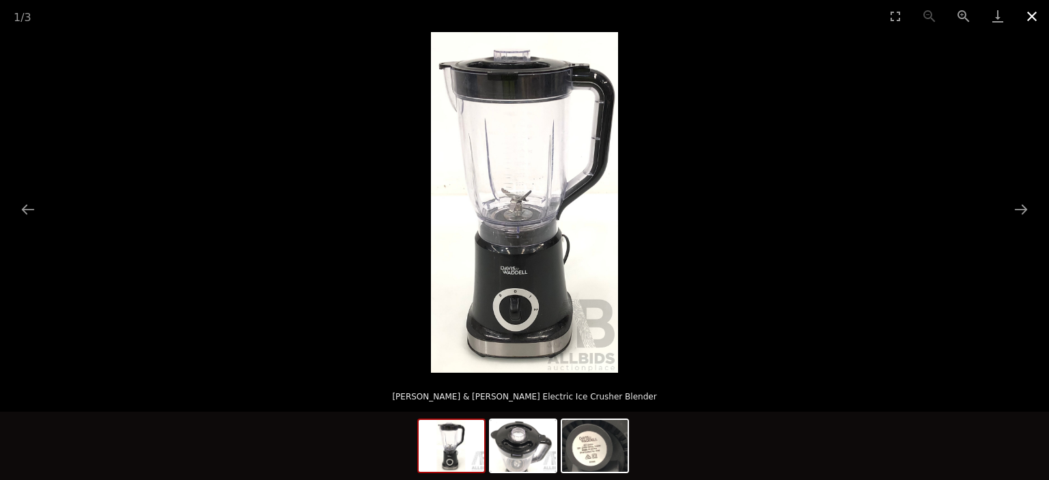
click at [1034, 18] on button "Close gallery" at bounding box center [1032, 16] width 34 height 32
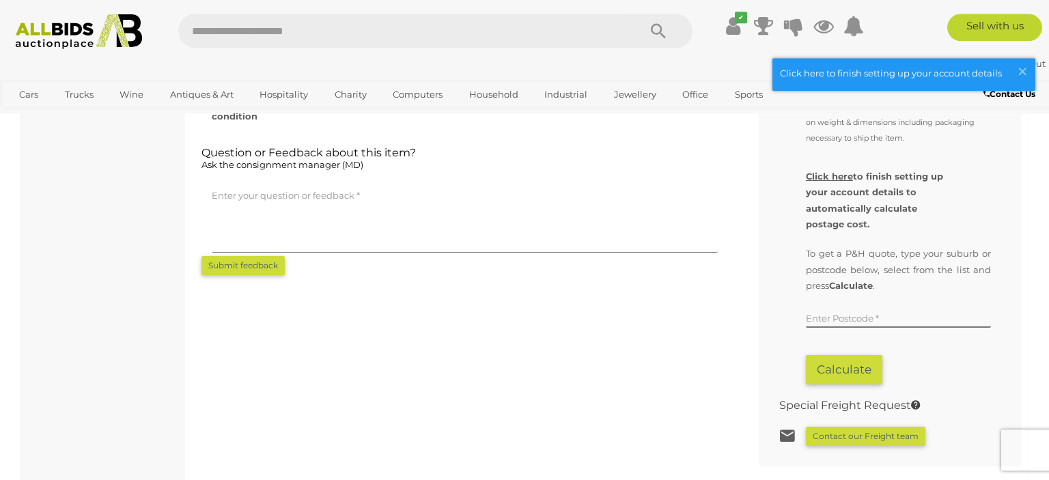
scroll to position [793, 0]
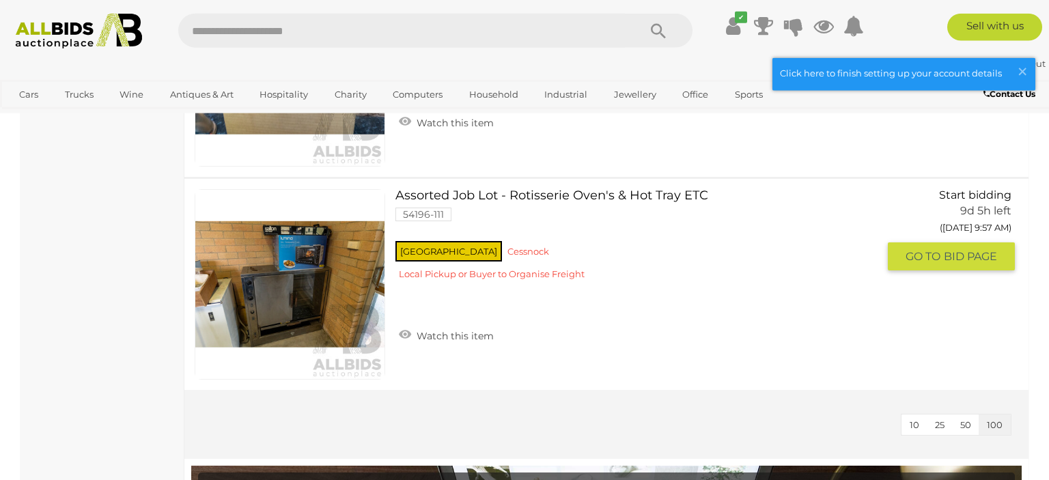
scroll to position [12015, 0]
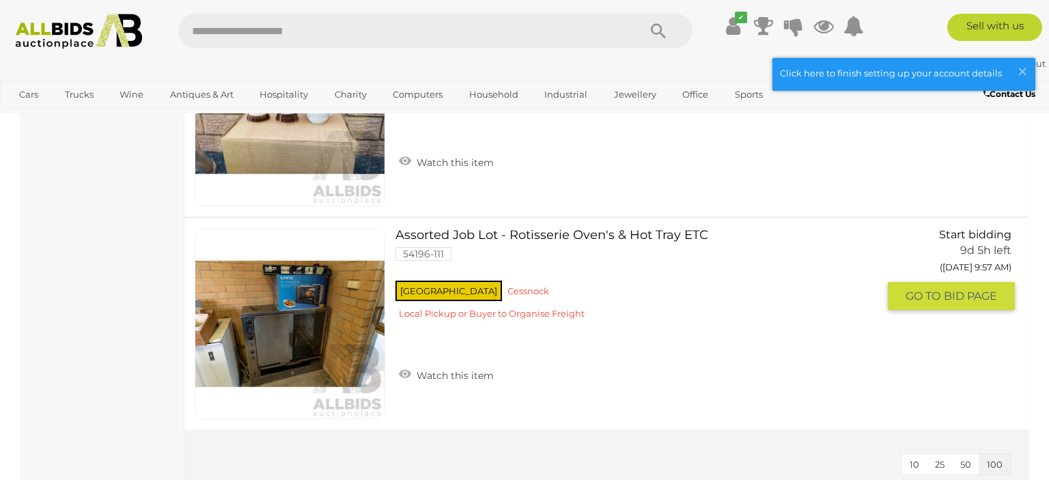
click at [333, 302] on link at bounding box center [290, 324] width 191 height 191
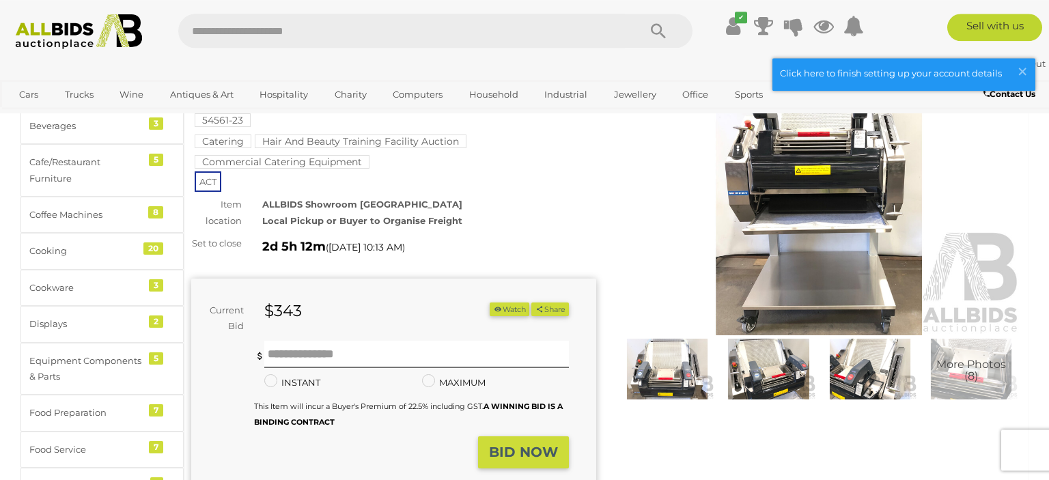
scroll to position [144, 0]
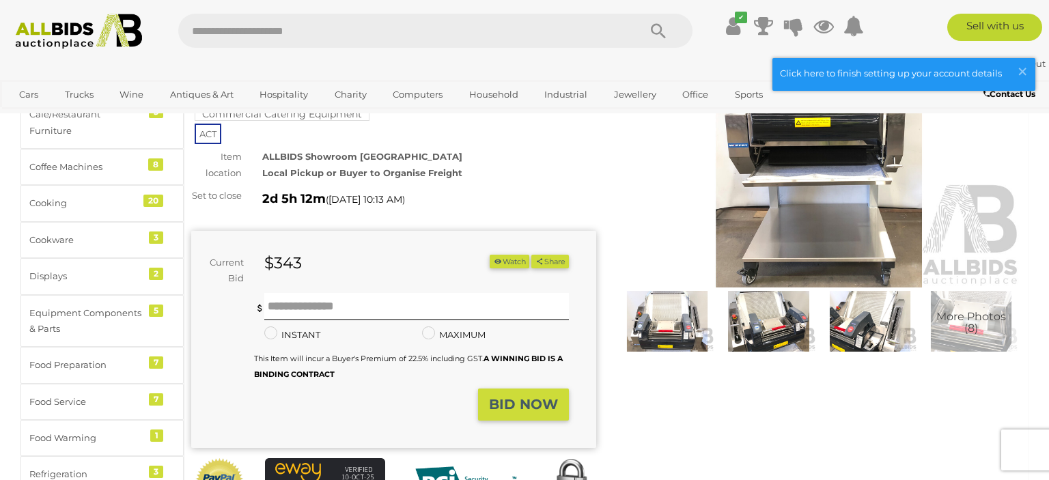
click at [787, 334] on img at bounding box center [768, 321] width 94 height 61
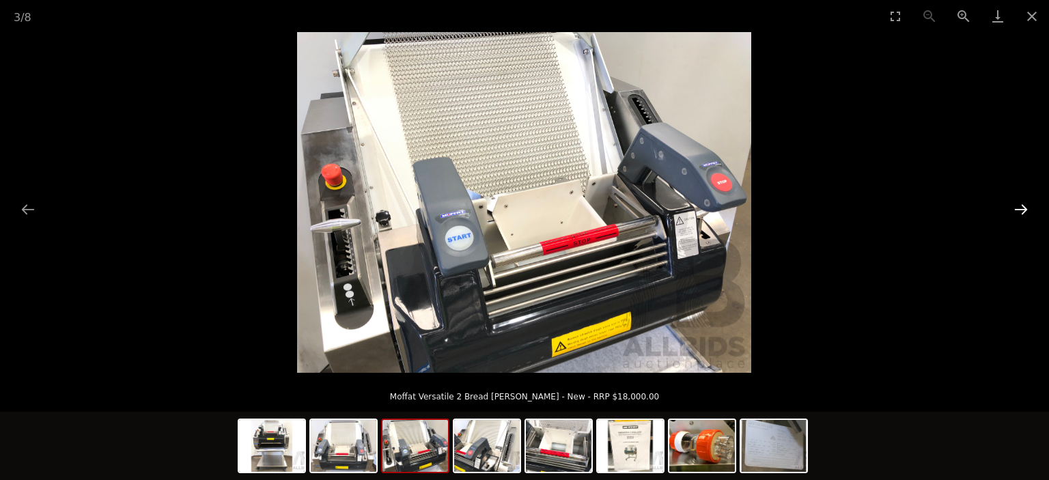
click at [1023, 209] on button "Next slide" at bounding box center [1020, 209] width 29 height 27
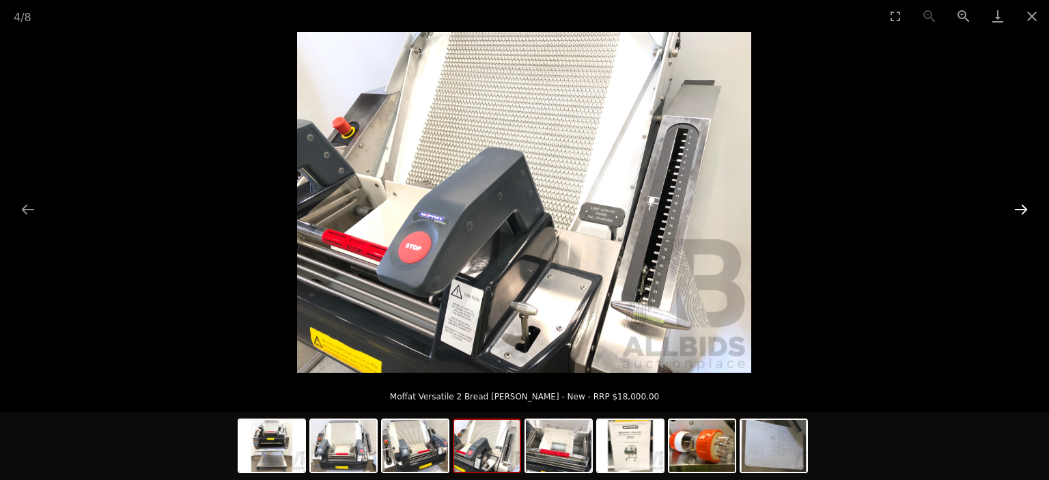
click at [1023, 209] on button "Next slide" at bounding box center [1020, 209] width 29 height 27
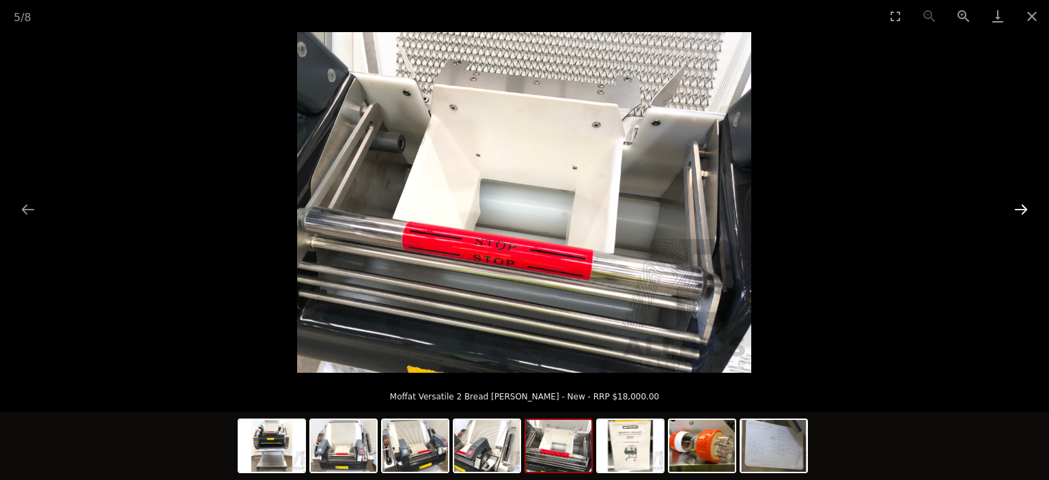
click at [1023, 209] on button "Next slide" at bounding box center [1020, 209] width 29 height 27
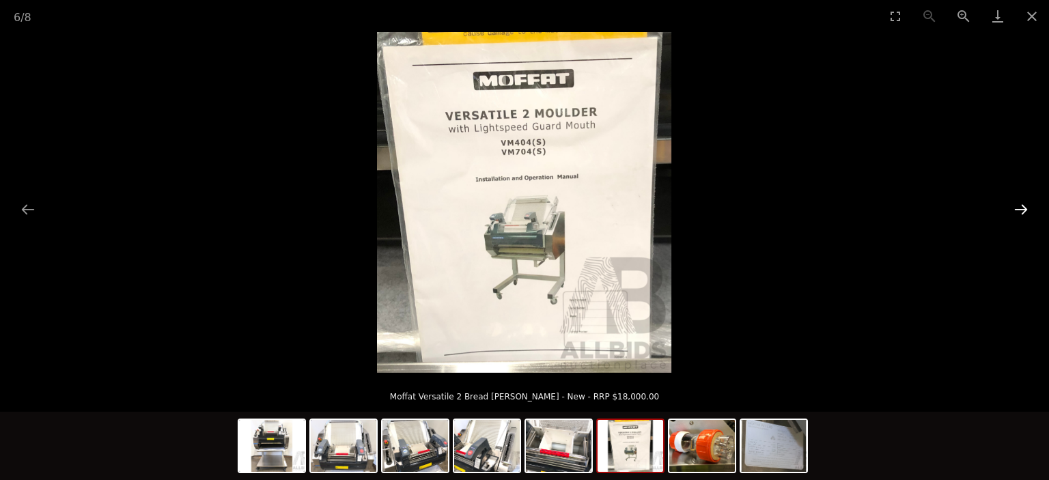
click at [1023, 209] on button "Next slide" at bounding box center [1020, 209] width 29 height 27
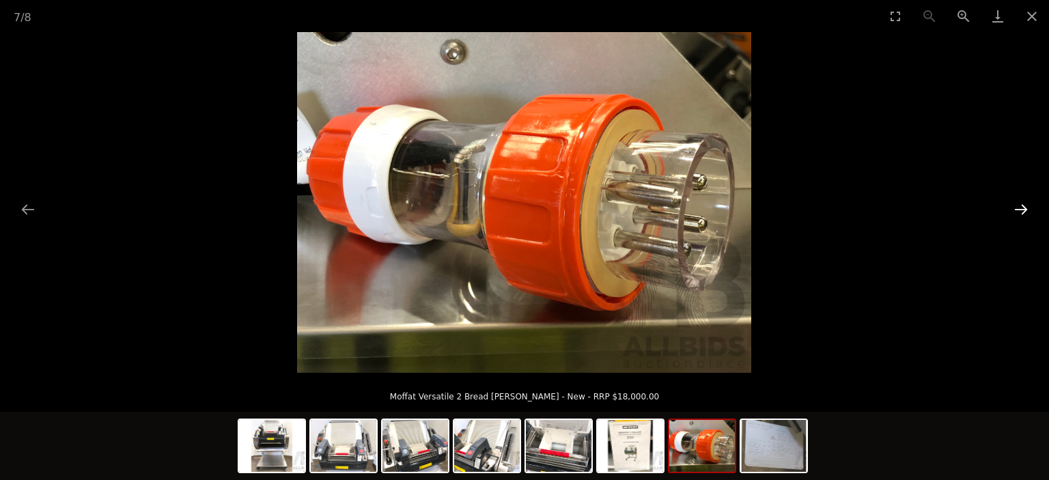
click at [1023, 209] on button "Next slide" at bounding box center [1020, 209] width 29 height 27
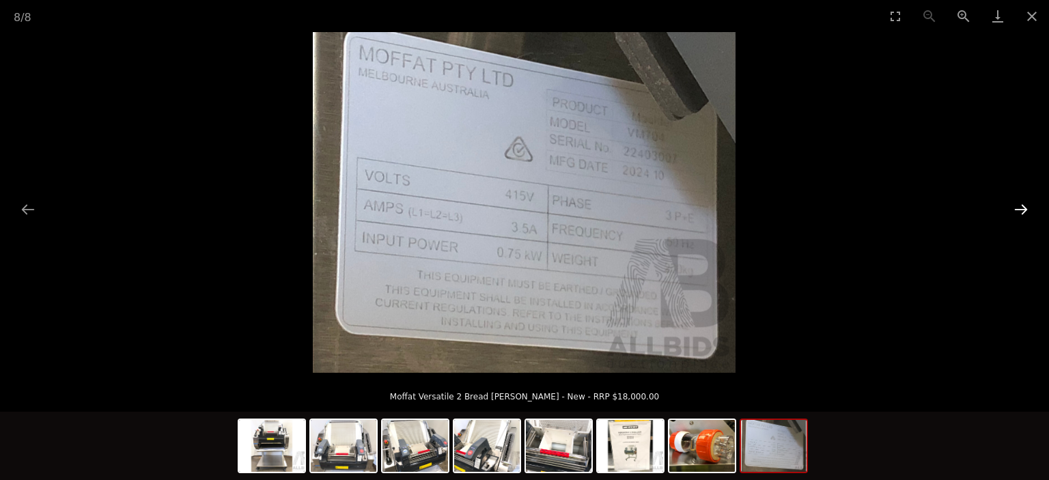
click at [1023, 209] on button "Next slide" at bounding box center [1020, 209] width 29 height 27
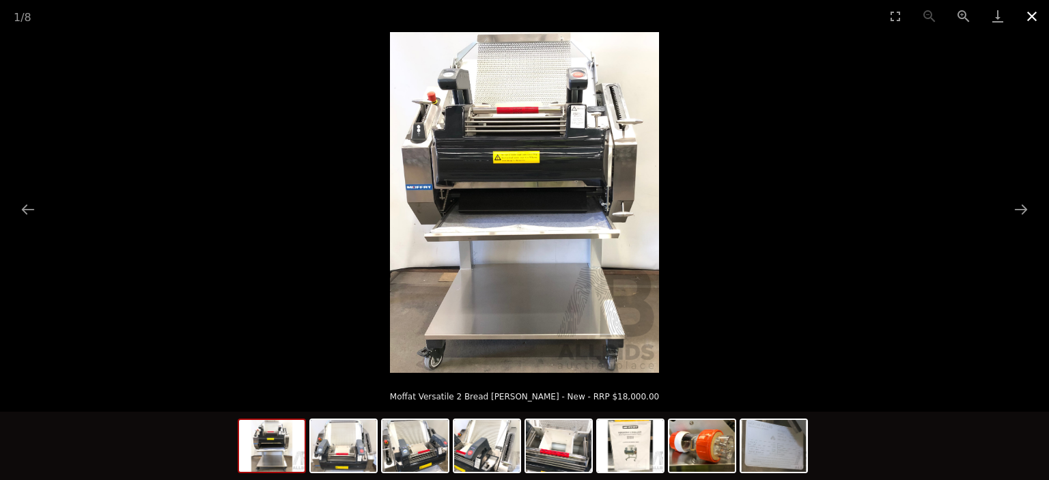
click at [1030, 18] on button "Close gallery" at bounding box center [1032, 16] width 34 height 32
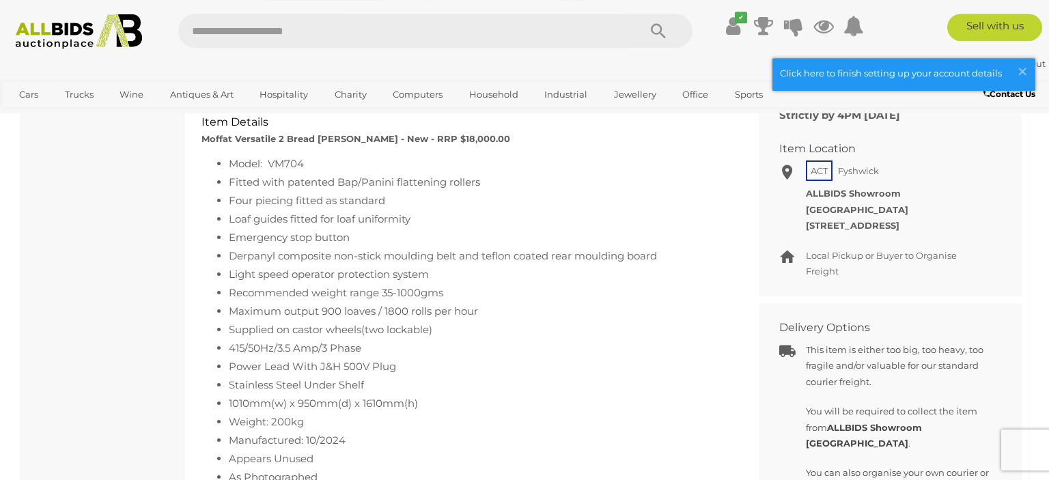
scroll to position [649, 0]
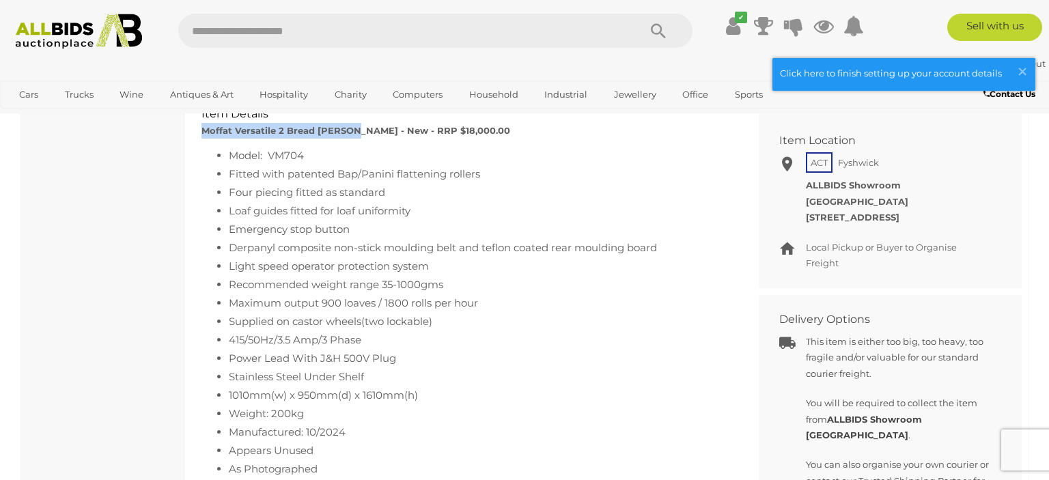
drag, startPoint x: 202, startPoint y: 142, endPoint x: 352, endPoint y: 143, distance: 150.2
click at [352, 136] on strong "Moffat Versatile 2 Bread [PERSON_NAME] - New - RRP $18,000.00" at bounding box center [355, 130] width 309 height 11
copy strong "Moffat Versatile 2 Bread Moulder"
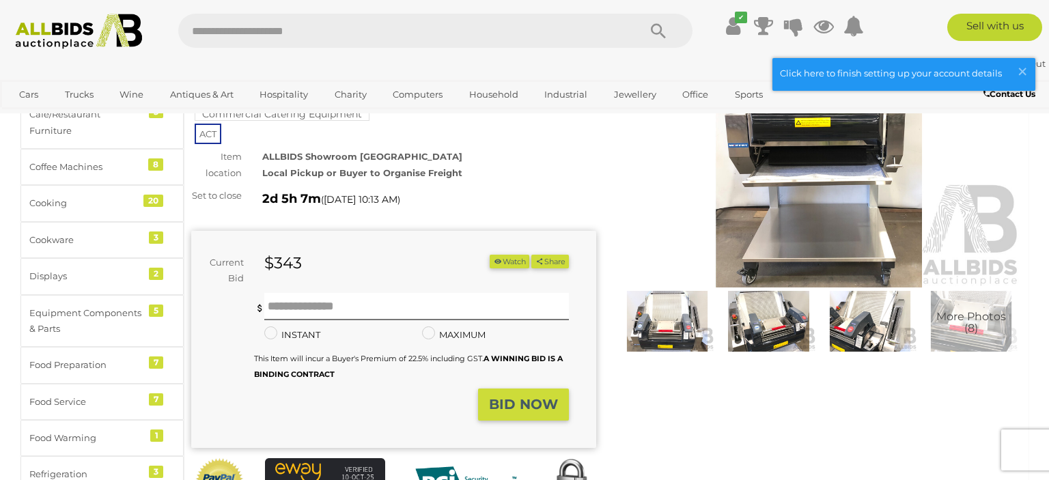
scroll to position [0, 0]
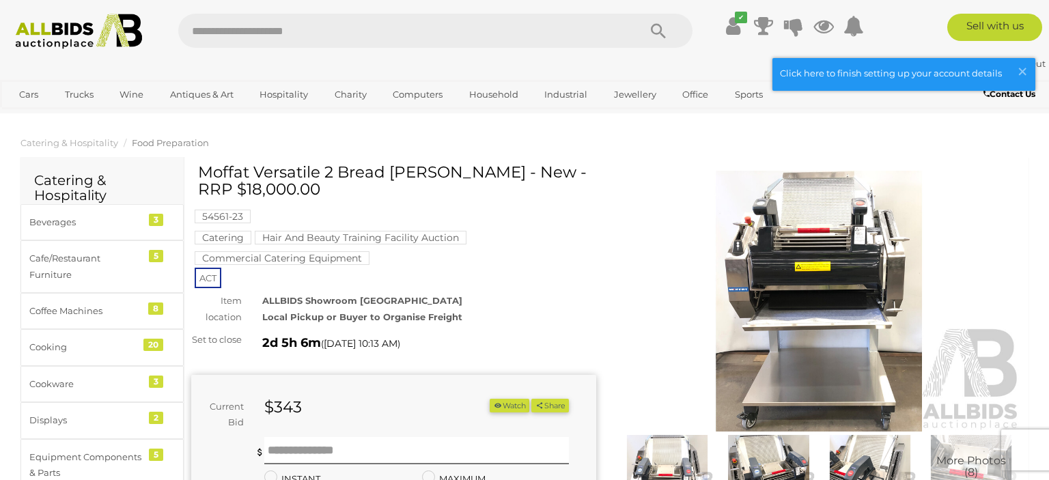
drag, startPoint x: 455, startPoint y: 175, endPoint x: 204, endPoint y: 175, distance: 251.3
click at [204, 175] on h1 "Moffat Versatile 2 Bread Moulder - New - RRP $18,000.00" at bounding box center [395, 181] width 395 height 35
copy h1 "Moffat Versatile 2 Bread Moulder"
click at [598, 221] on div "Moffat Versatile 2 Bread Moulder - New - RRP $18,000.00 54561-23 Catering ACT I…" at bounding box center [393, 432] width 425 height 537
click at [809, 216] on img at bounding box center [819, 301] width 405 height 261
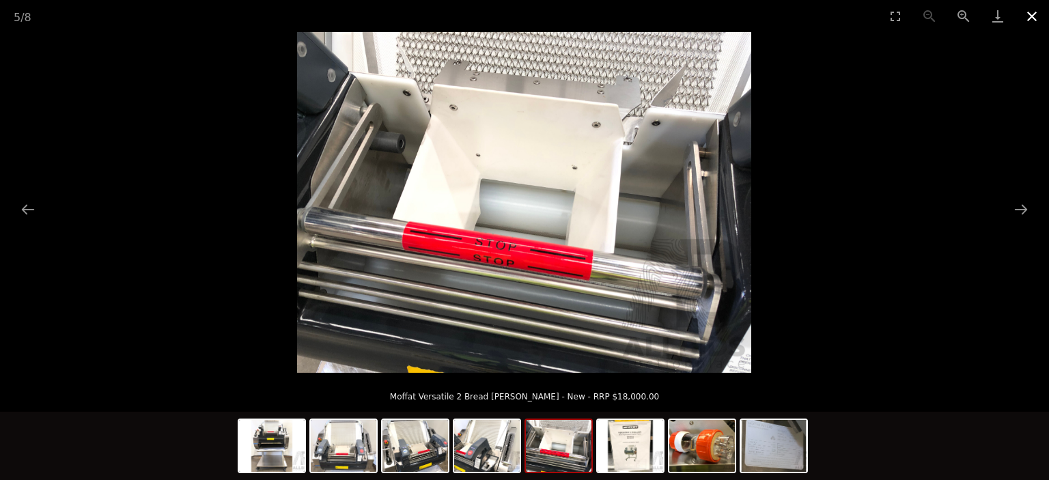
click at [1031, 14] on button "Close gallery" at bounding box center [1032, 16] width 34 height 32
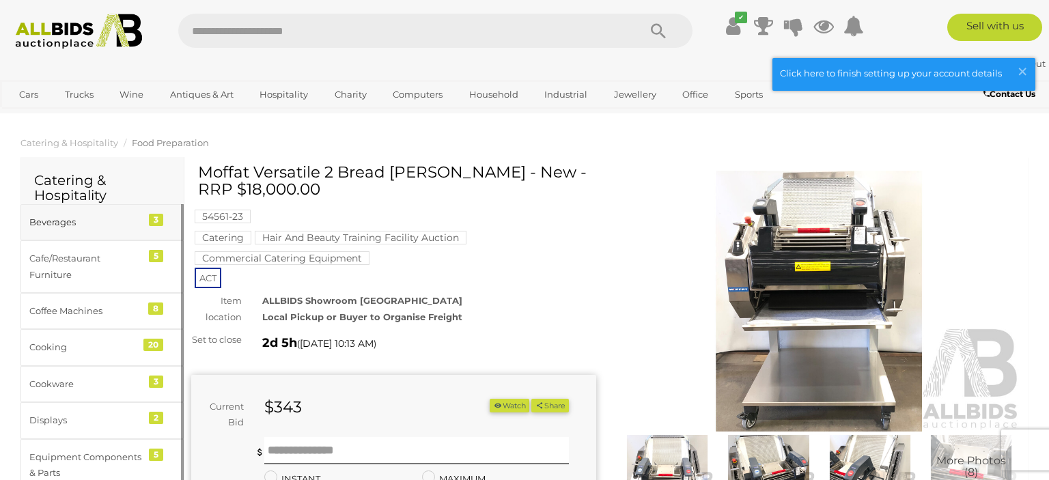
click at [161, 219] on div "3" at bounding box center [156, 220] width 14 height 12
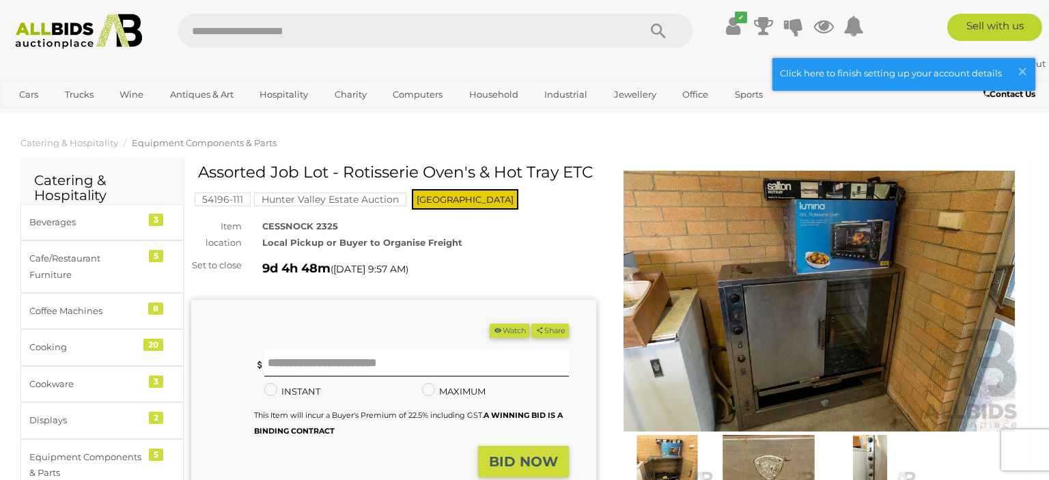
click at [791, 285] on img at bounding box center [819, 301] width 405 height 261
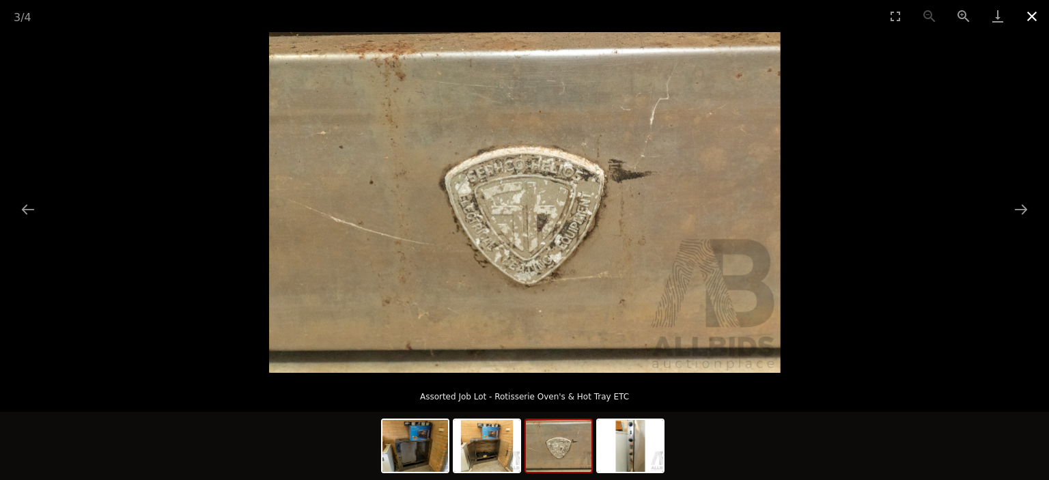
click at [1030, 14] on button "Close gallery" at bounding box center [1032, 16] width 34 height 32
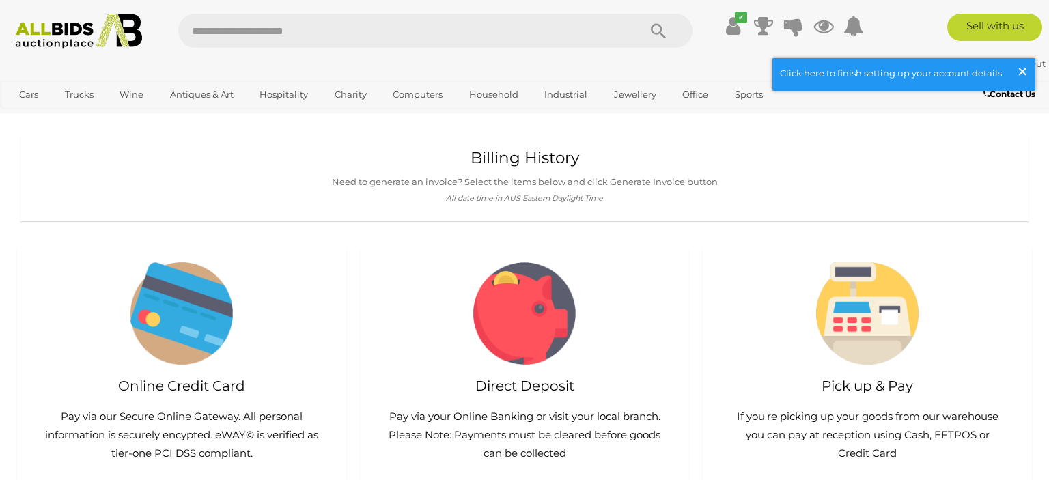
click at [1027, 73] on span "×" at bounding box center [1022, 71] width 12 height 27
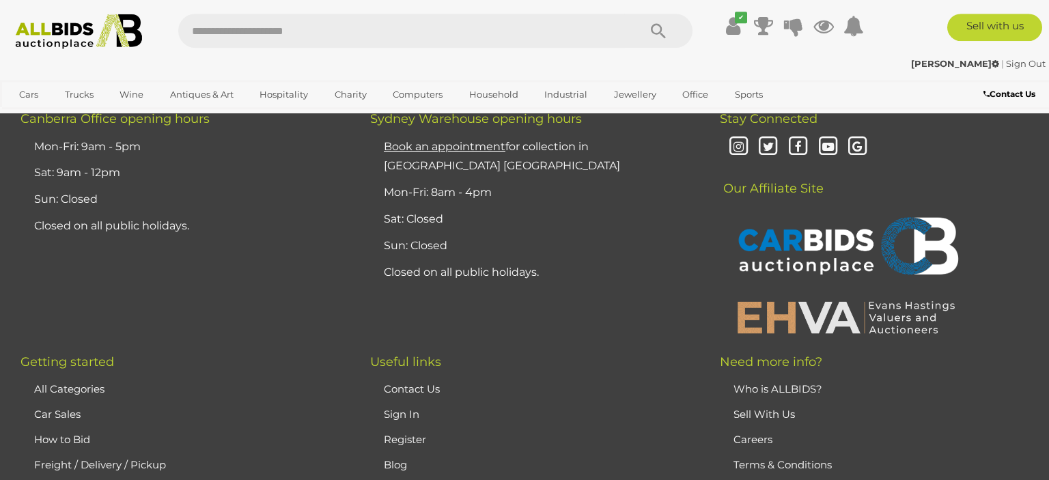
scroll to position [664, 0]
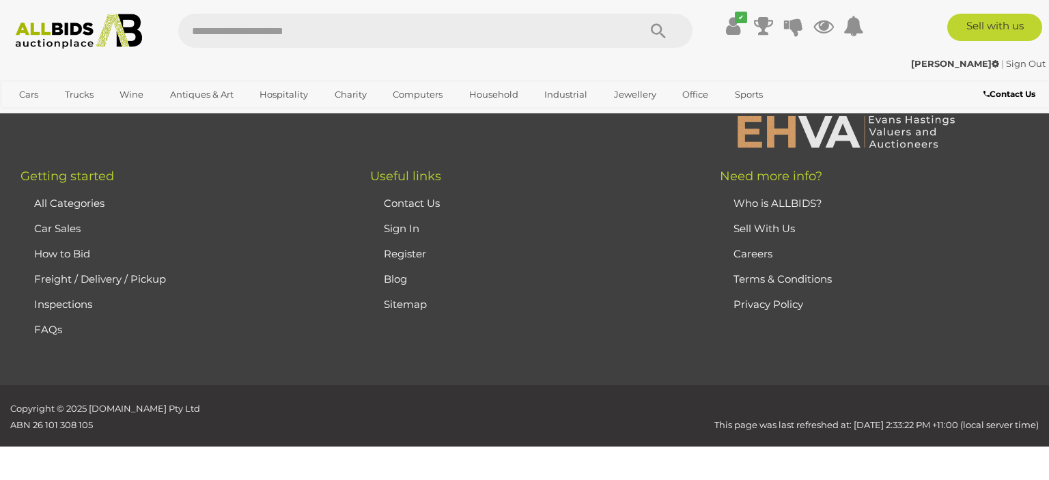
click at [407, 198] on link "Contact Us" at bounding box center [412, 203] width 56 height 13
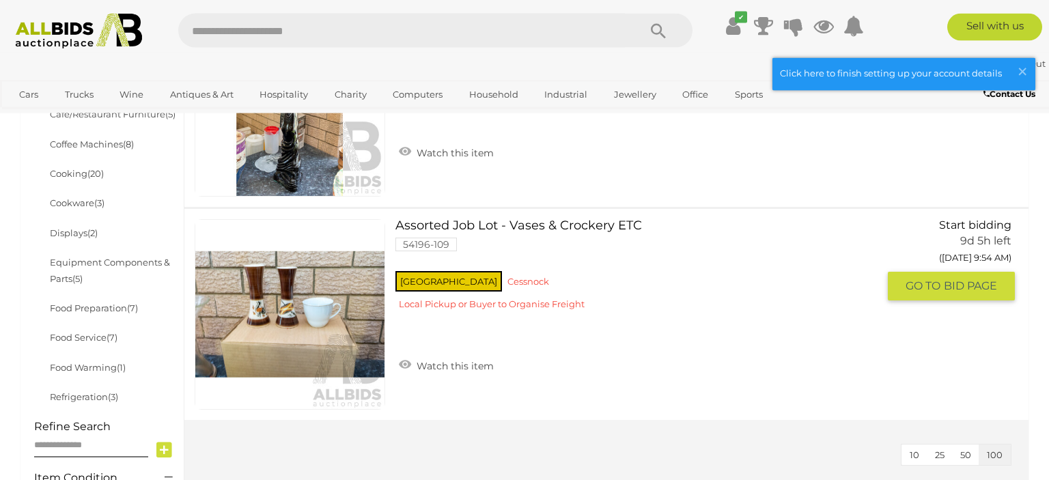
scroll to position [288, 0]
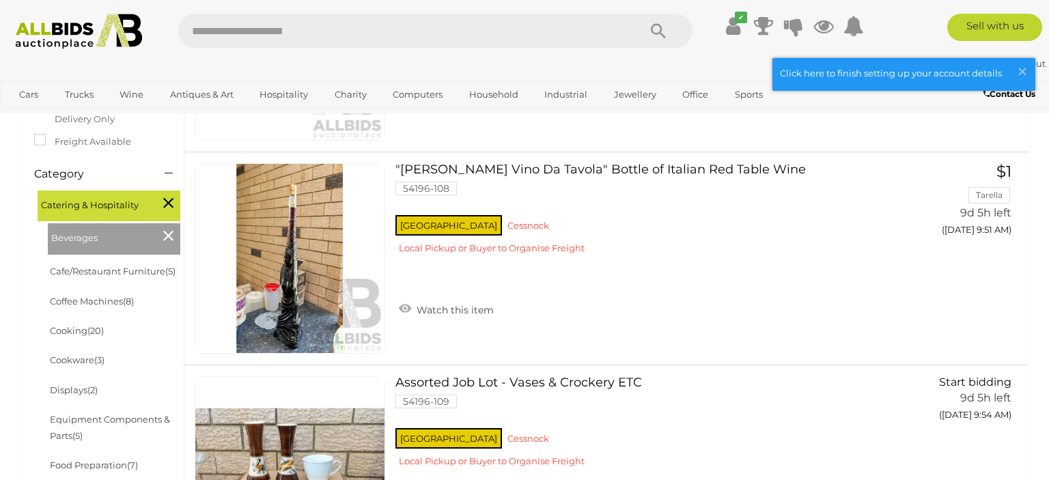
click at [171, 236] on icon at bounding box center [168, 236] width 10 height 18
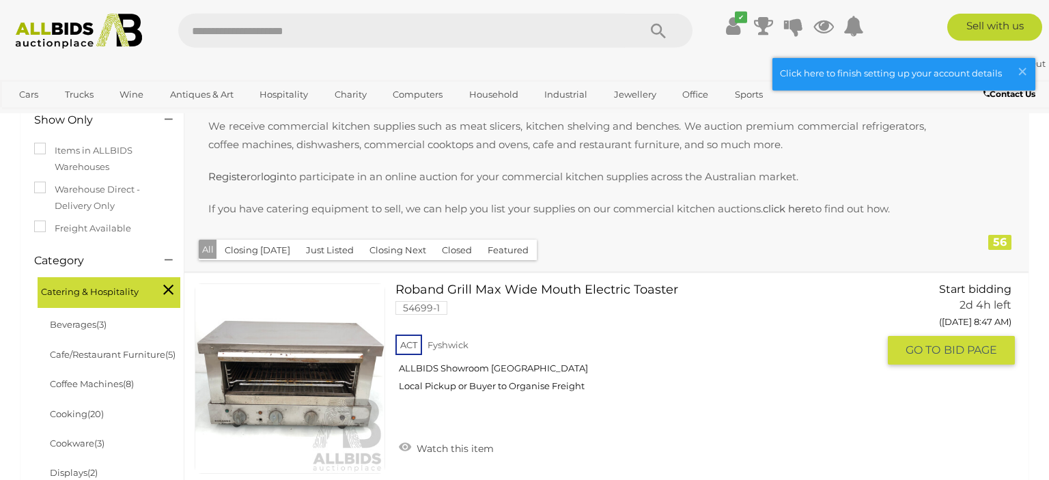
scroll to position [288, 0]
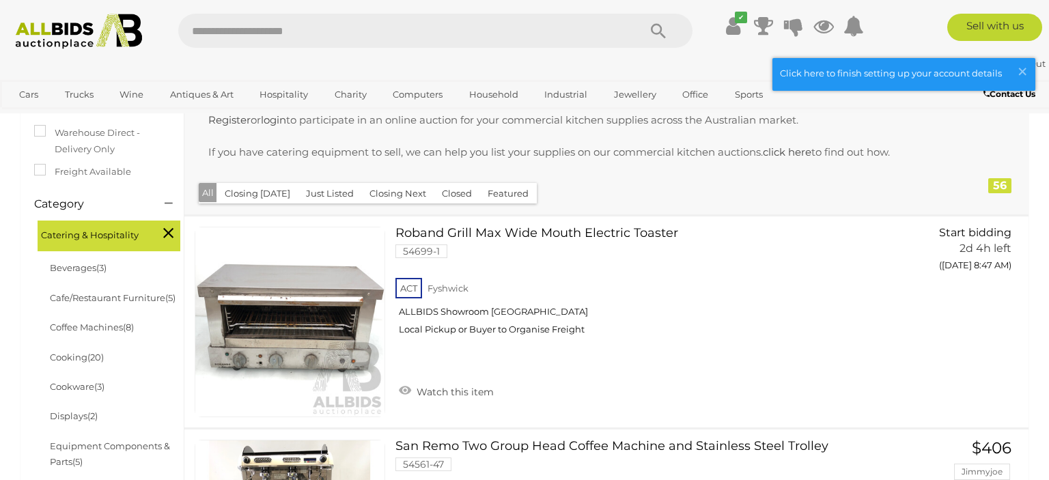
click at [457, 195] on button "Closed" at bounding box center [457, 193] width 46 height 21
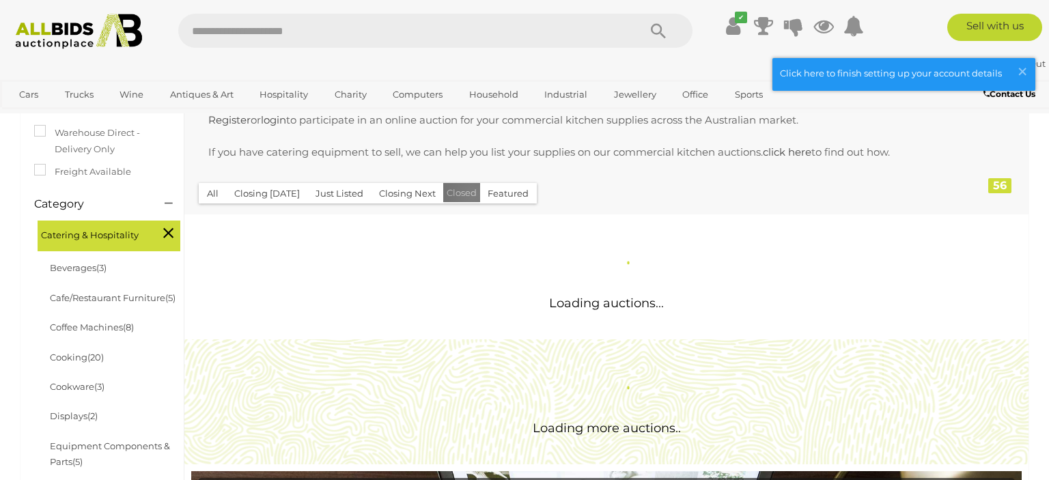
scroll to position [0, 0]
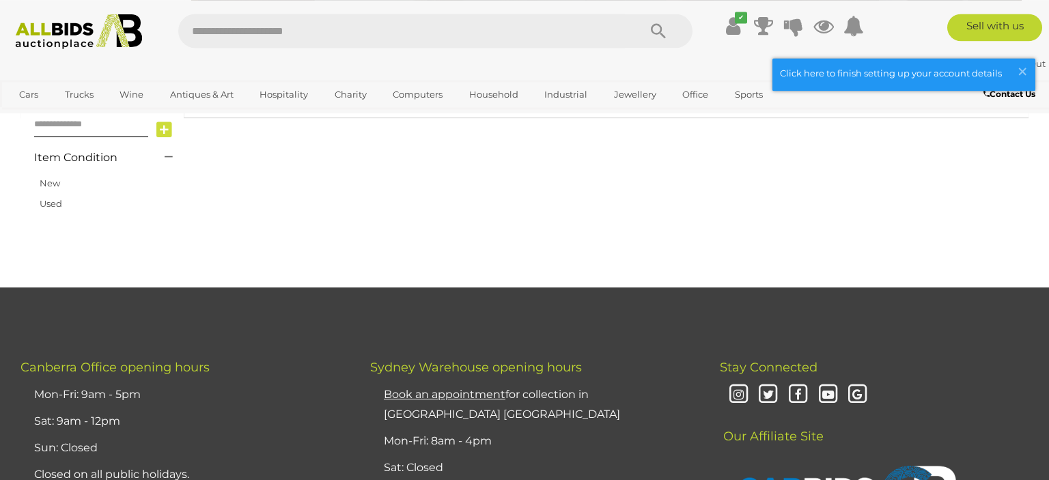
scroll to position [576, 0]
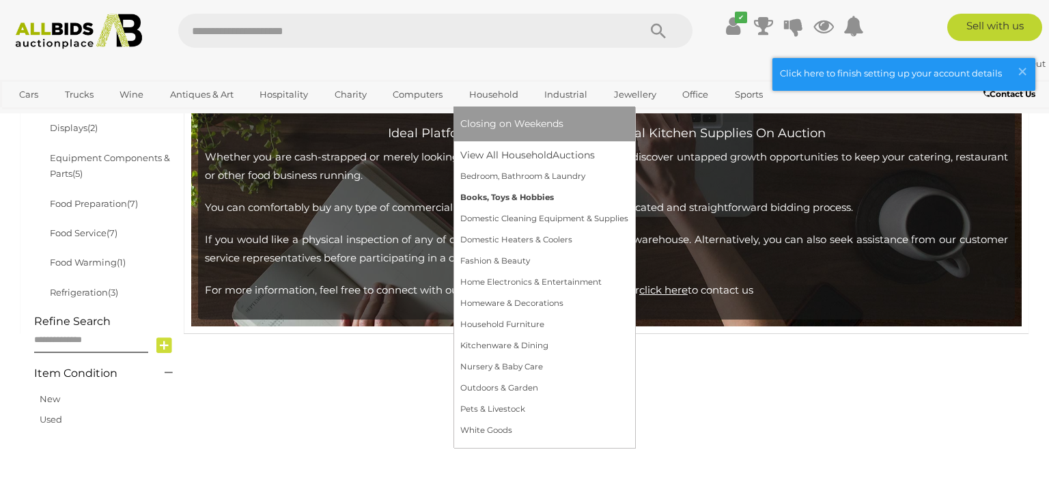
click at [534, 198] on link "Books, Toys & Hobbies" at bounding box center [544, 197] width 168 height 21
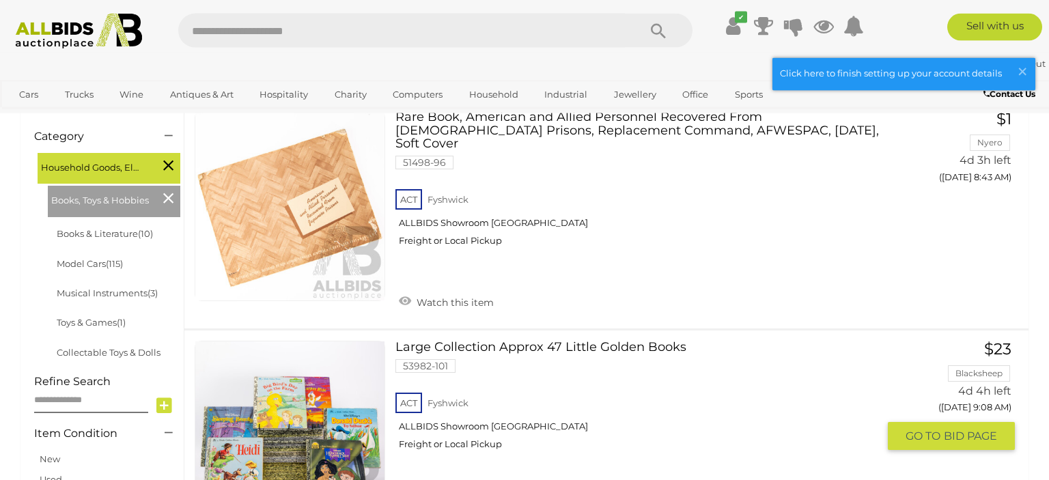
scroll to position [184, 0]
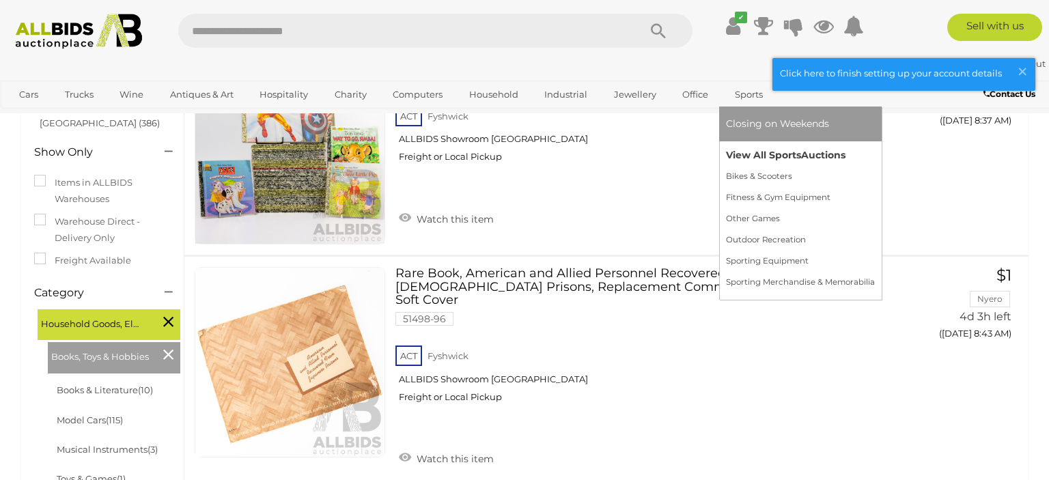
click at [761, 149] on link "View All Sports Auctions" at bounding box center [800, 155] width 149 height 21
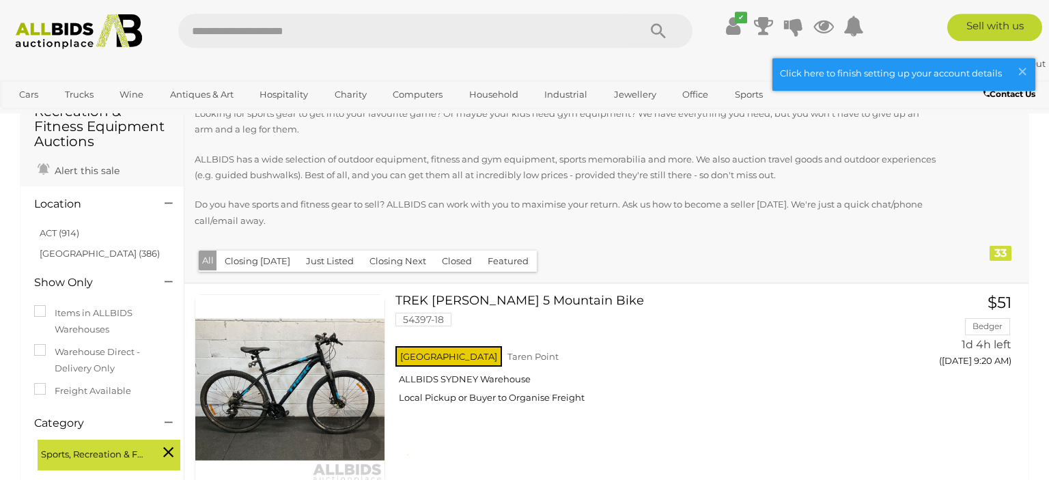
scroll to position [144, 0]
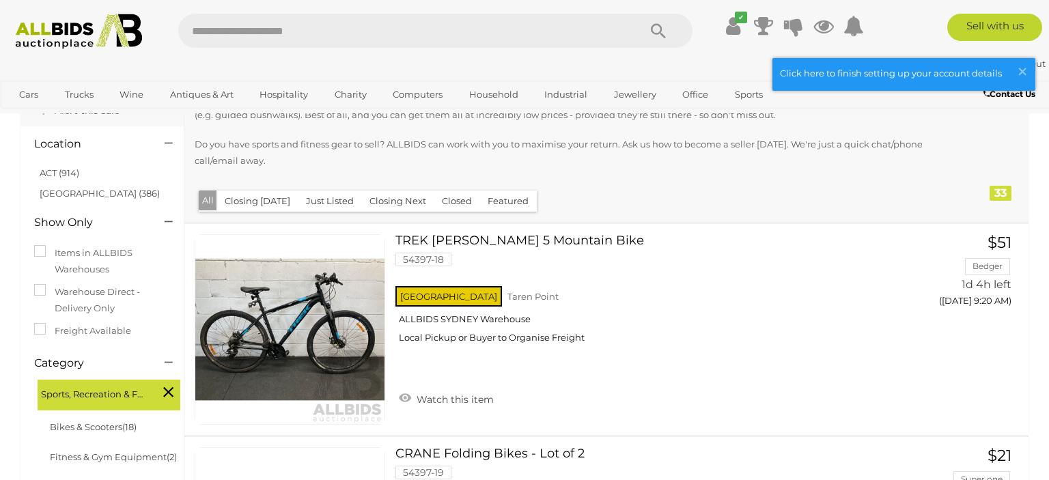
click at [444, 208] on button "Closed" at bounding box center [457, 201] width 46 height 21
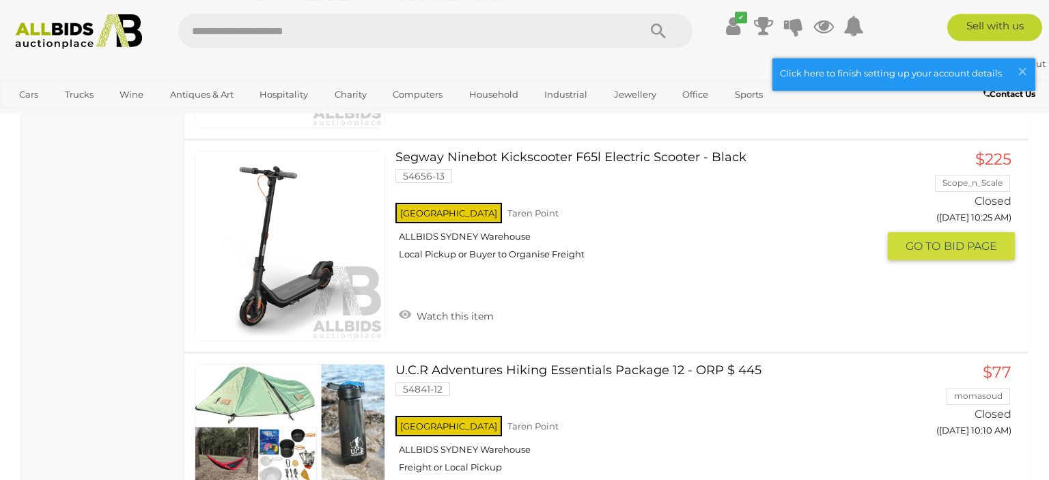
scroll to position [2812, 0]
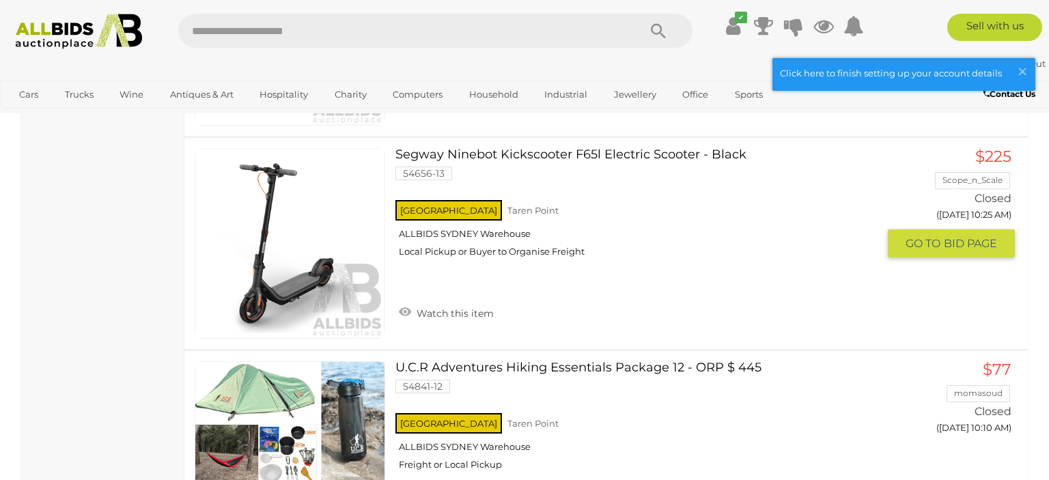
click at [329, 223] on link at bounding box center [290, 243] width 191 height 191
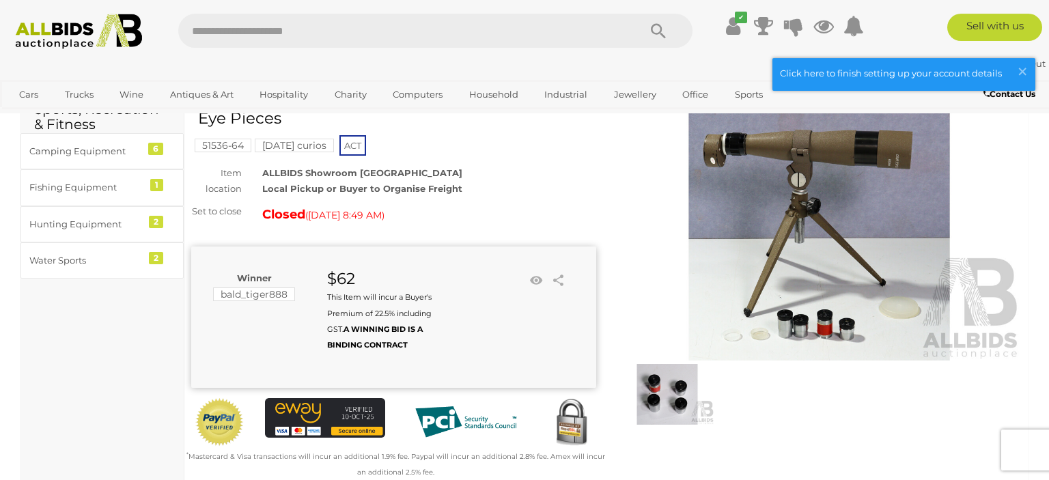
scroll to position [72, 0]
click at [792, 222] on img at bounding box center [819, 229] width 405 height 261
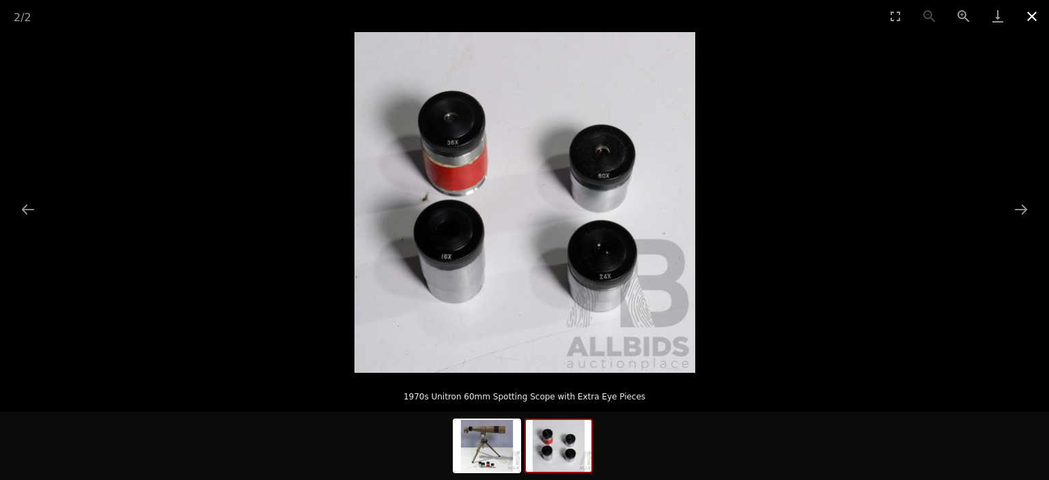
click at [1028, 14] on button "Close gallery" at bounding box center [1032, 16] width 34 height 32
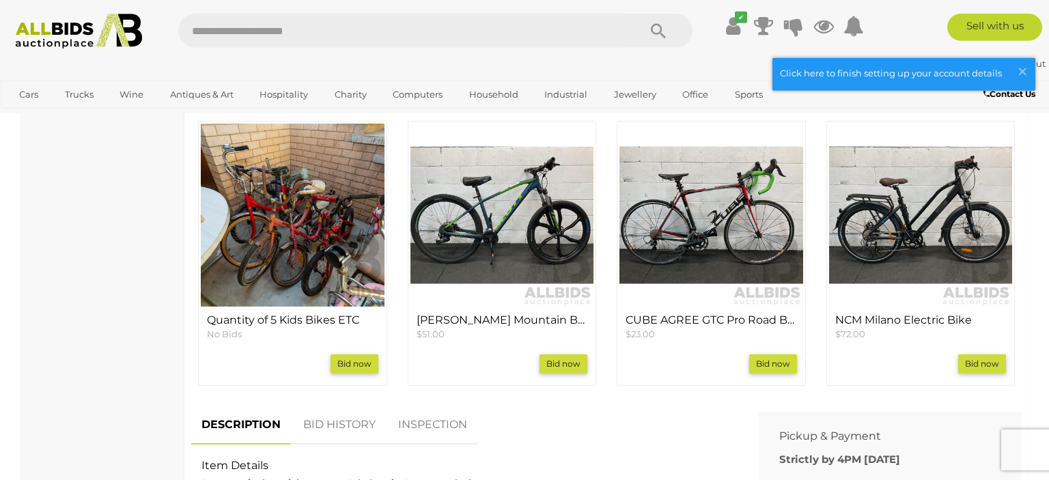
scroll to position [649, 0]
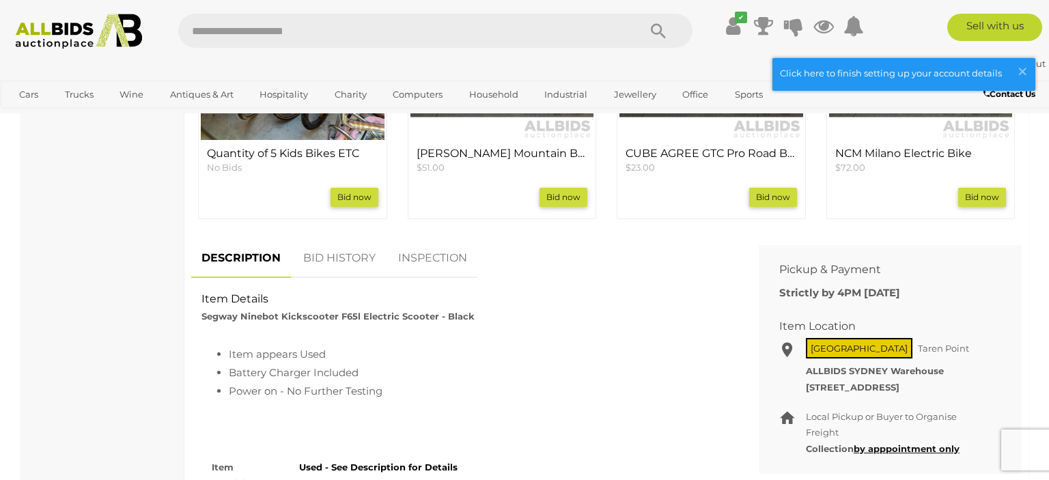
click at [339, 264] on link "BID HISTORY" at bounding box center [339, 258] width 93 height 40
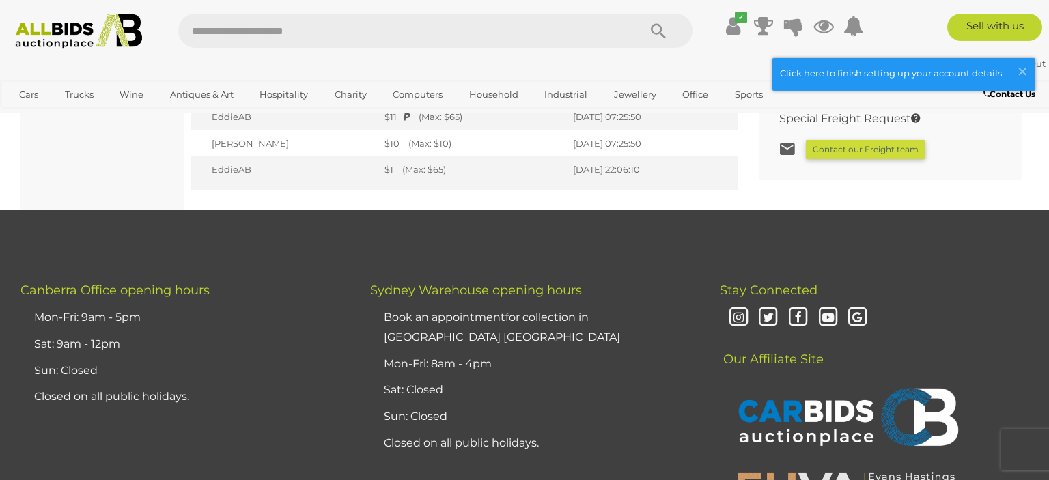
scroll to position [1442, 0]
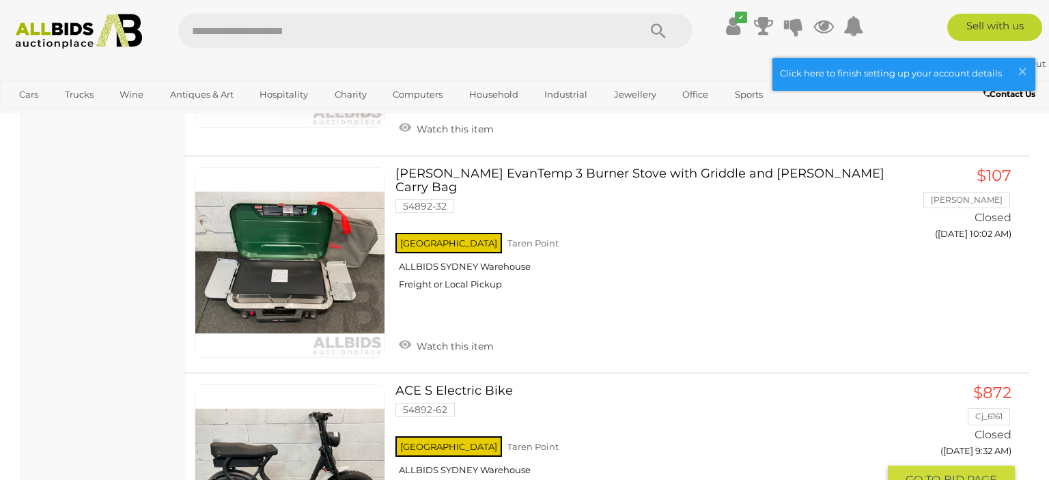
scroll to position [1082, 0]
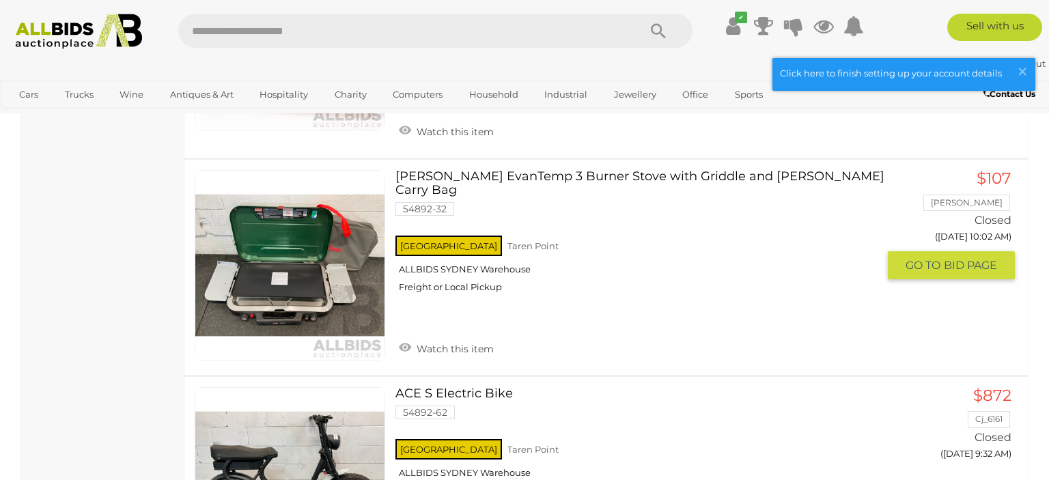
click at [316, 294] on img at bounding box center [289, 265] width 189 height 189
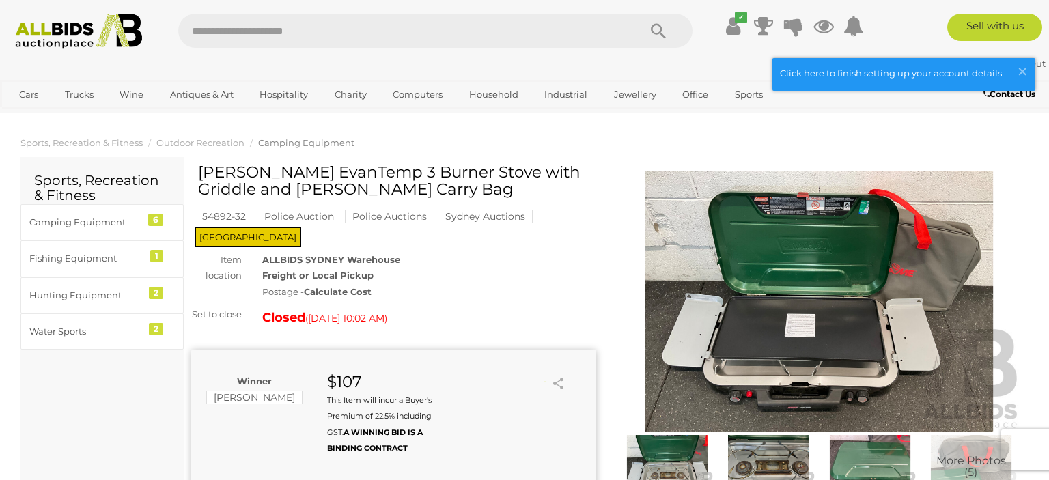
click at [742, 235] on img at bounding box center [819, 301] width 405 height 261
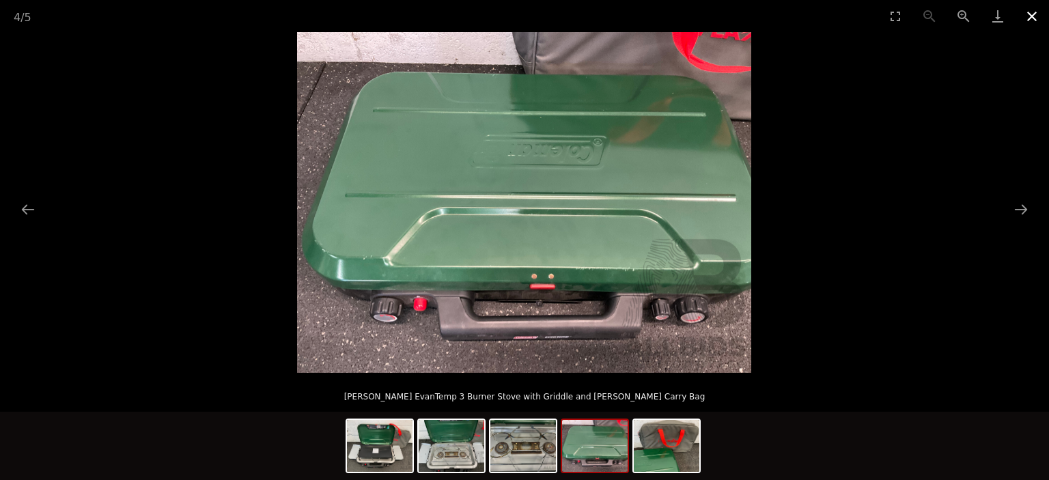
click at [1031, 15] on button "Close gallery" at bounding box center [1032, 16] width 34 height 32
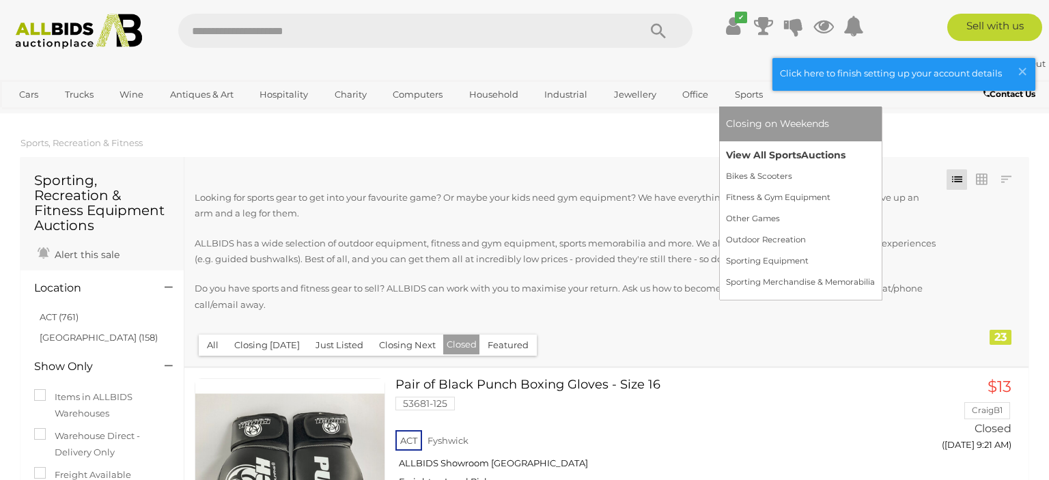
click at [785, 154] on link "View All Sports Auctions" at bounding box center [800, 155] width 149 height 21
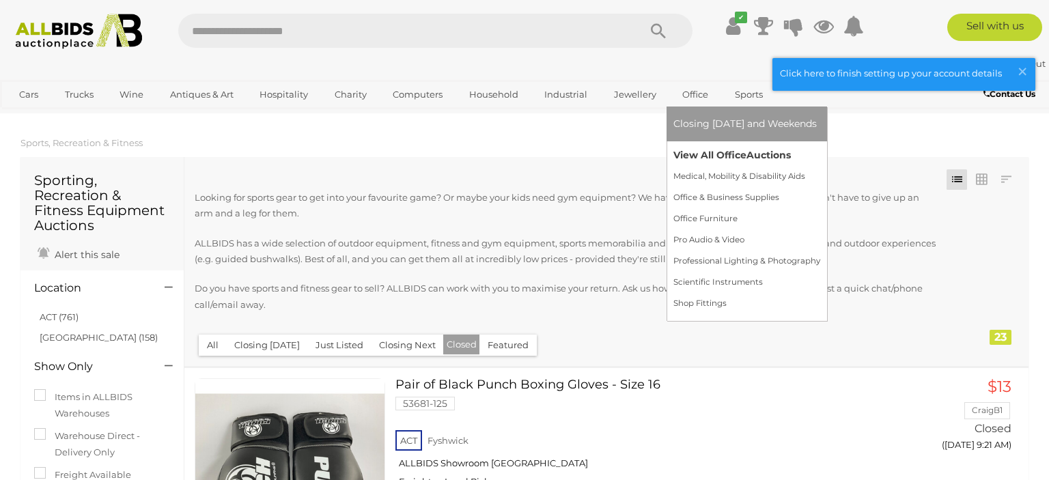
click at [698, 157] on link "View All Office Auctions" at bounding box center [746, 155] width 147 height 21
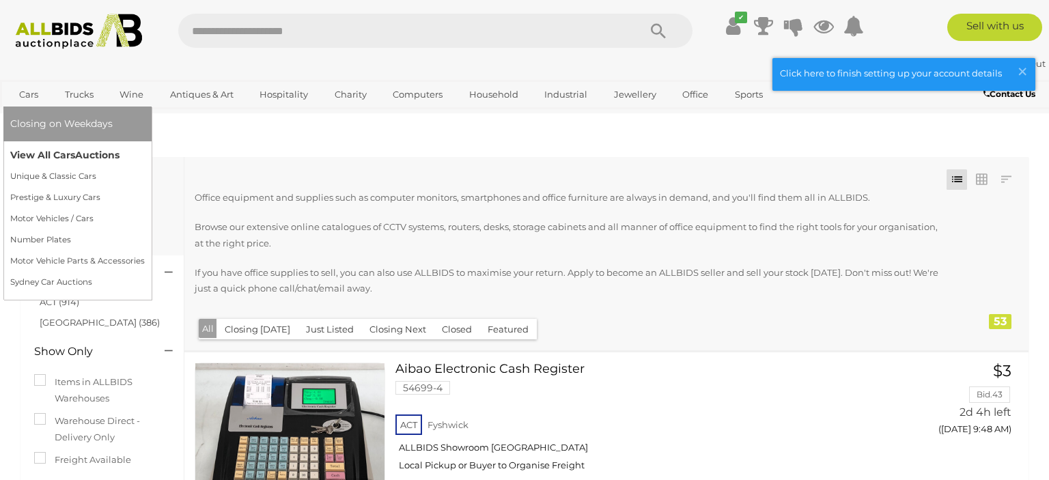
click at [45, 151] on link "View All Cars Auctions" at bounding box center [77, 155] width 135 height 21
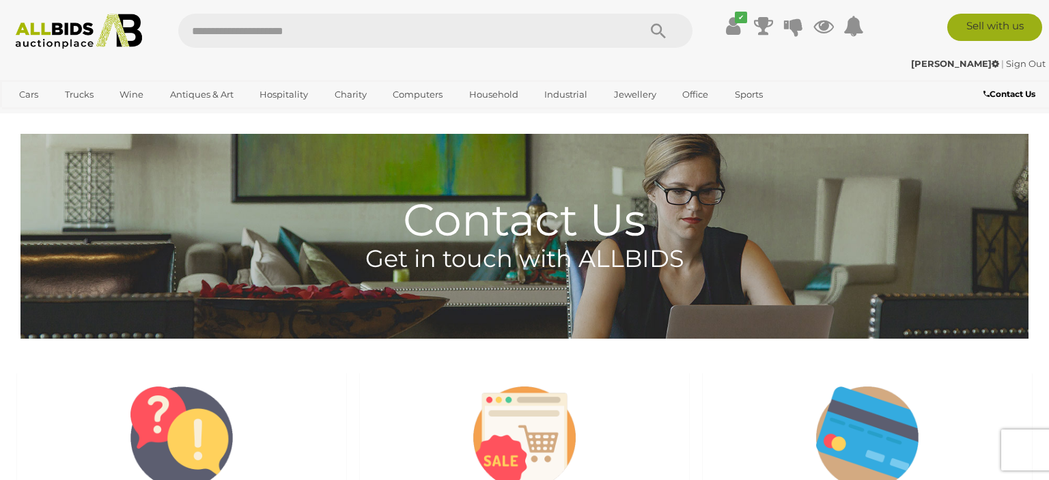
click at [966, 31] on link "Sell with us" at bounding box center [994, 27] width 95 height 27
